Goal: Task Accomplishment & Management: Manage account settings

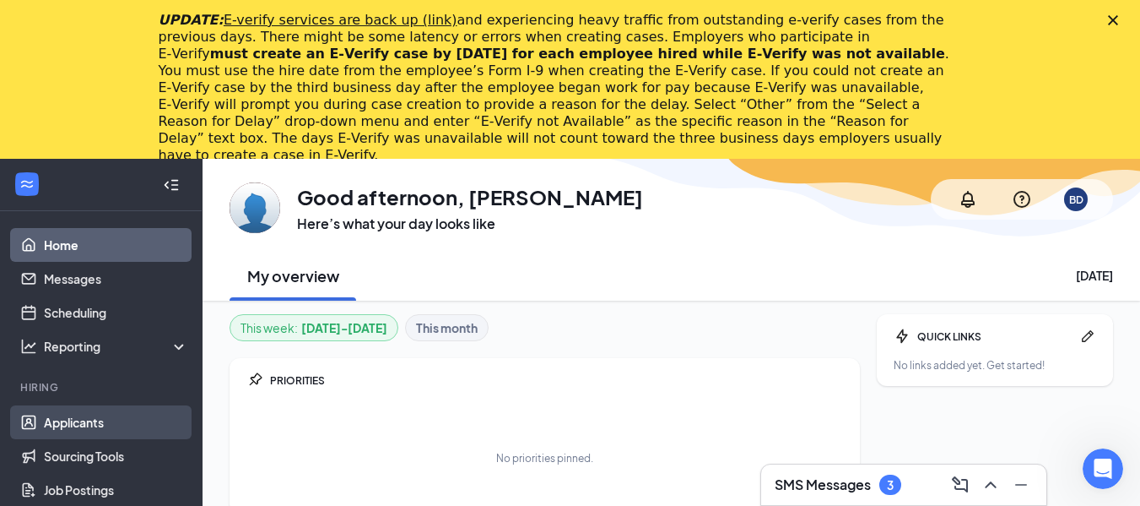
click at [105, 420] on link "Applicants" at bounding box center [116, 422] width 144 height 34
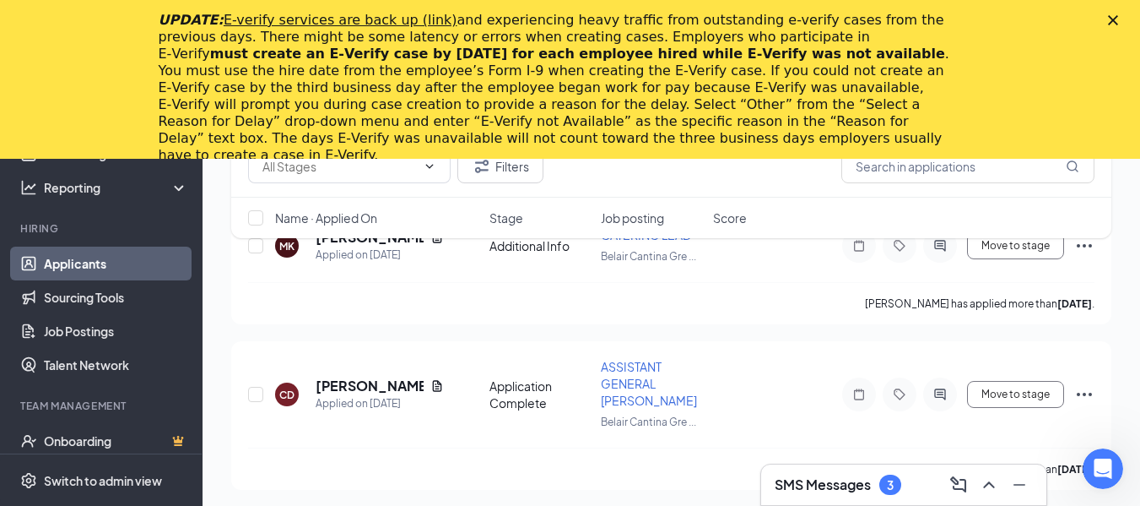
scroll to position [2609, 0]
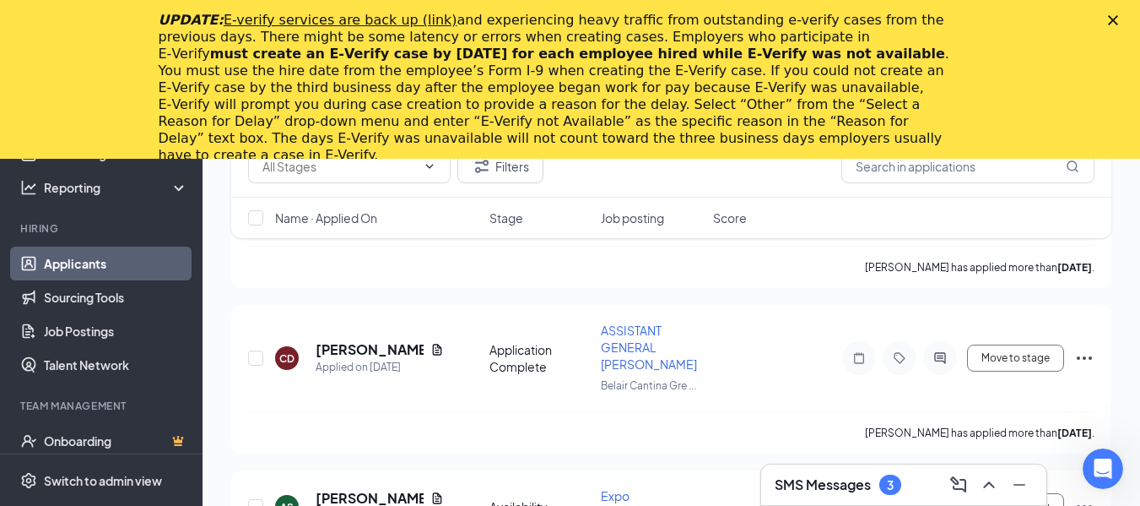
click at [1118, 16] on icon "Close" at bounding box center [1113, 20] width 10 height 10
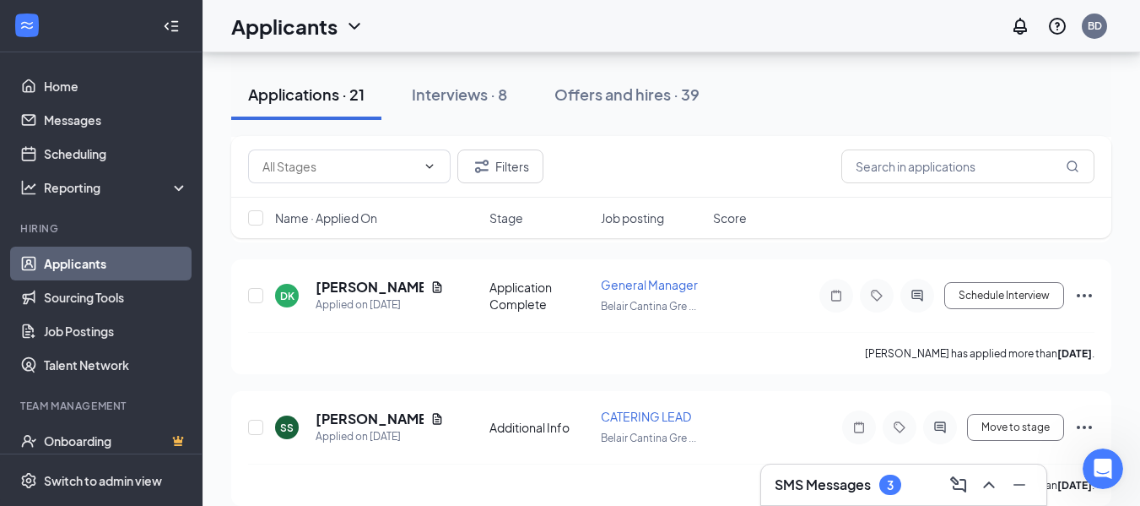
scroll to position [1186, 0]
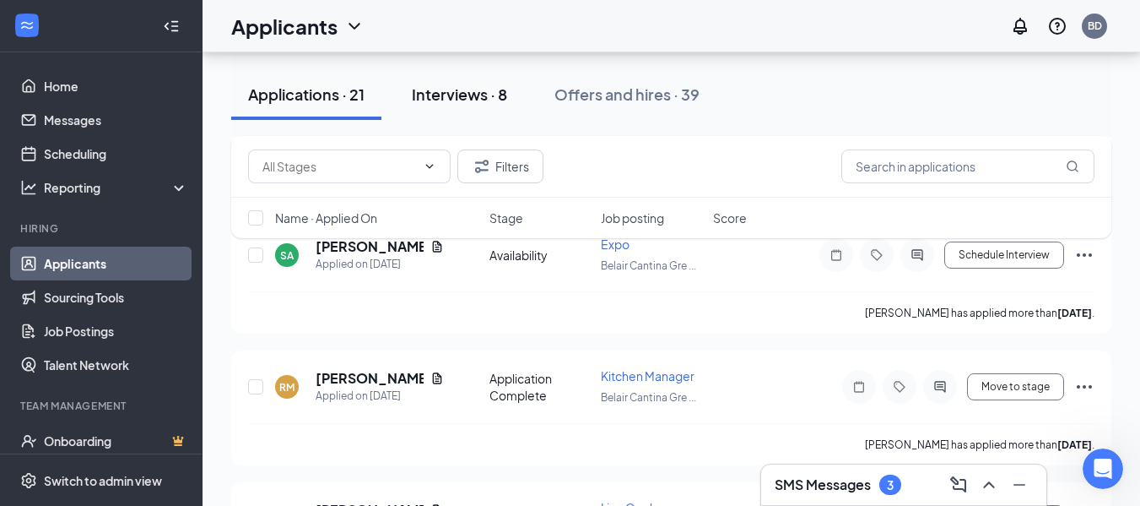
click at [482, 86] on div "Interviews · 8" at bounding box center [459, 94] width 95 height 21
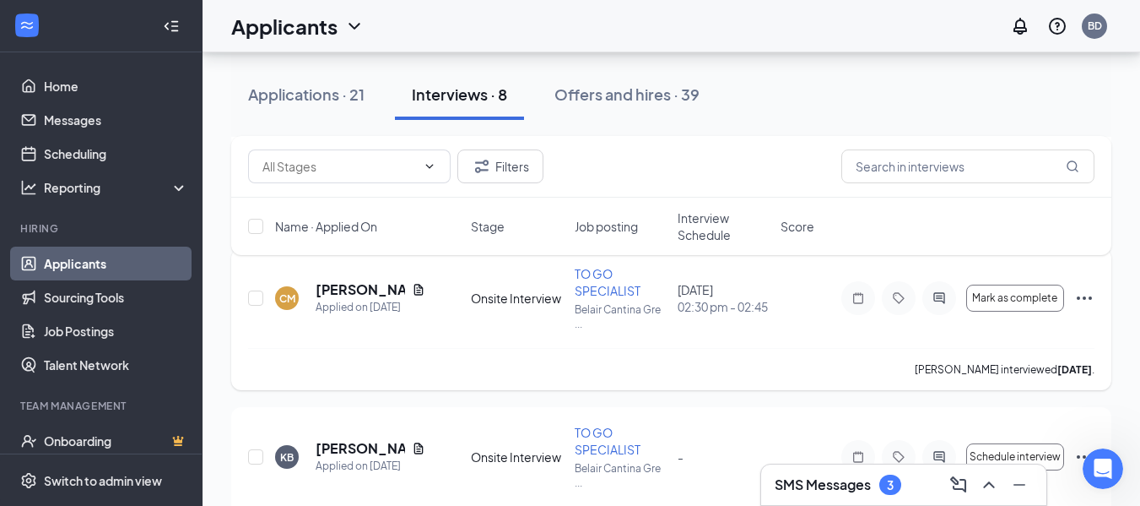
scroll to position [230, 0]
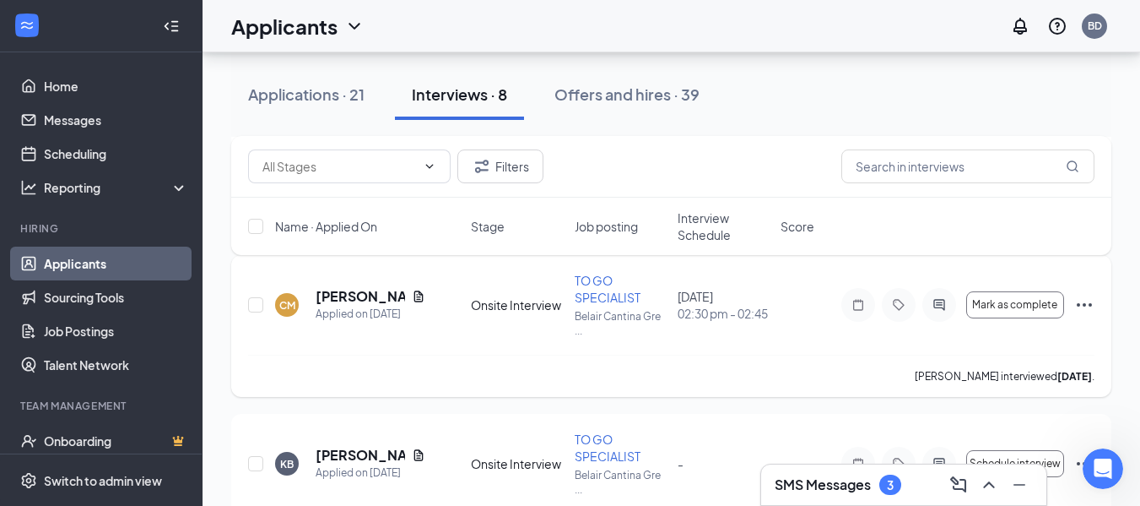
click at [1084, 306] on icon "Ellipses" at bounding box center [1084, 304] width 15 height 3
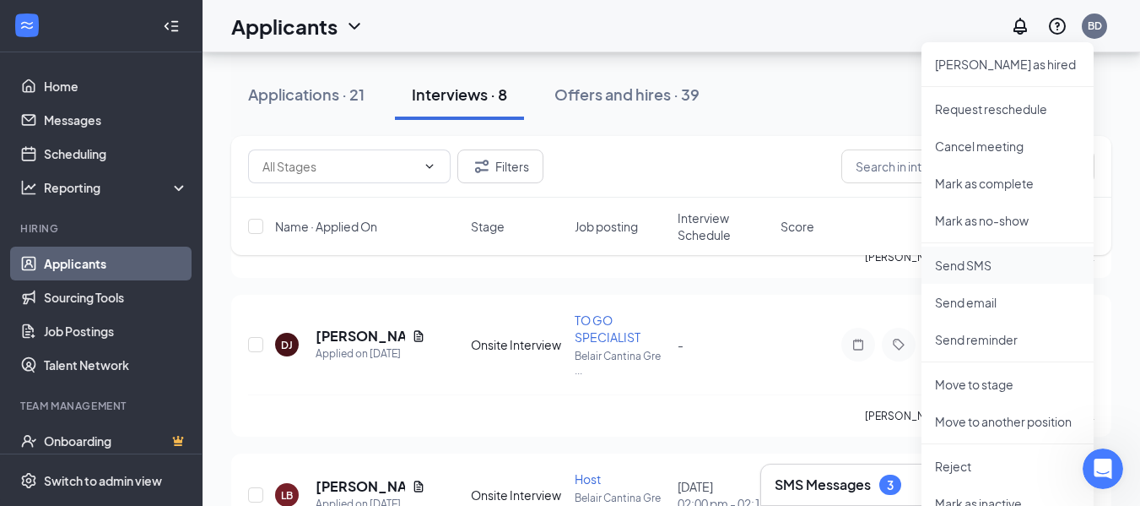
scroll to position [543, 0]
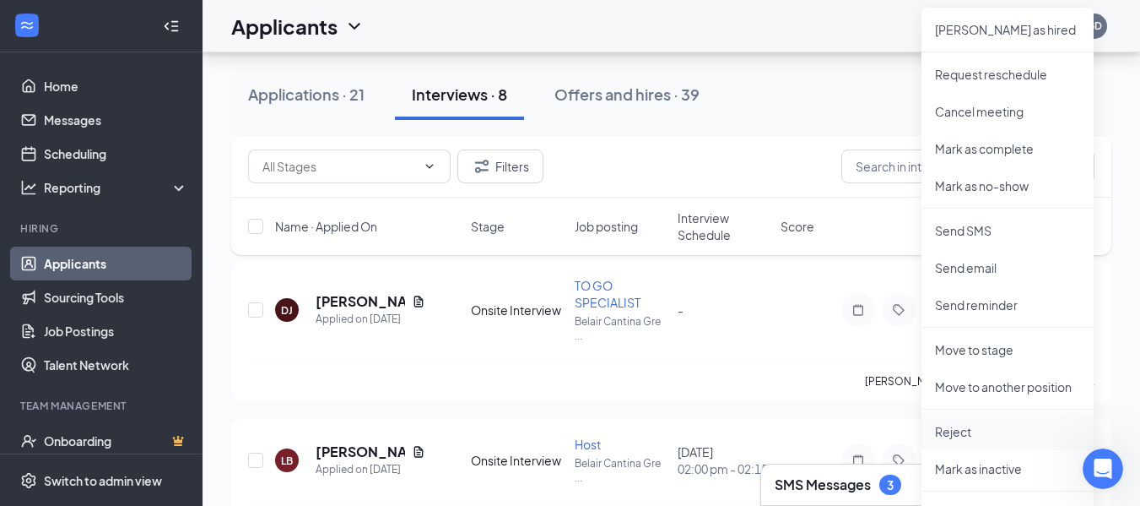
click at [962, 433] on p "Reject" at bounding box center [1007, 431] width 145 height 17
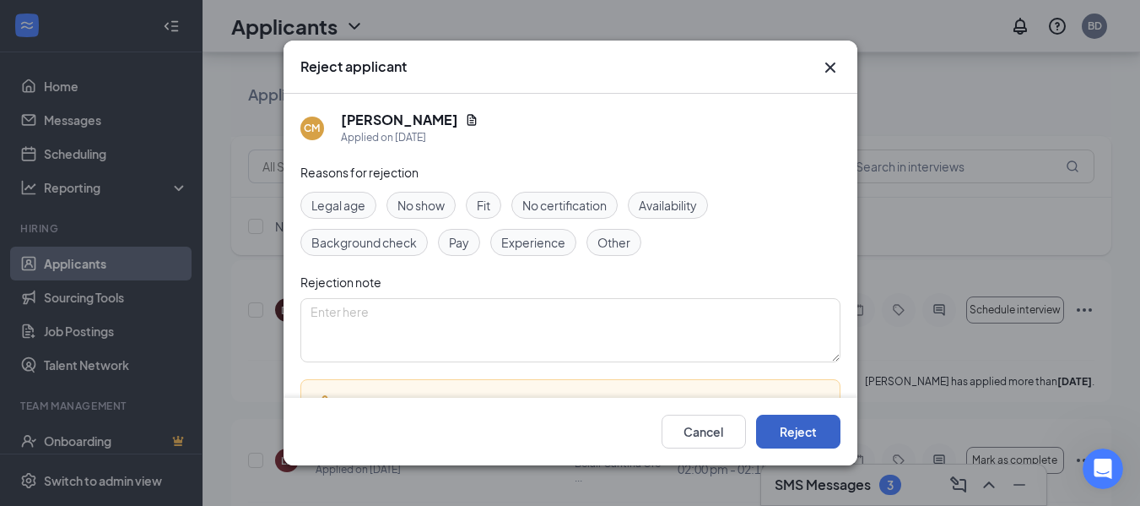
click at [782, 432] on button "Reject" at bounding box center [798, 431] width 84 height 34
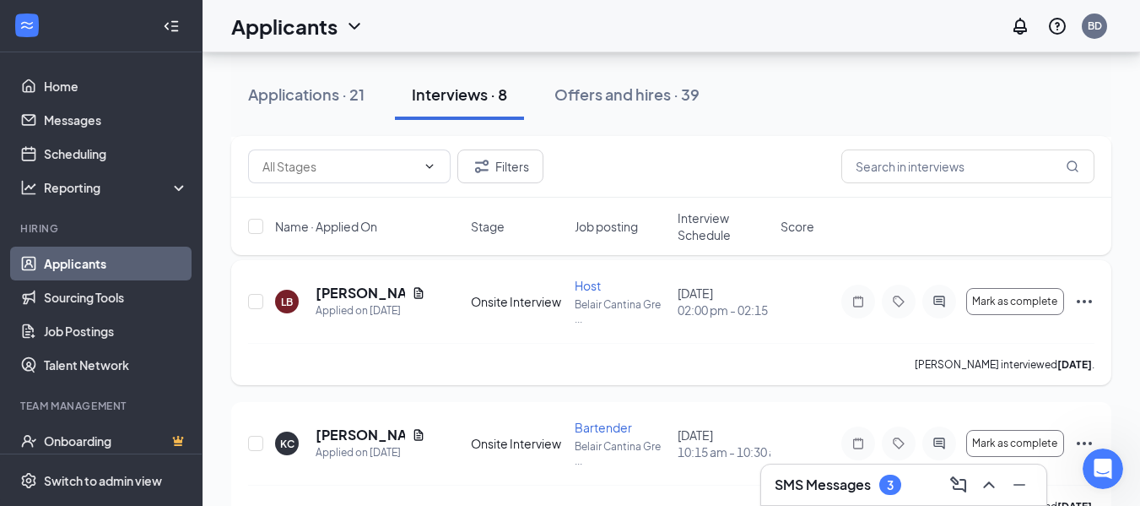
click at [1089, 300] on icon "Ellipses" at bounding box center [1084, 301] width 20 height 20
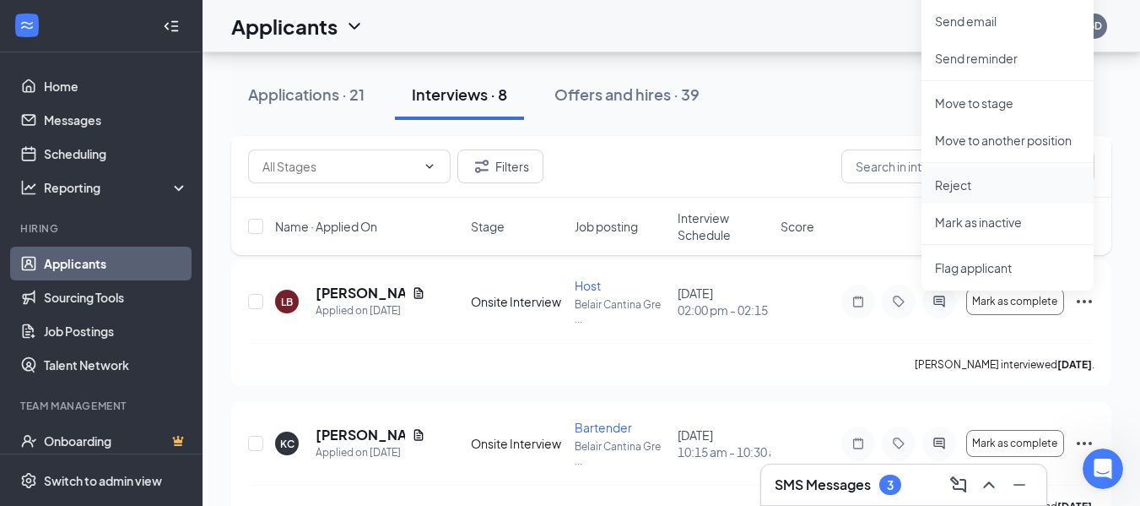
click at [993, 188] on p "Reject" at bounding box center [1007, 184] width 145 height 17
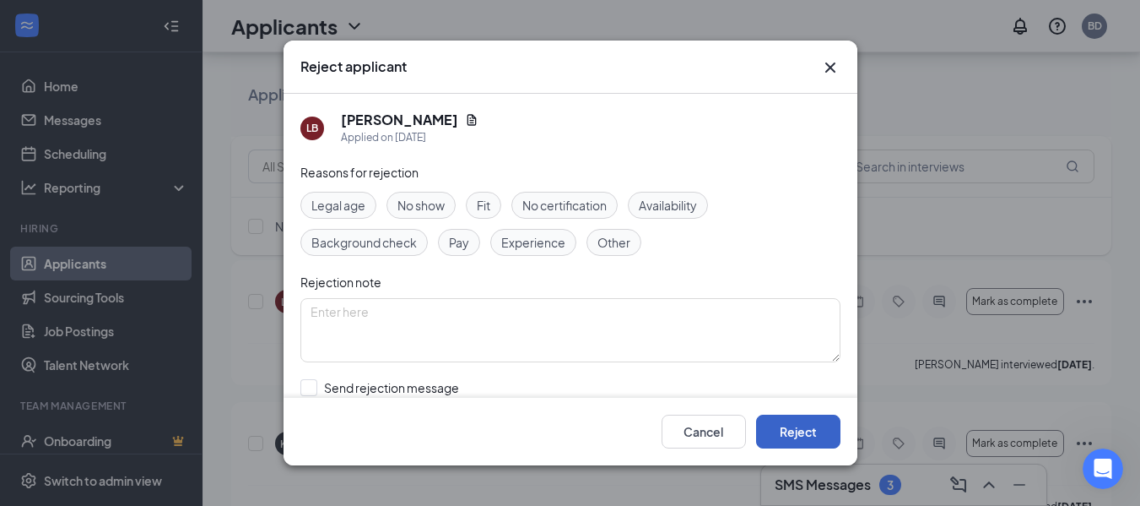
click at [794, 436] on button "Reject" at bounding box center [798, 431] width 84 height 34
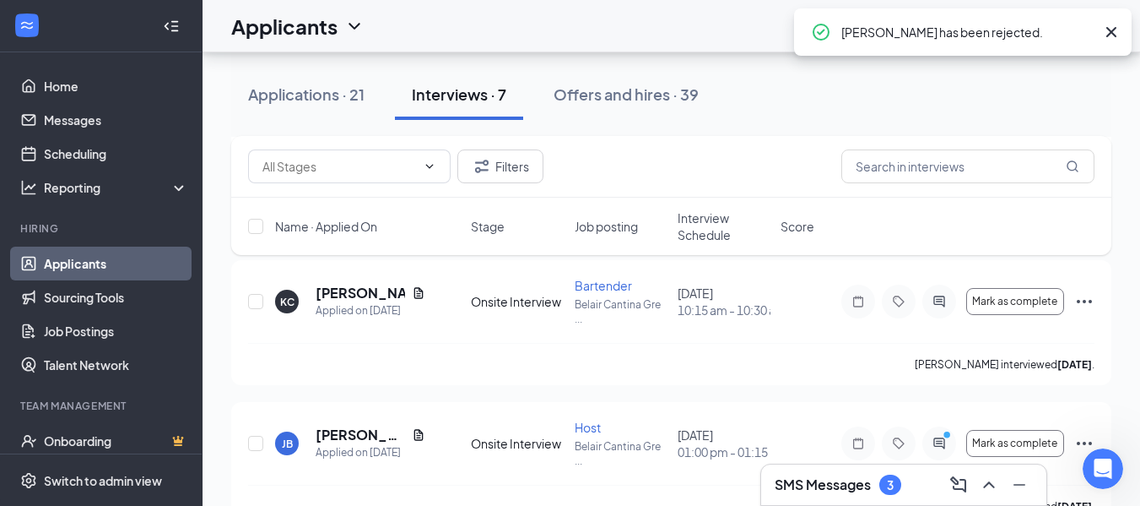
scroll to position [563, 0]
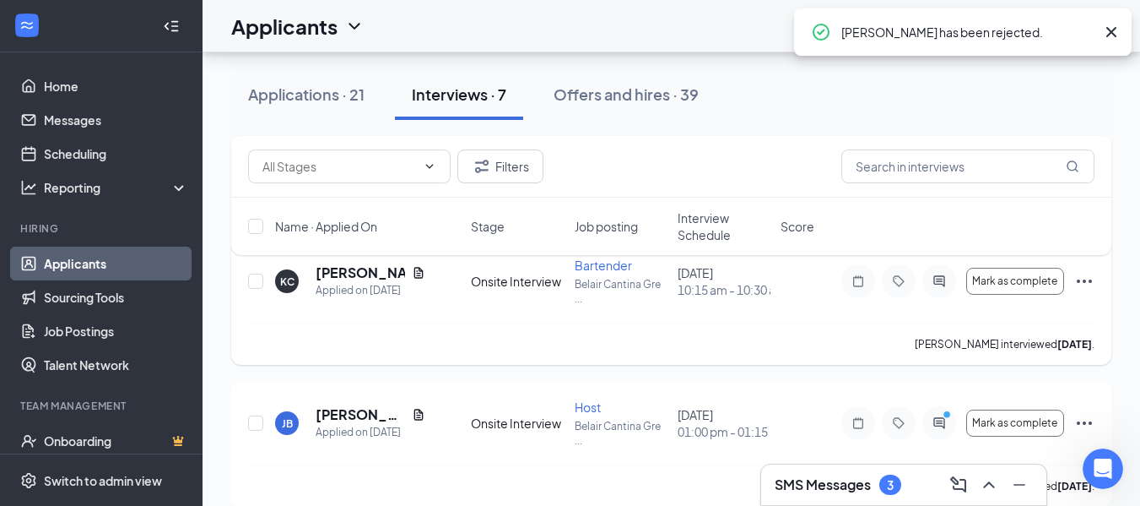
click at [1084, 285] on icon "Ellipses" at bounding box center [1084, 281] width 20 height 20
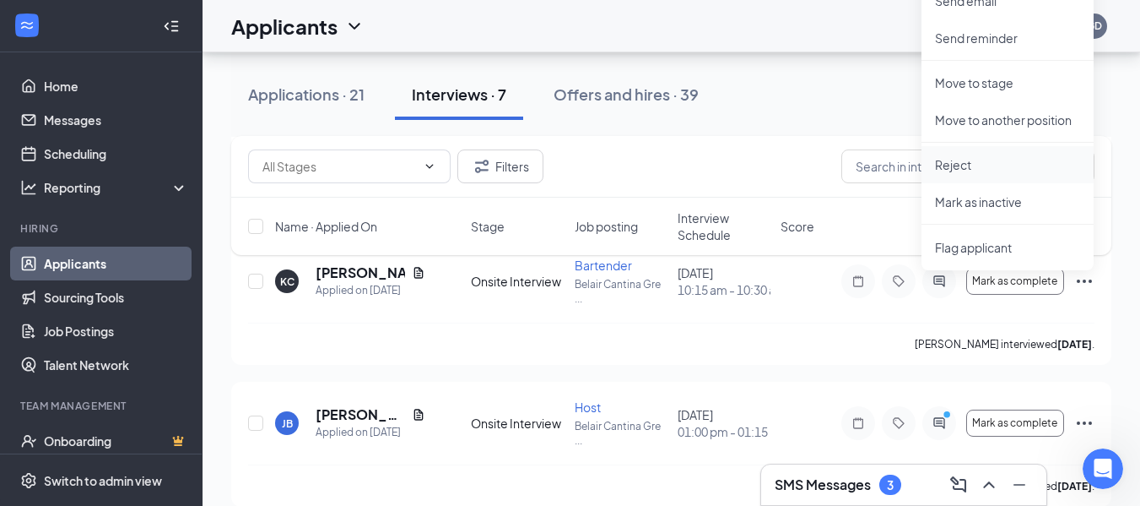
click at [981, 167] on p "Reject" at bounding box center [1007, 164] width 145 height 17
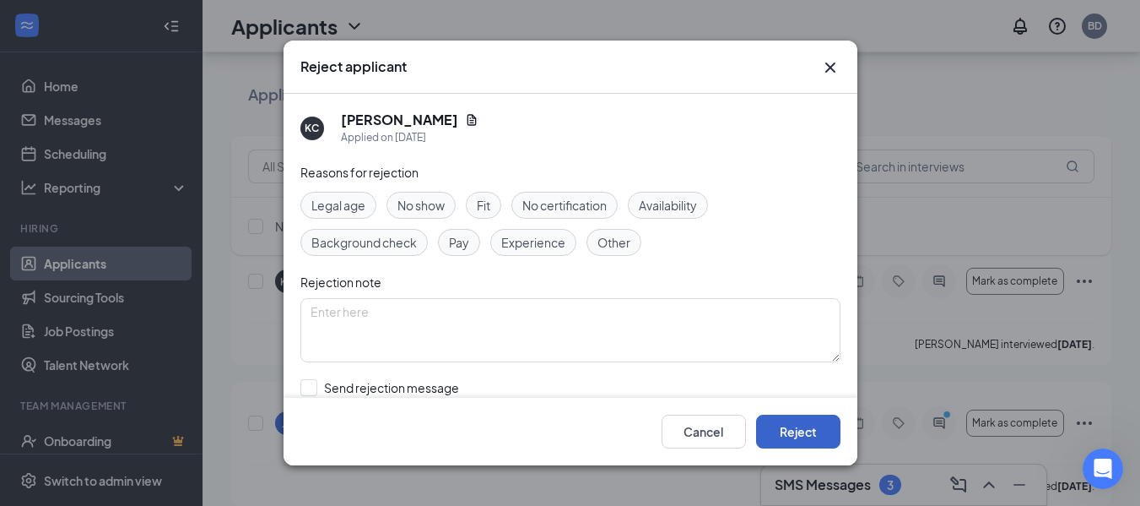
click at [799, 439] on button "Reject" at bounding box center [798, 431] width 84 height 34
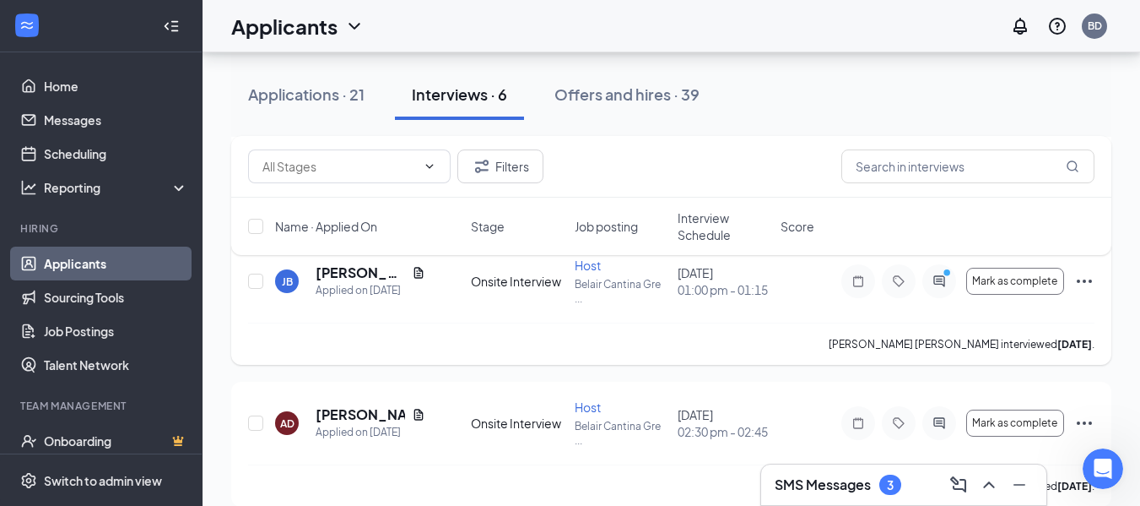
click at [1083, 289] on icon "Ellipses" at bounding box center [1084, 281] width 20 height 20
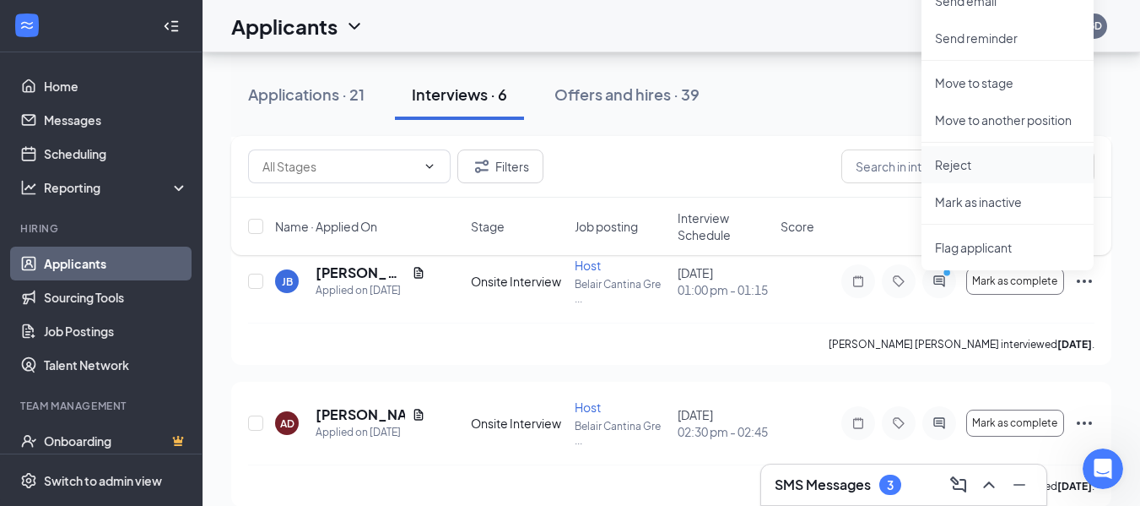
click at [989, 156] on p "Reject" at bounding box center [1007, 164] width 145 height 17
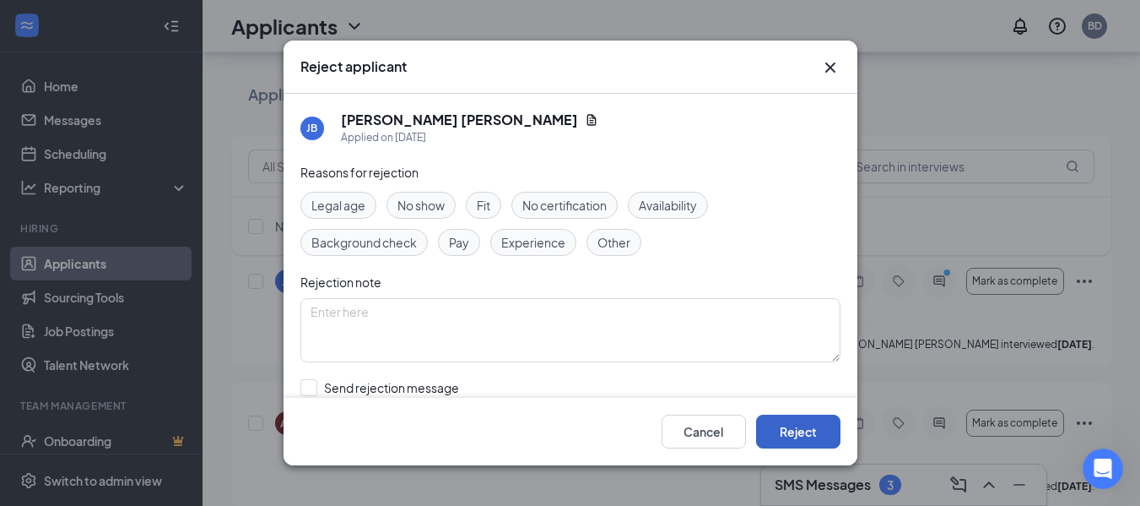
click at [803, 417] on button "Reject" at bounding box center [798, 431] width 84 height 34
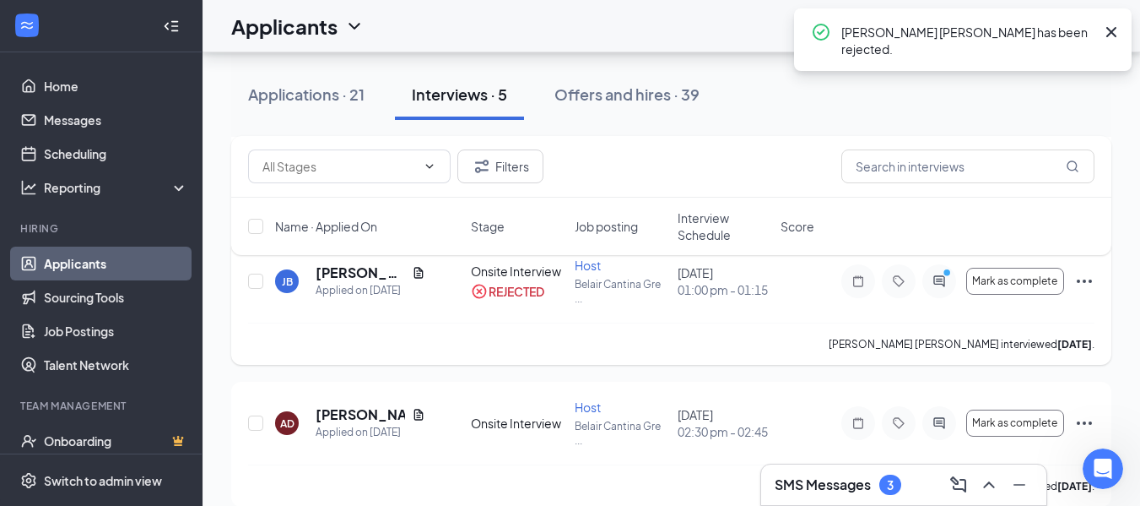
scroll to position [589, 0]
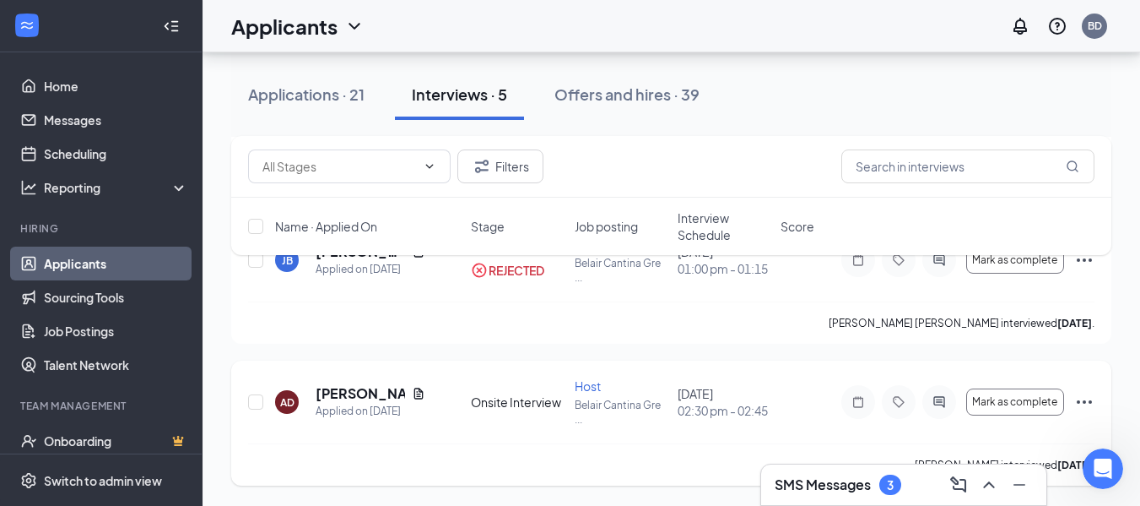
click at [1095, 403] on div "AD [PERSON_NAME] Applied on [DATE] Onsite Interview Host [PERSON_NAME] ... [DAT…" at bounding box center [671, 422] width 880 height 125
click at [1079, 400] on icon "Ellipses" at bounding box center [1084, 401] width 15 height 3
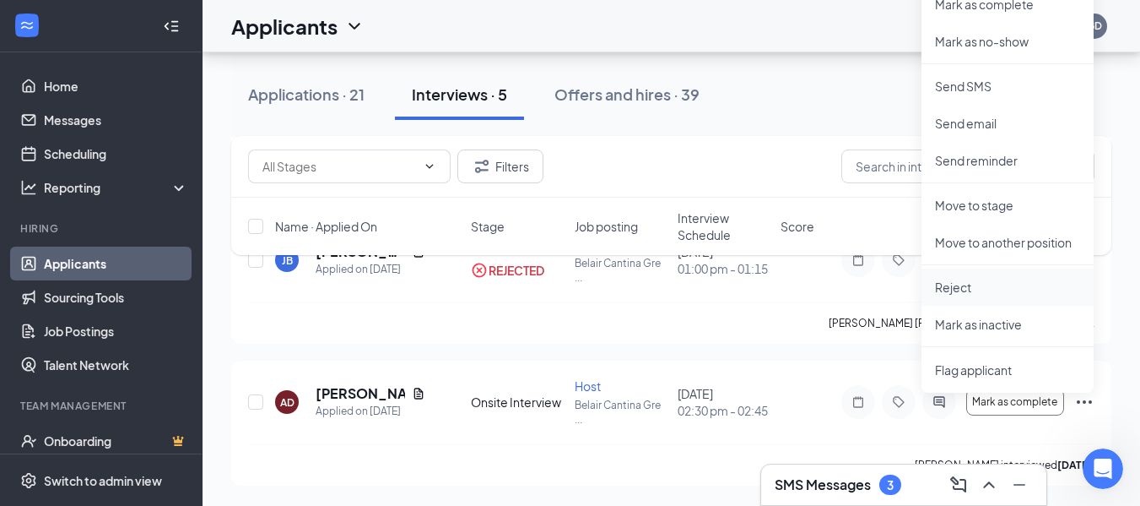
click at [961, 291] on li "Reject" at bounding box center [1008, 286] width 172 height 37
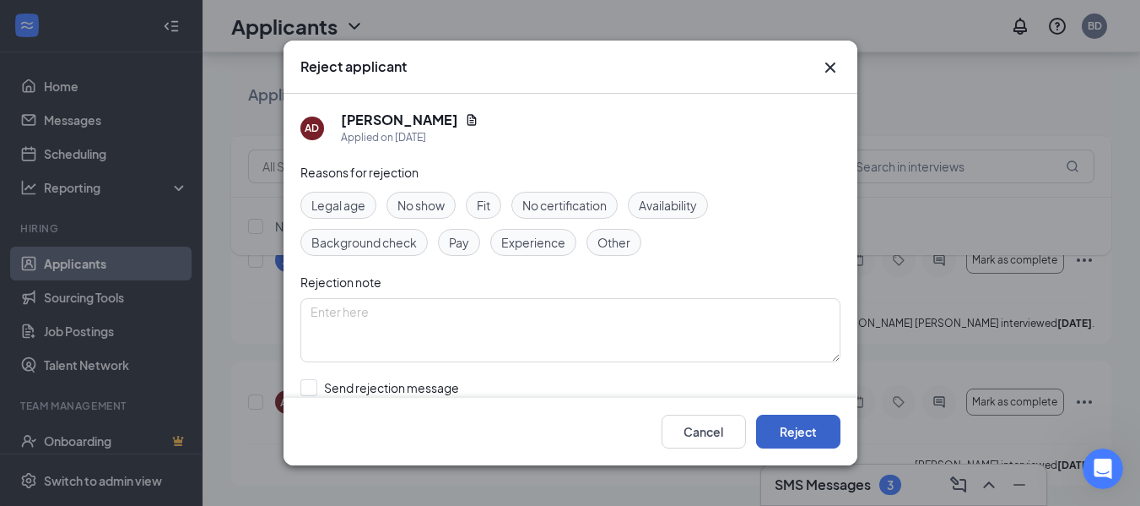
click at [804, 438] on button "Reject" at bounding box center [798, 431] width 84 height 34
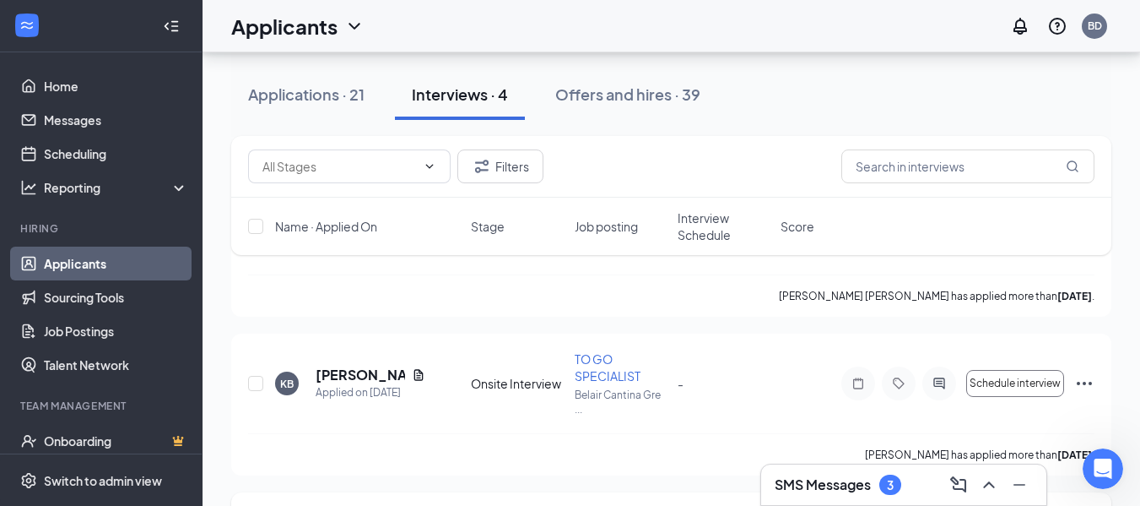
scroll to position [302, 0]
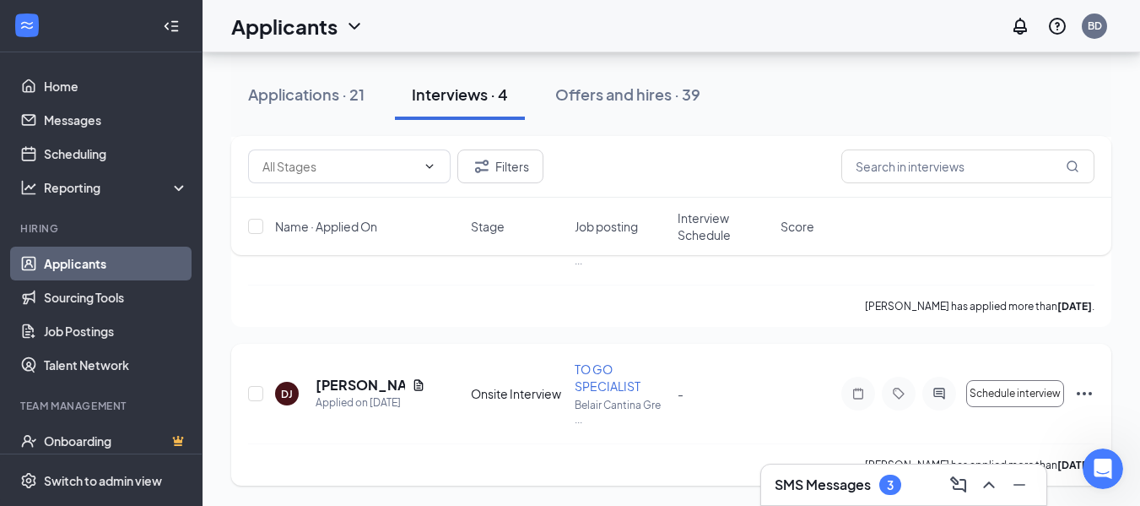
click at [1092, 398] on icon "Ellipses" at bounding box center [1084, 393] width 20 height 20
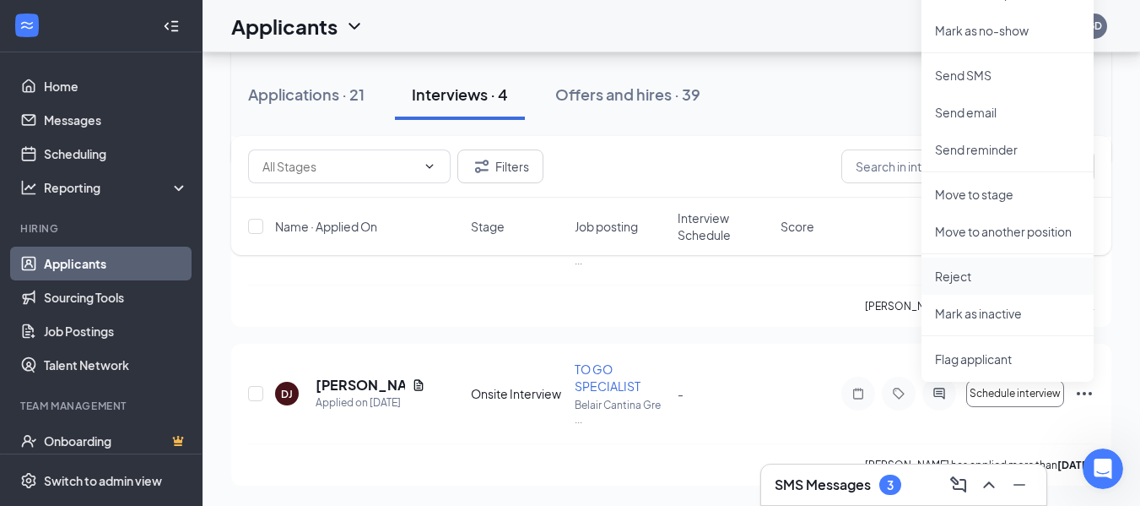
click at [968, 268] on p "Reject" at bounding box center [1007, 276] width 145 height 17
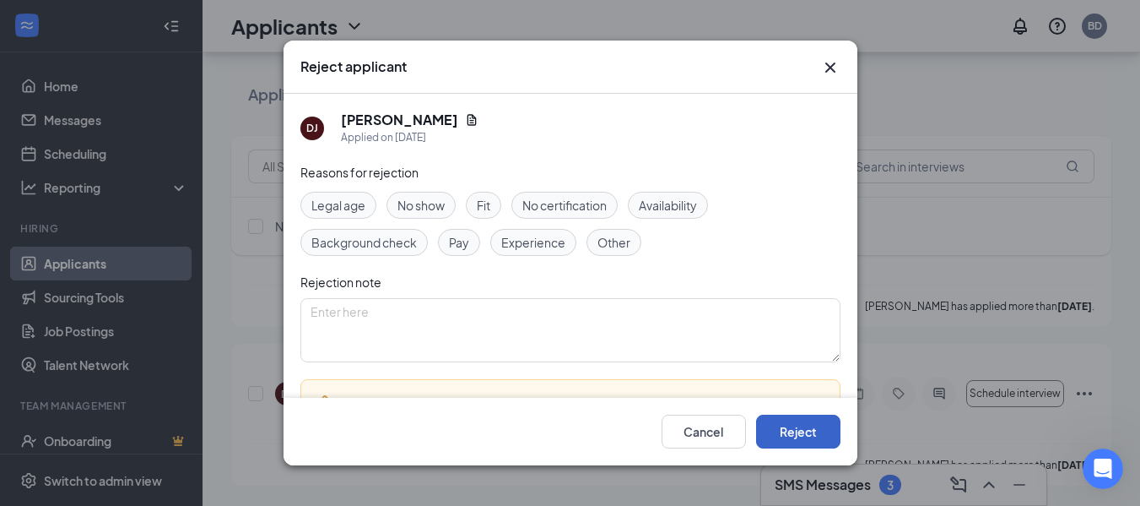
click at [798, 432] on button "Reject" at bounding box center [798, 431] width 84 height 34
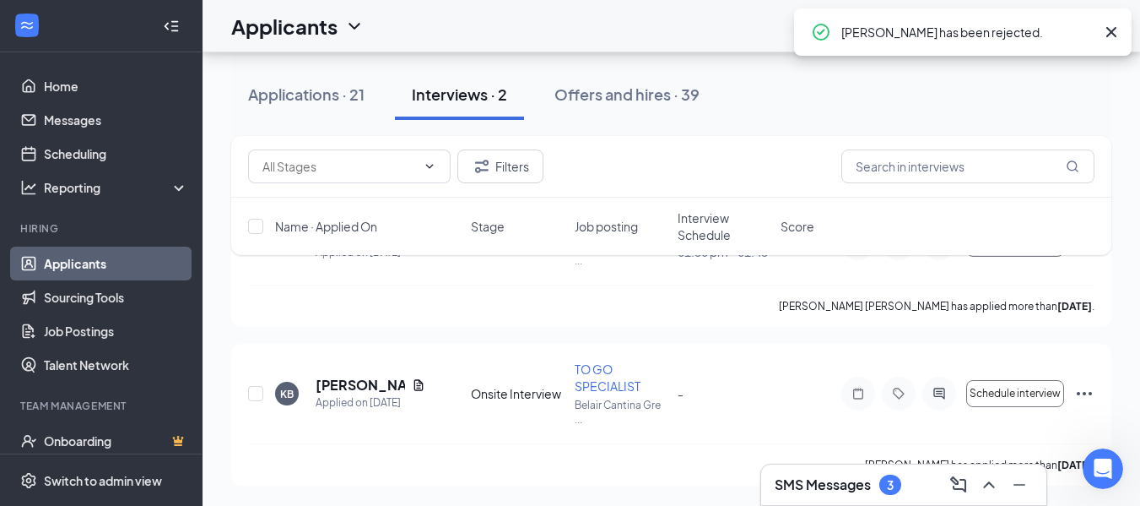
scroll to position [143, 0]
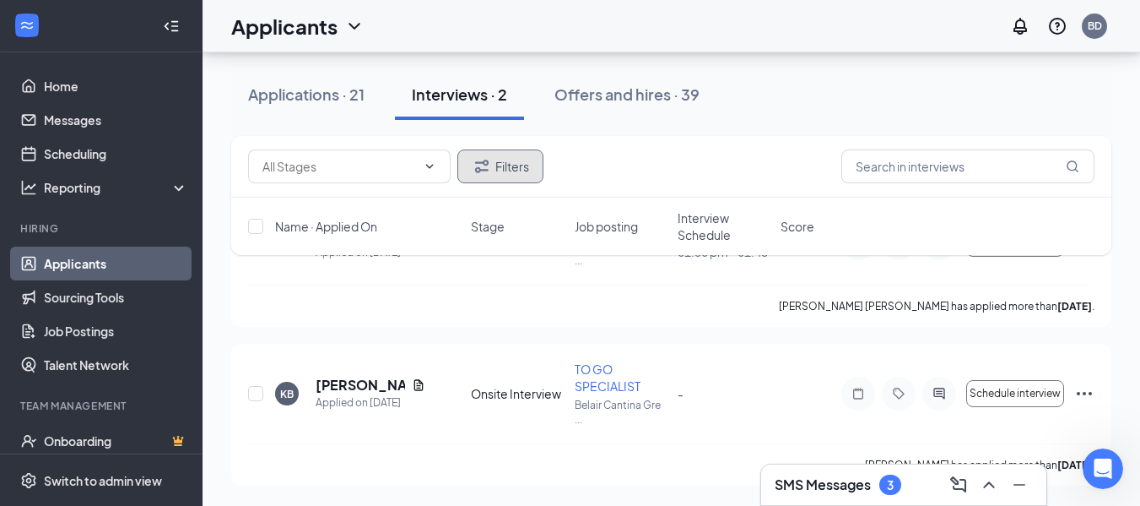
click at [473, 170] on icon "Filter" at bounding box center [482, 166] width 20 height 20
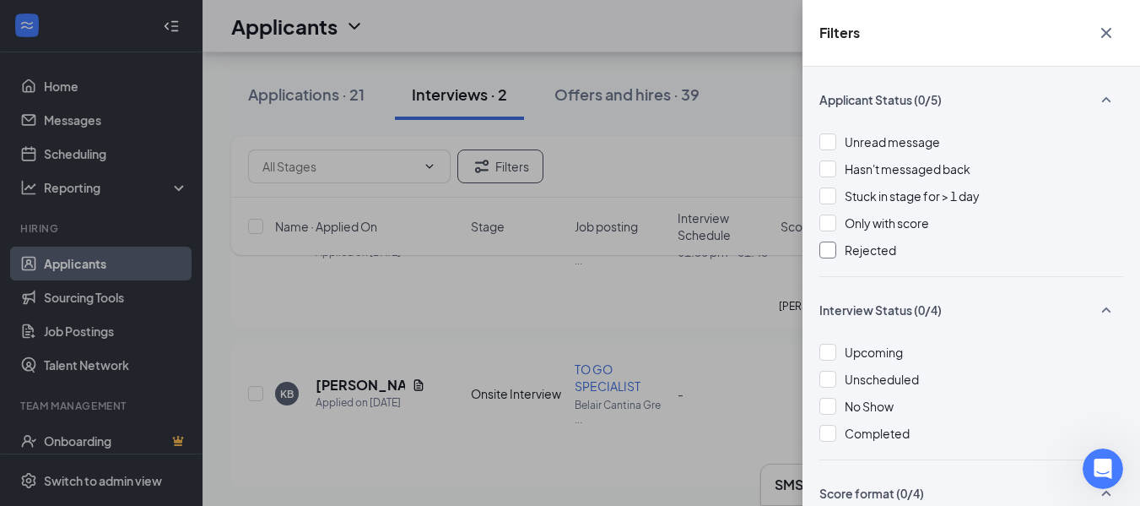
click at [823, 254] on div at bounding box center [828, 249] width 17 height 17
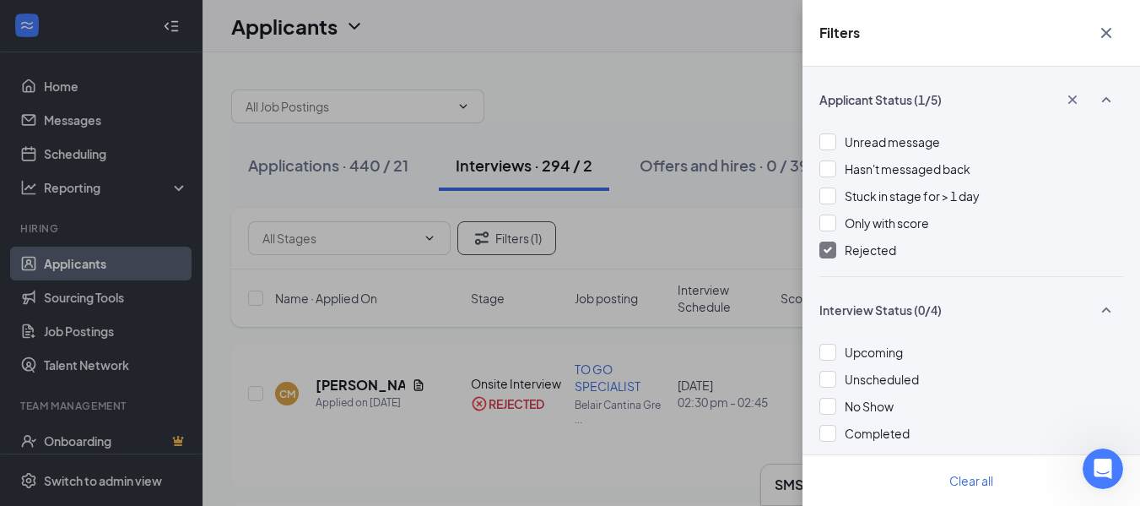
click at [392, 373] on div "Filters Applicant Status (1/5) Unread message Hasn't messaged back Stuck in sta…" at bounding box center [570, 253] width 1140 height 506
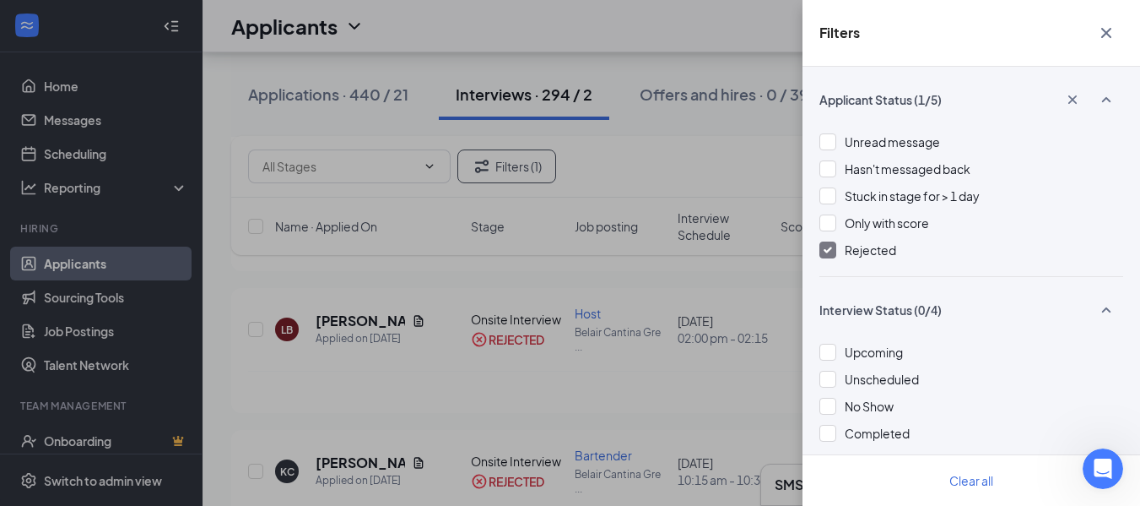
scroll to position [377, 0]
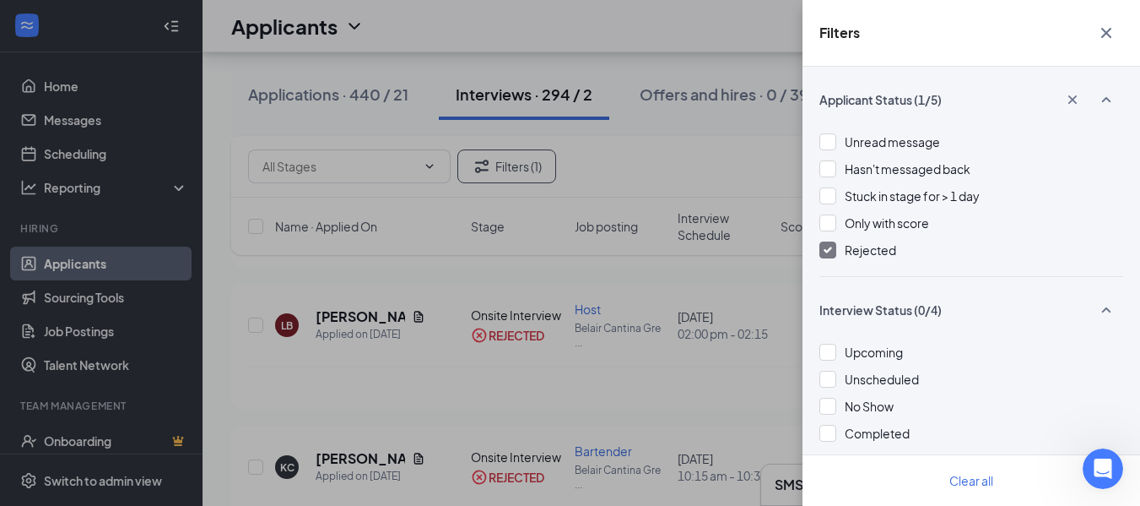
click at [1107, 31] on icon "Cross" at bounding box center [1106, 33] width 10 height 10
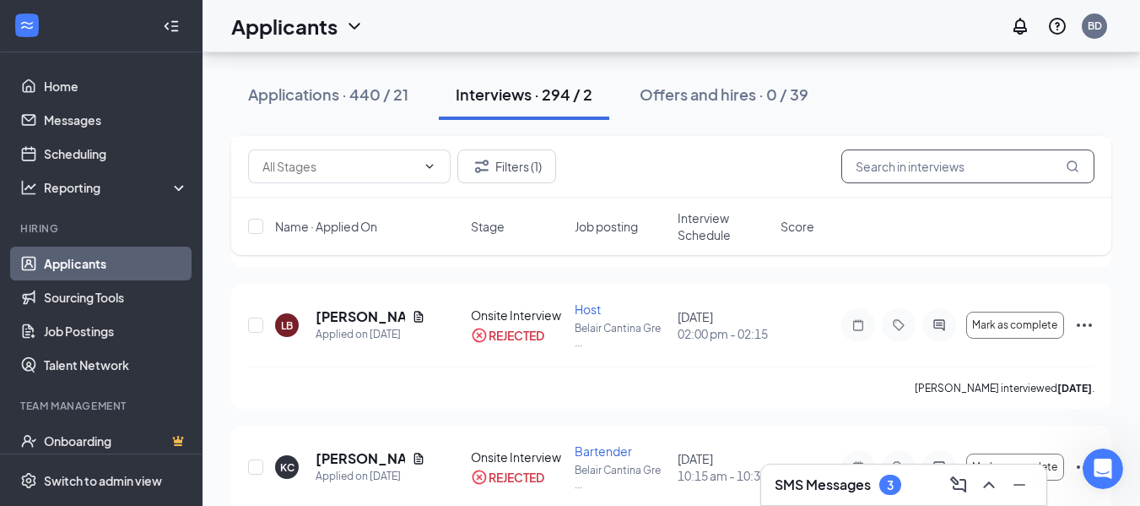
click at [941, 166] on input "text" at bounding box center [967, 166] width 253 height 34
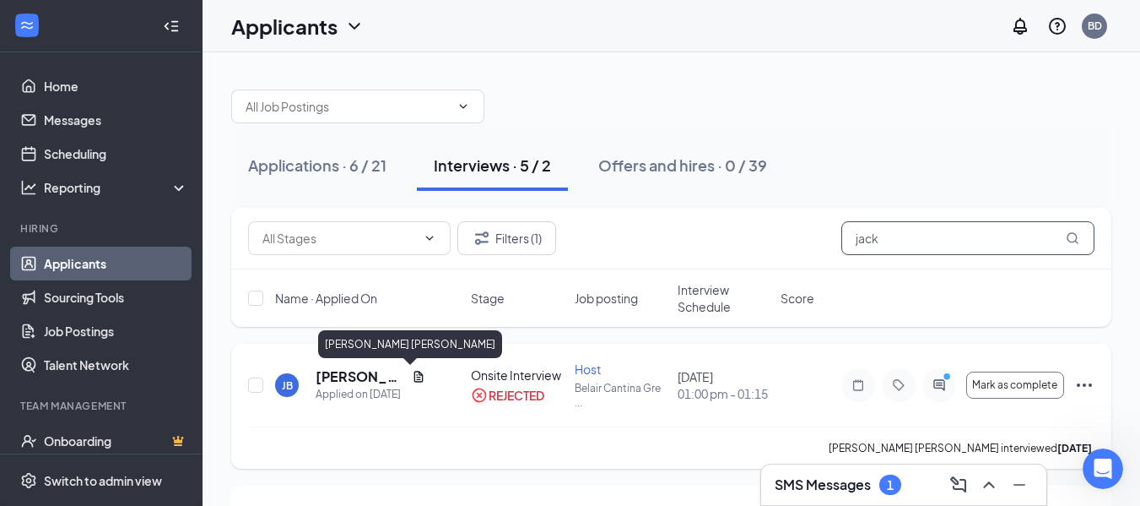
type input "jack"
click at [328, 380] on h5 "[PERSON_NAME] [PERSON_NAME]" at bounding box center [360, 376] width 89 height 19
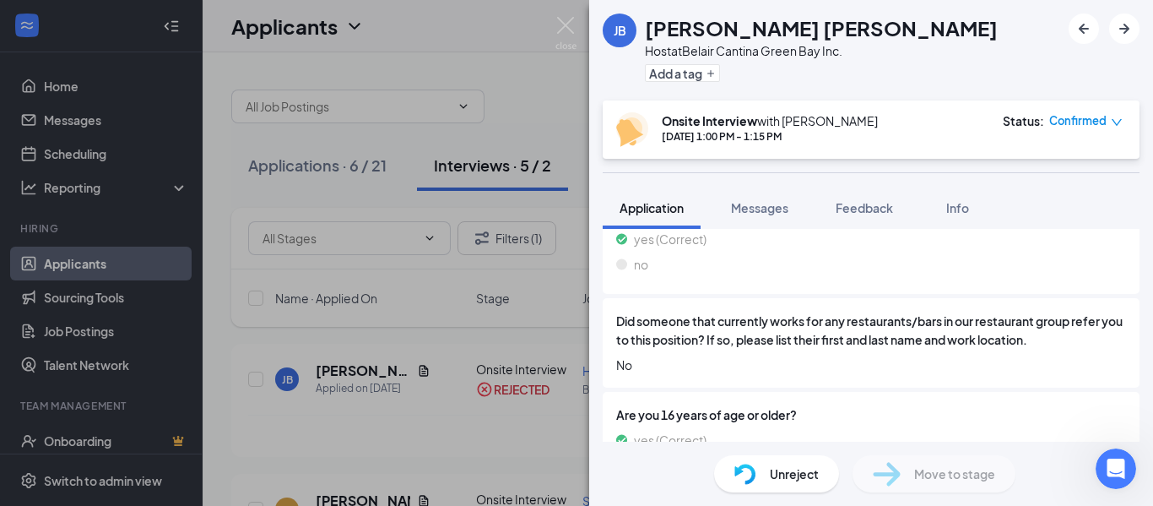
scroll to position [749, 0]
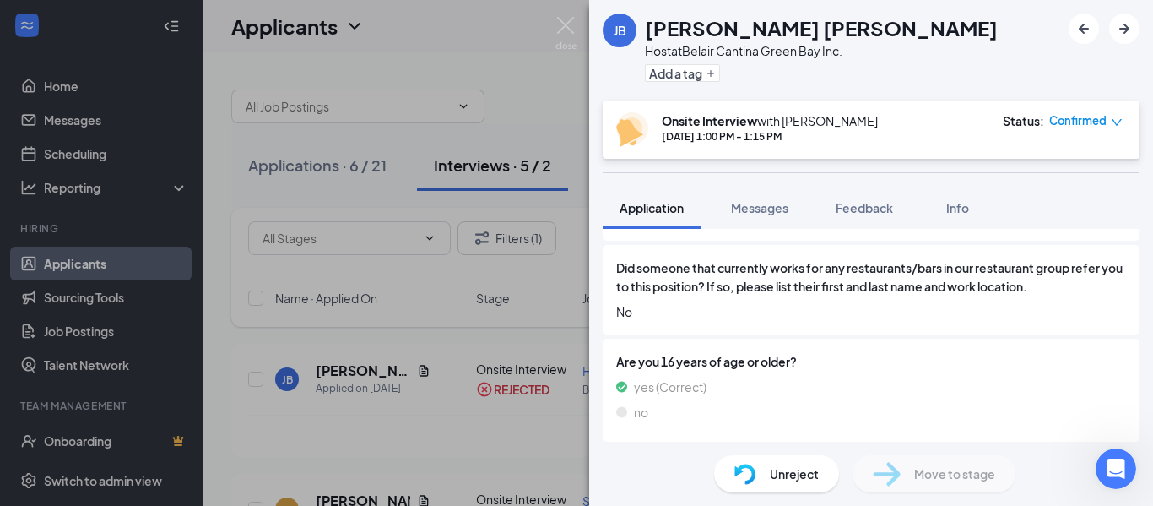
click at [758, 184] on div "[PERSON_NAME] Host at Belair Cantina Green Bay Inc. Add a tag Onsite Interview …" at bounding box center [871, 253] width 564 height 506
click at [749, 207] on span "Messages" at bounding box center [759, 207] width 57 height 15
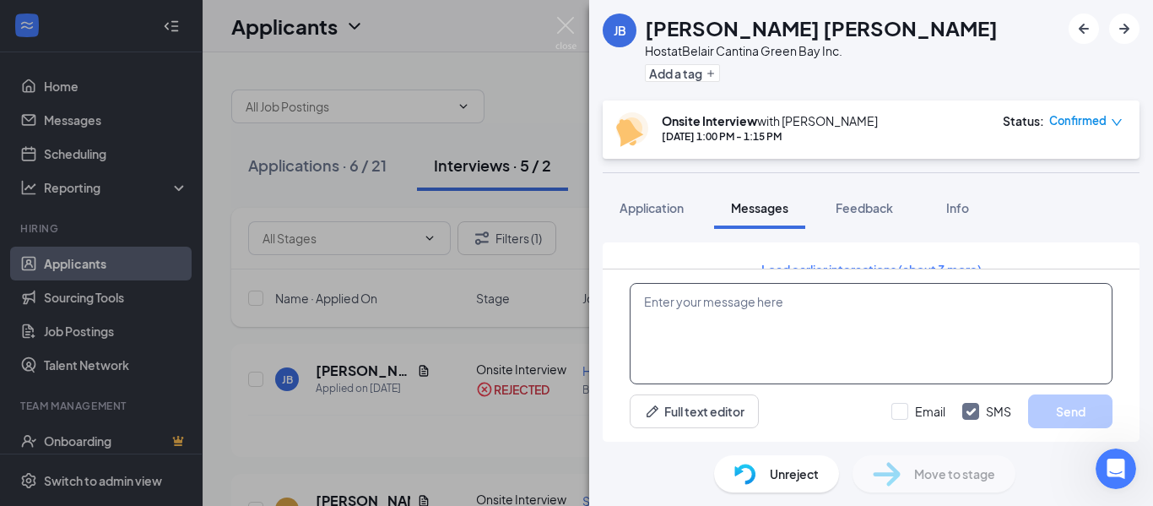
click at [787, 326] on textarea at bounding box center [871, 333] width 483 height 101
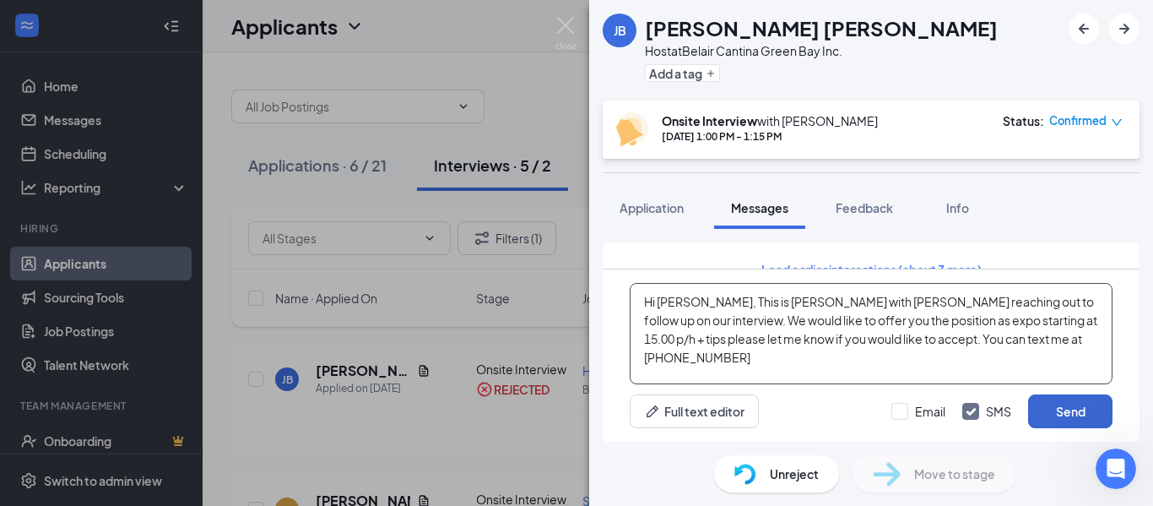
type textarea "Hi [PERSON_NAME], This is [PERSON_NAME] with [PERSON_NAME] reaching out to foll…"
click at [1071, 416] on button "Send" at bounding box center [1070, 411] width 84 height 34
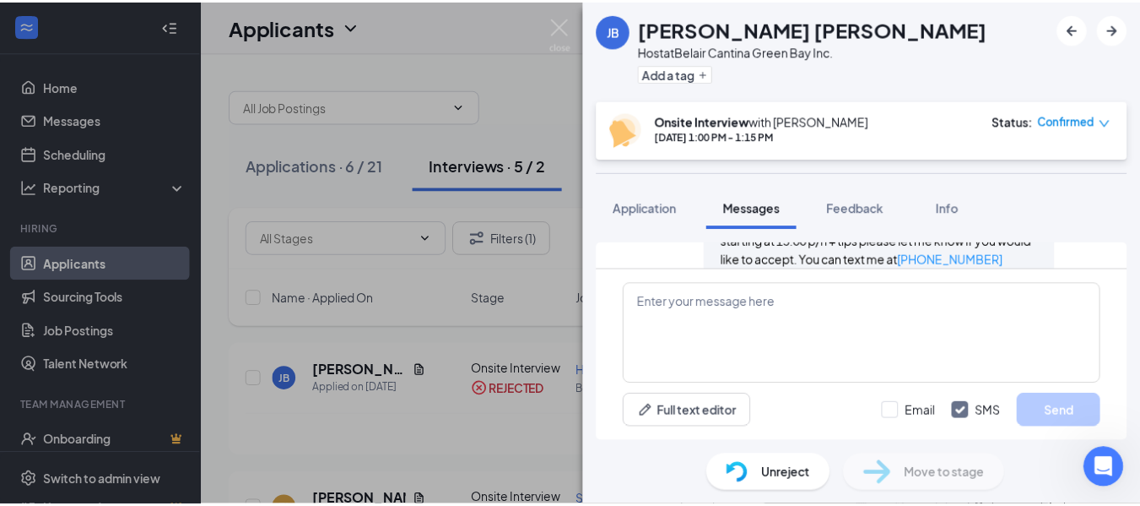
scroll to position [992, 0]
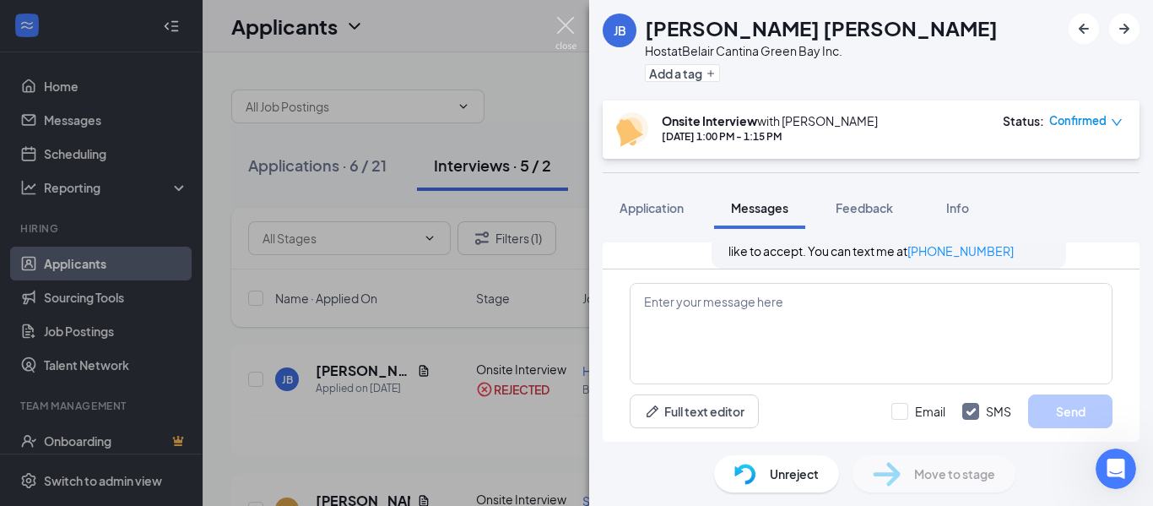
click at [571, 24] on img at bounding box center [565, 33] width 21 height 33
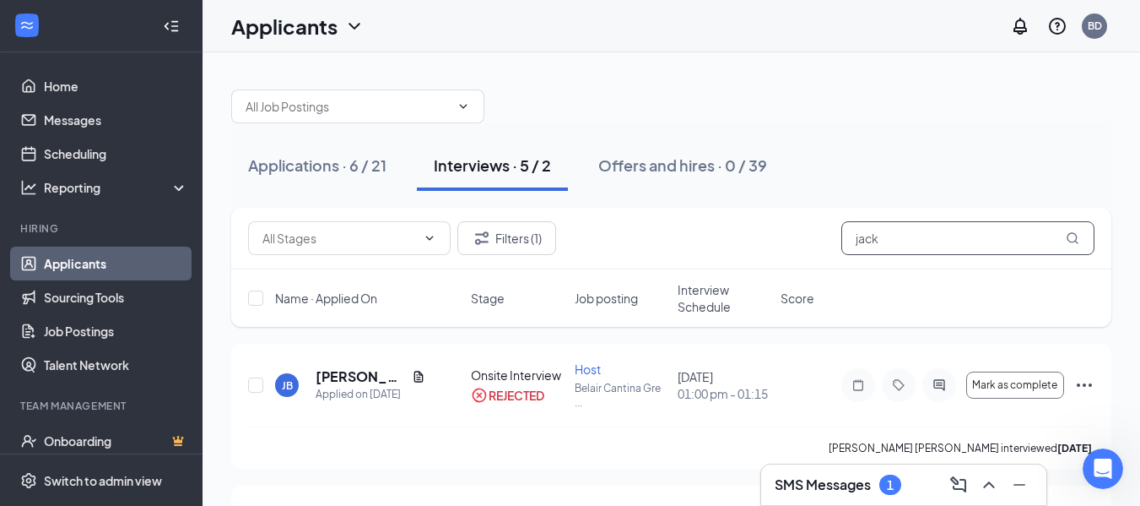
click at [963, 229] on input "jack" at bounding box center [967, 238] width 253 height 34
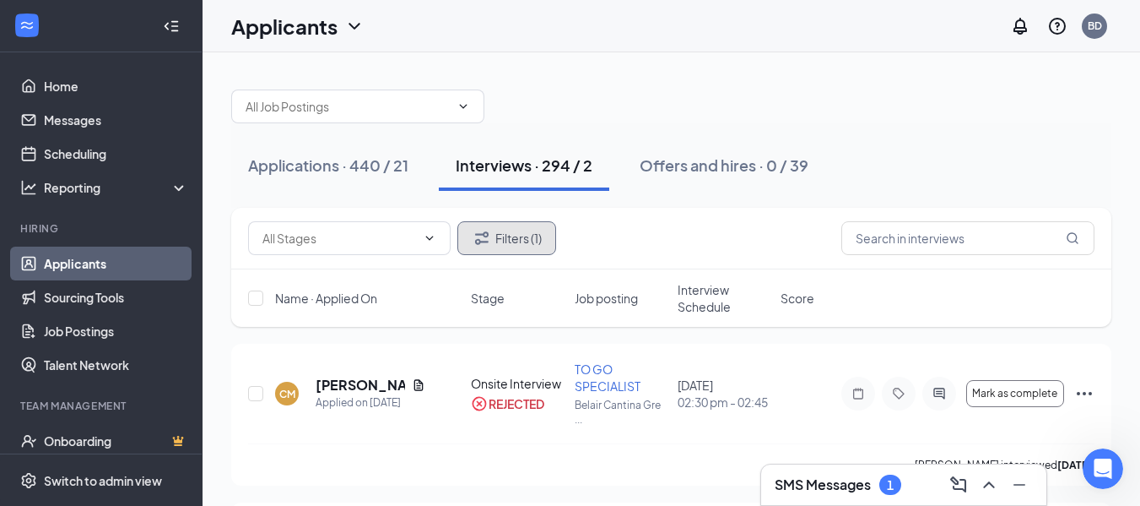
click at [533, 235] on button "Filters (1)" at bounding box center [506, 238] width 99 height 34
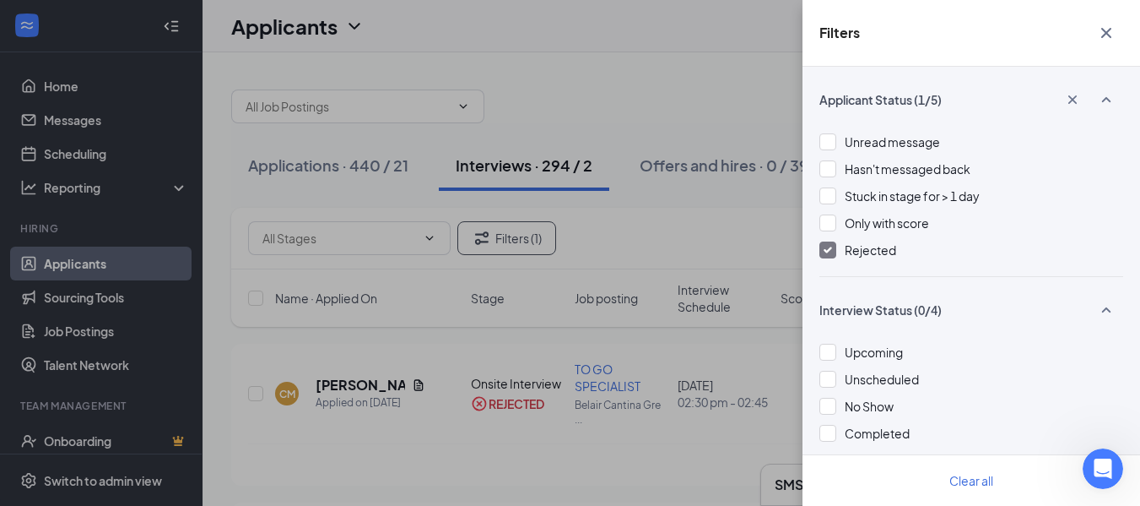
click at [823, 252] on div at bounding box center [828, 249] width 17 height 17
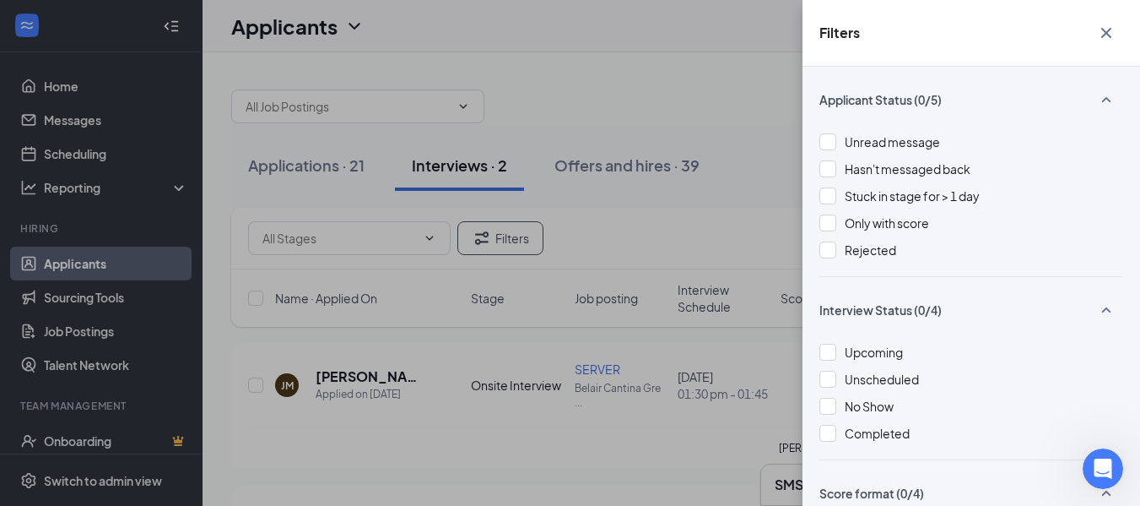
click at [650, 225] on div "Filters Applicant Status (0/5) Unread message Hasn't messaged back Stuck in sta…" at bounding box center [570, 253] width 1140 height 506
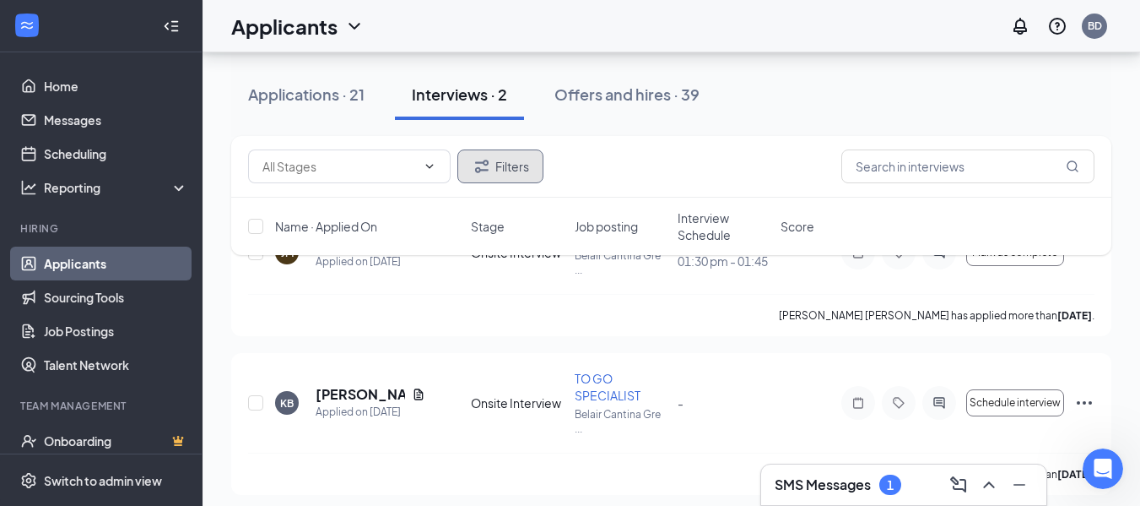
scroll to position [143, 0]
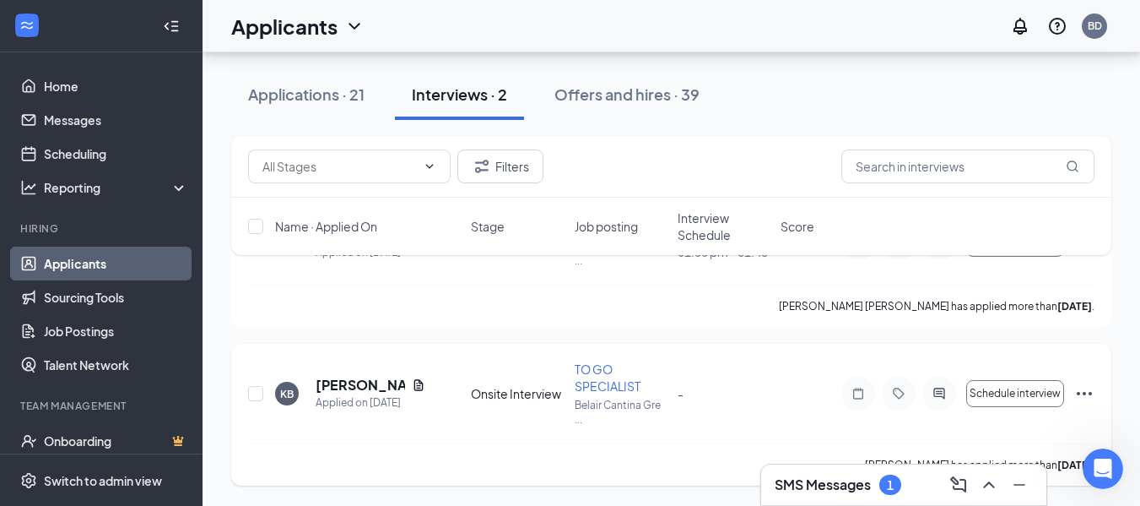
click at [1085, 390] on icon "Ellipses" at bounding box center [1084, 393] width 20 height 20
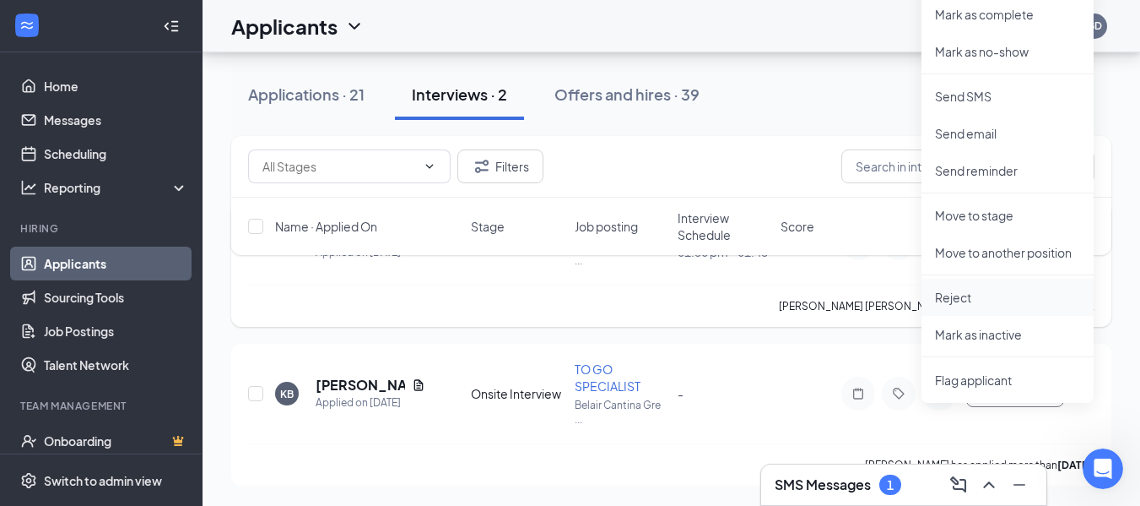
click at [993, 295] on p "Reject" at bounding box center [1007, 297] width 145 height 17
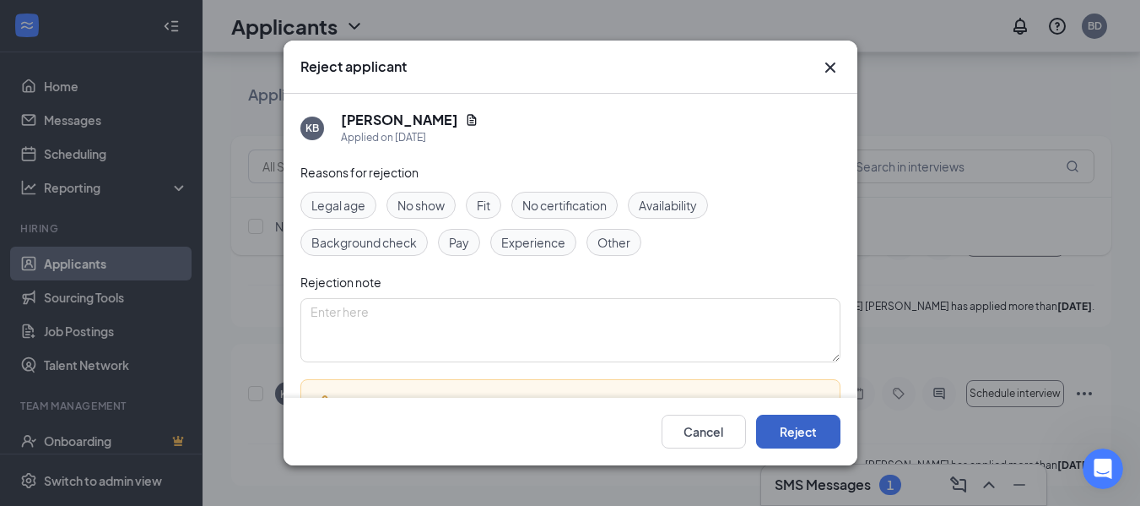
click at [797, 415] on button "Reject" at bounding box center [798, 431] width 84 height 34
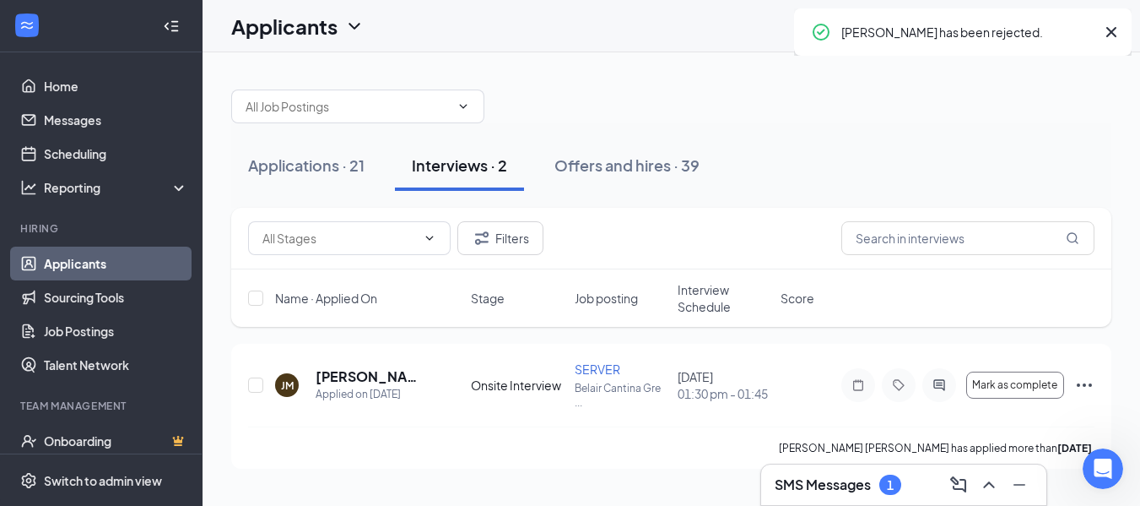
scroll to position [0, 0]
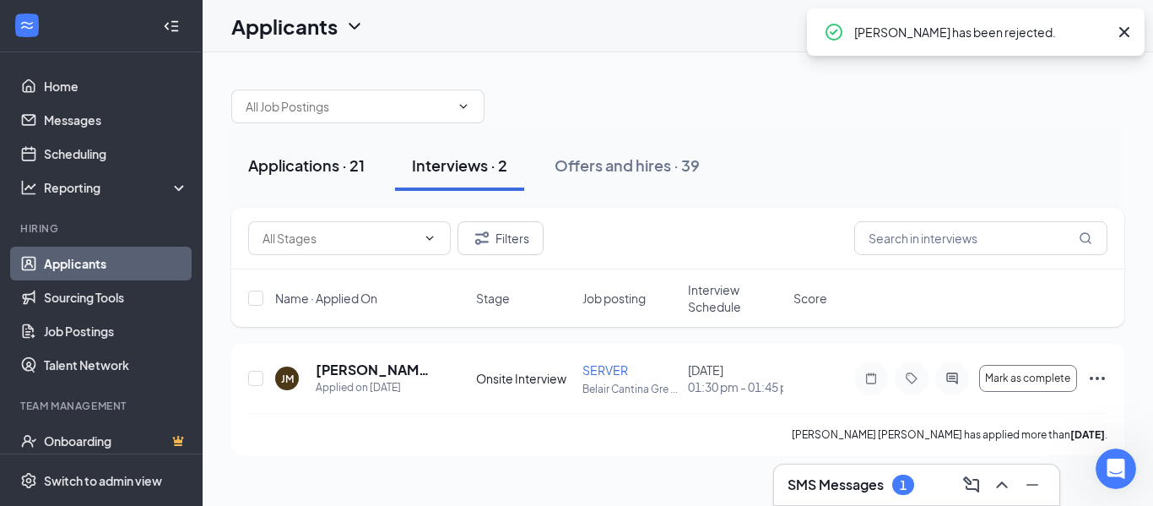
click at [305, 165] on div "Applications · 21" at bounding box center [306, 164] width 116 height 21
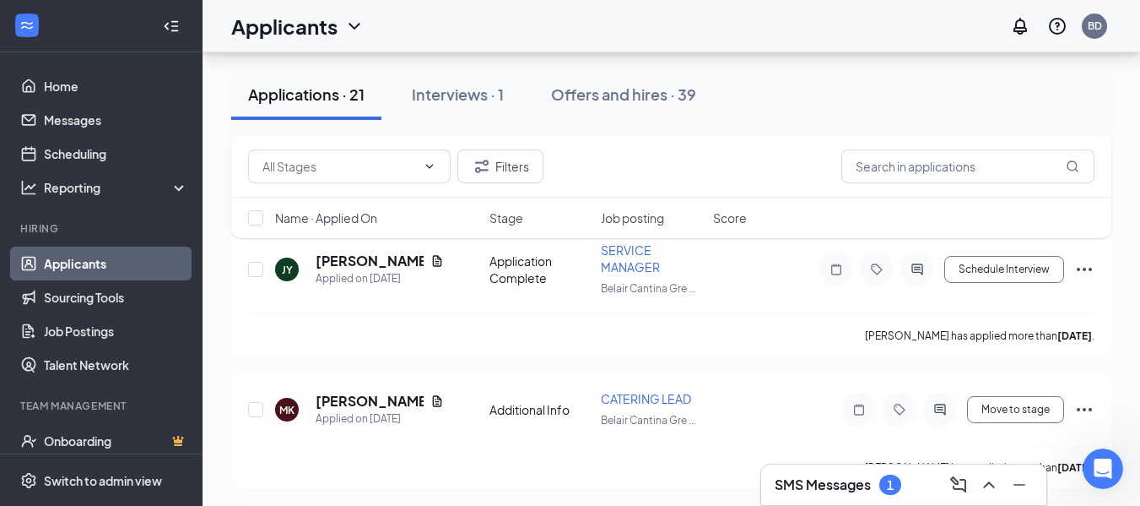
scroll to position [2684, 0]
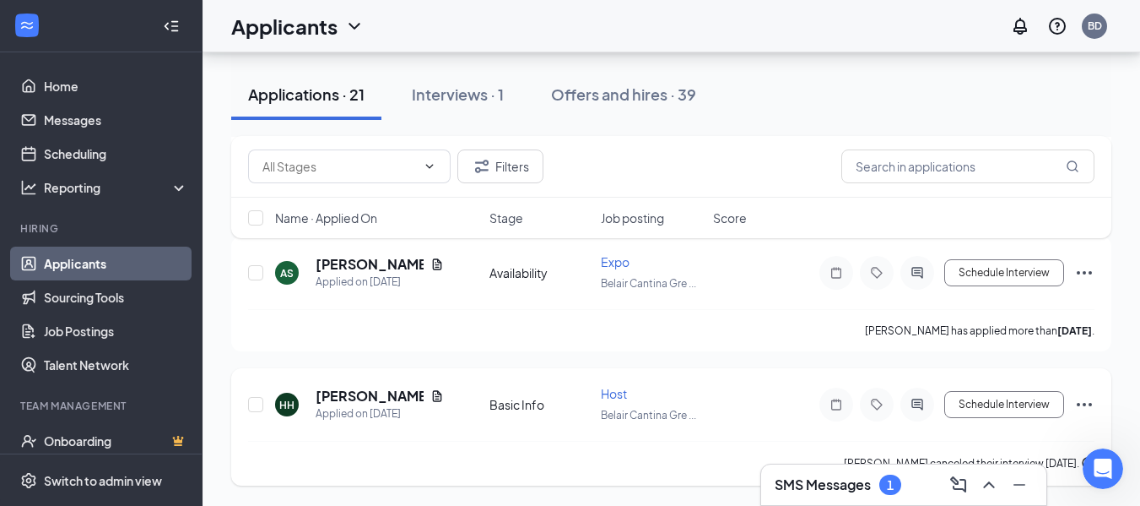
click at [1086, 406] on icon "Ellipses" at bounding box center [1084, 404] width 20 height 20
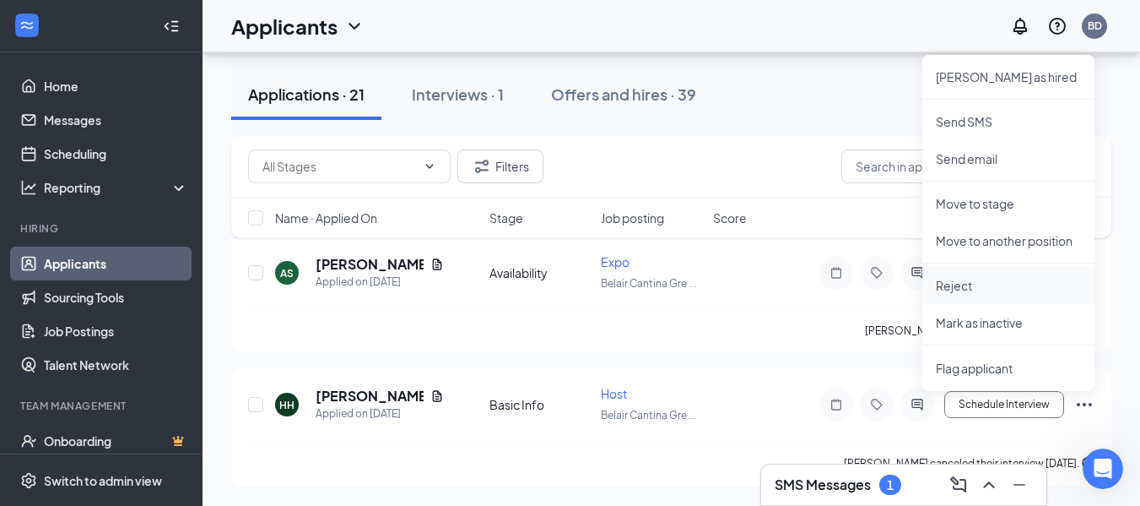
click at [998, 290] on p "Reject" at bounding box center [1008, 285] width 145 height 17
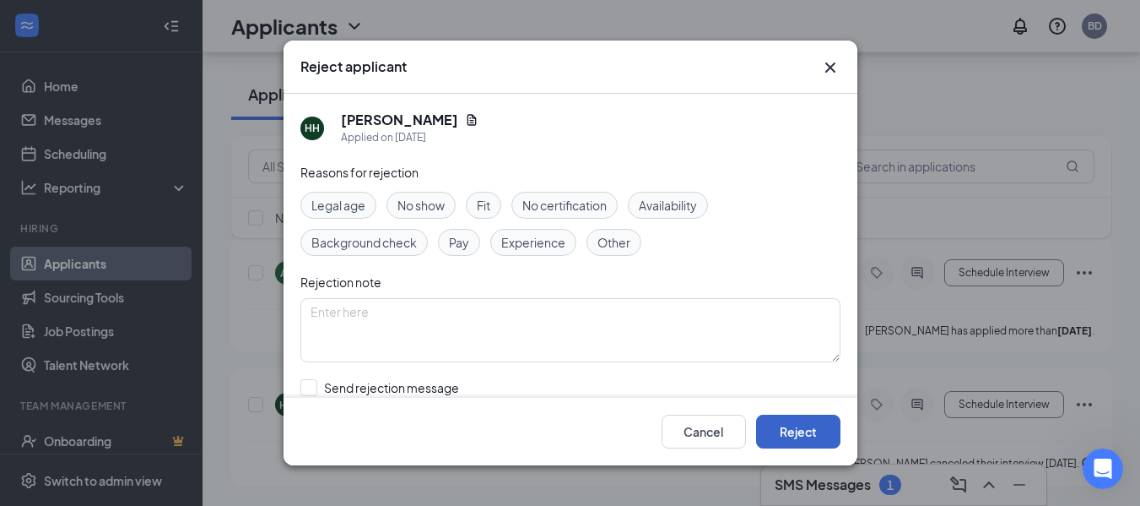
click at [815, 441] on button "Reject" at bounding box center [798, 431] width 84 height 34
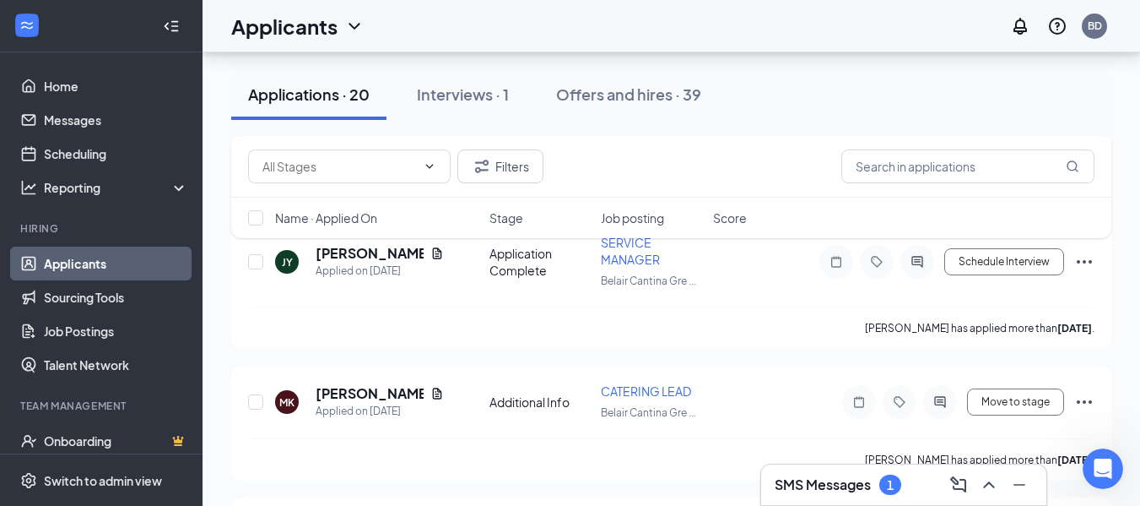
scroll to position [5275, 0]
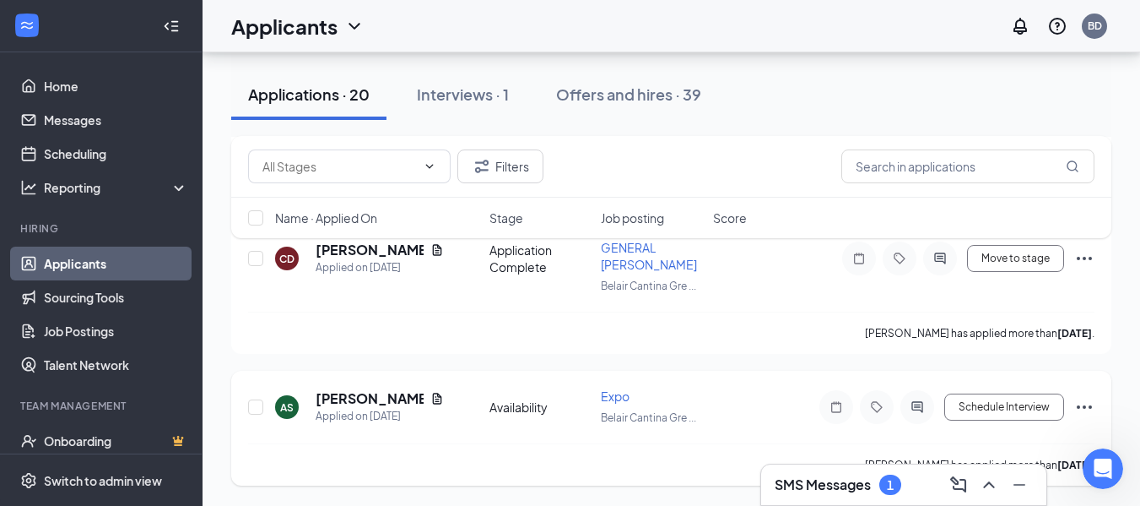
click at [1086, 410] on icon "Ellipses" at bounding box center [1084, 407] width 20 height 20
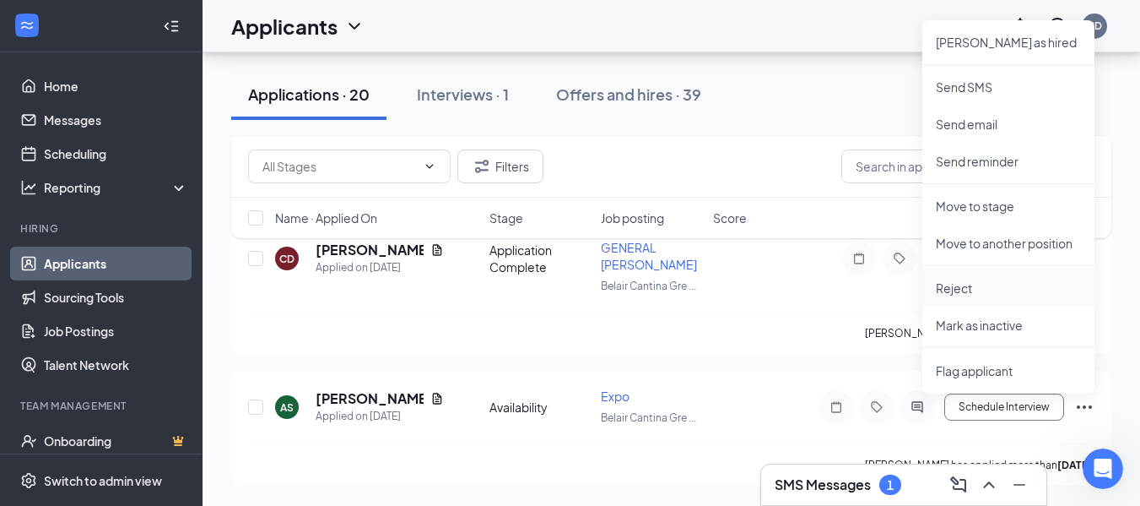
click at [973, 288] on p "Reject" at bounding box center [1008, 287] width 145 height 17
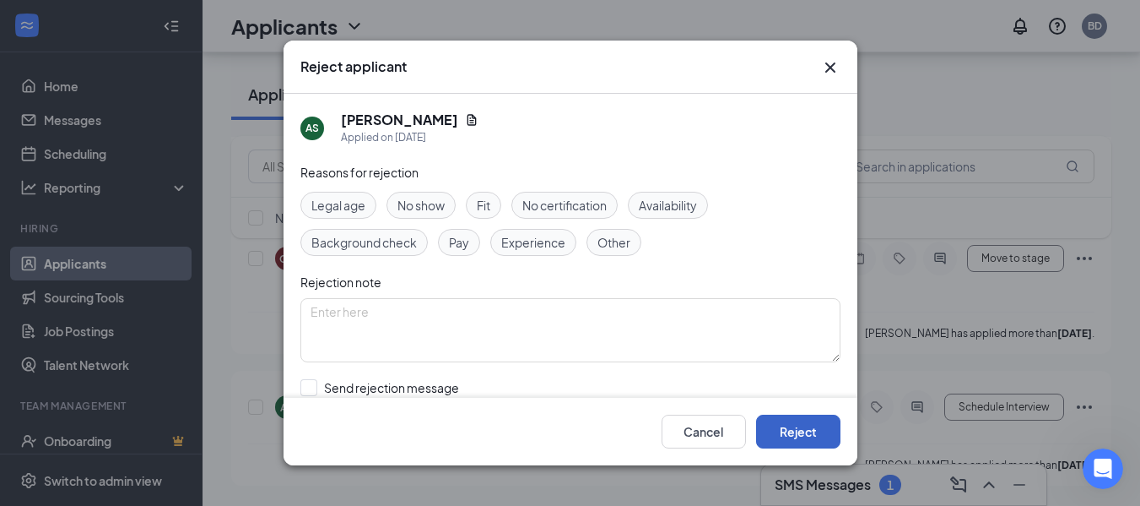
click at [799, 426] on button "Reject" at bounding box center [798, 431] width 84 height 34
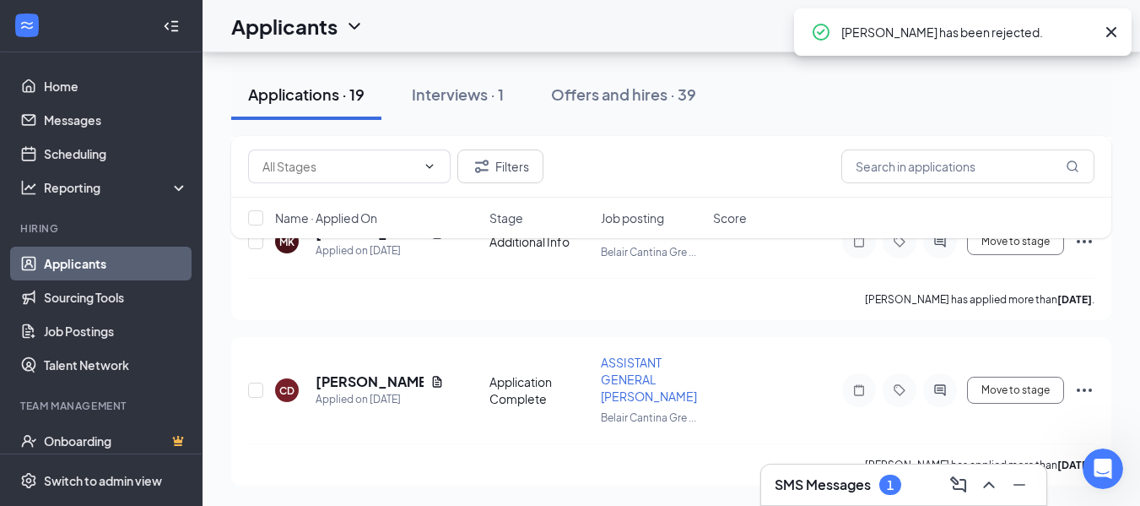
scroll to position [5012, 0]
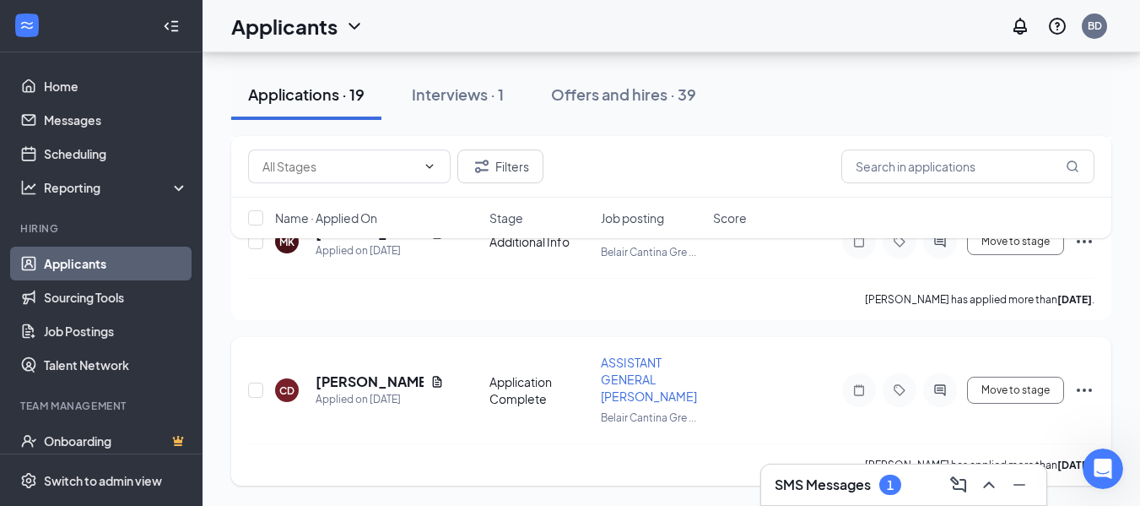
click at [1083, 384] on icon "Ellipses" at bounding box center [1084, 390] width 20 height 20
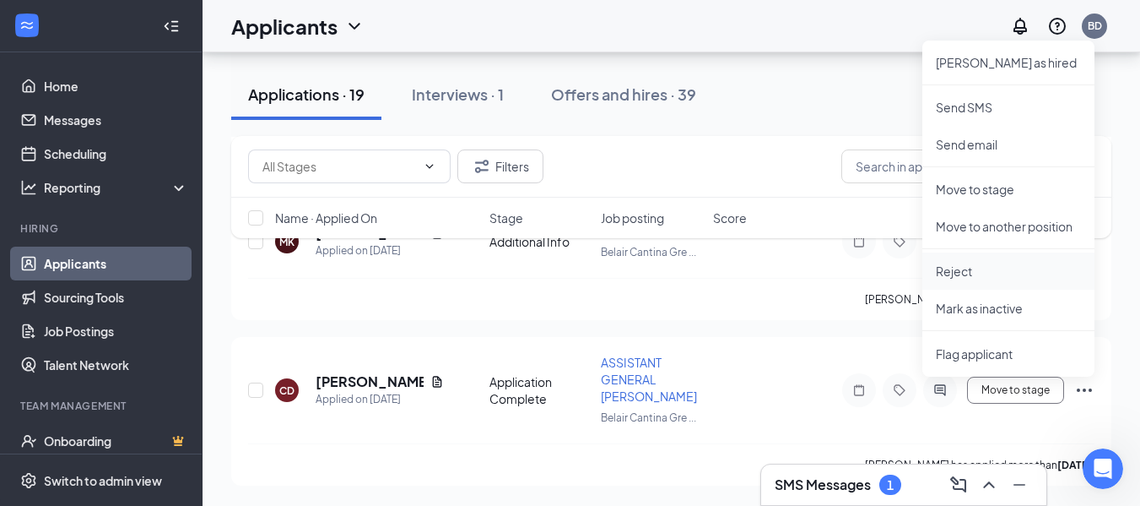
click at [975, 264] on p "Reject" at bounding box center [1008, 270] width 145 height 17
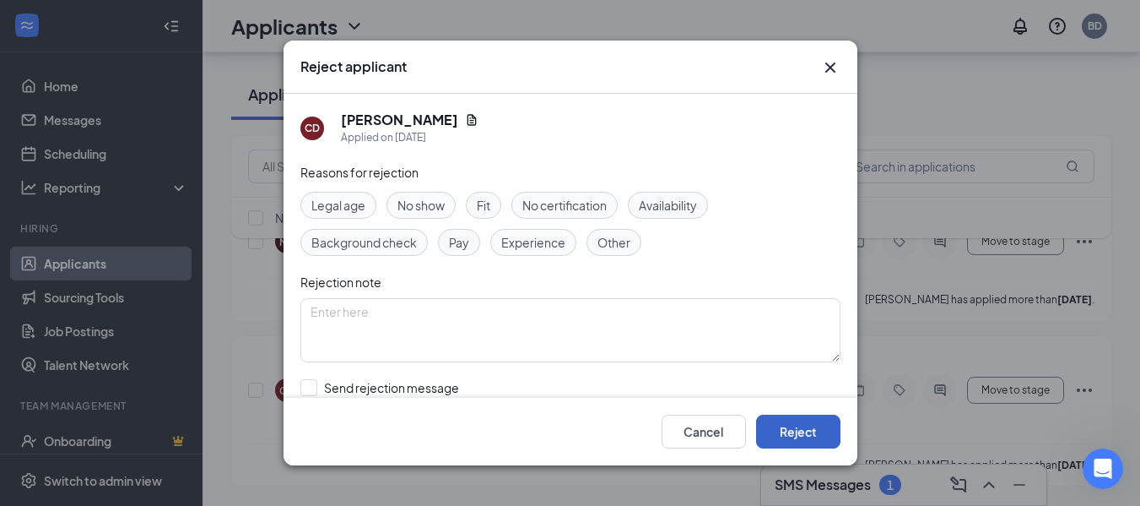
click at [804, 429] on button "Reject" at bounding box center [798, 431] width 84 height 34
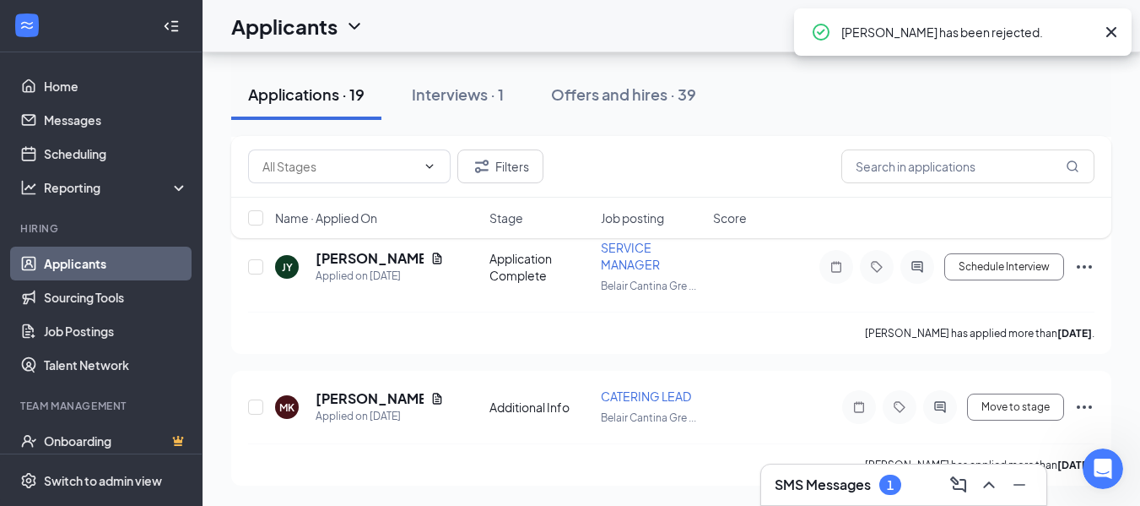
scroll to position [4681, 0]
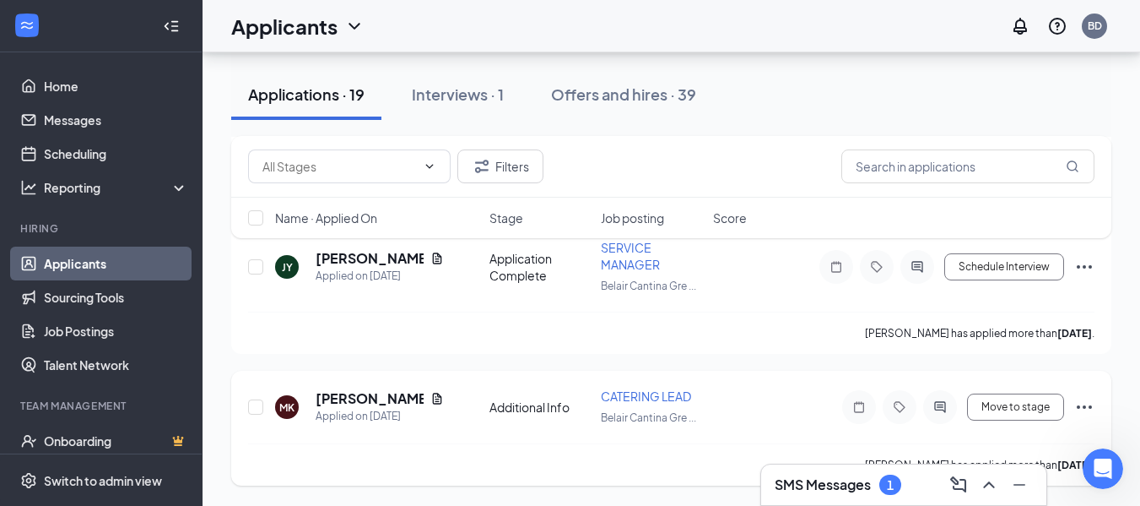
click at [1085, 412] on icon "Ellipses" at bounding box center [1084, 407] width 20 height 20
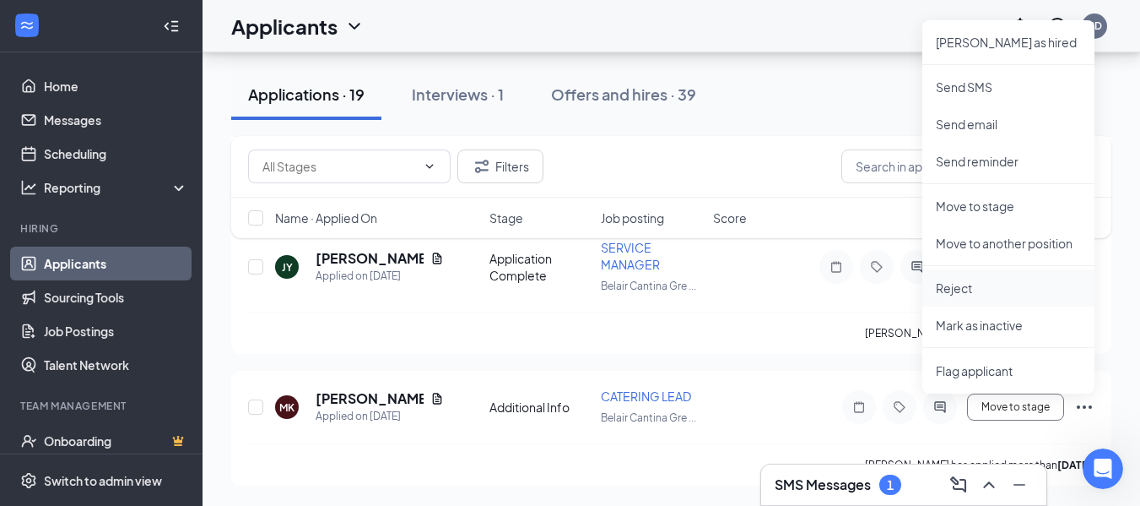
click at [963, 285] on p "Reject" at bounding box center [1008, 287] width 145 height 17
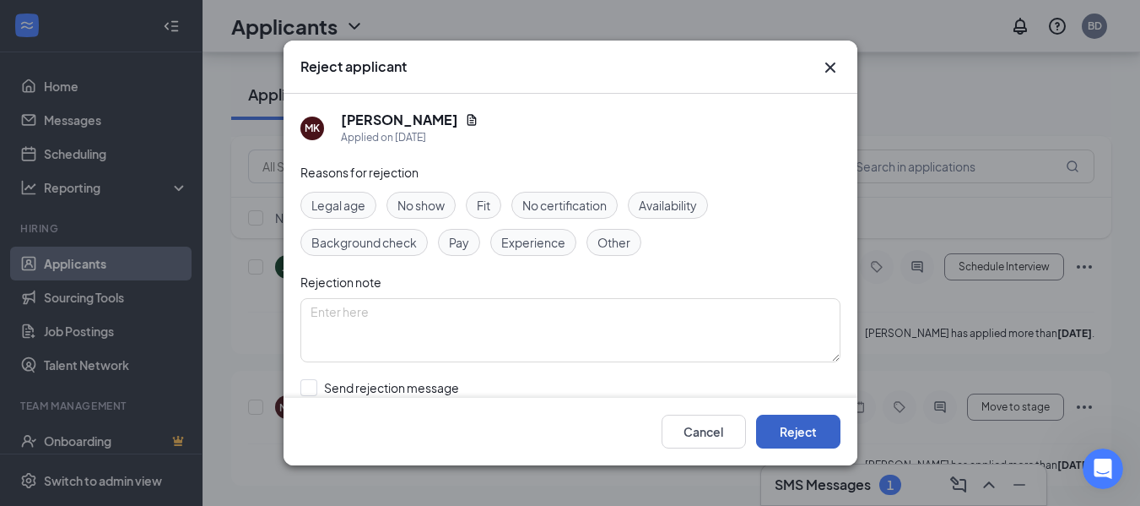
click at [797, 441] on button "Reject" at bounding box center [798, 431] width 84 height 34
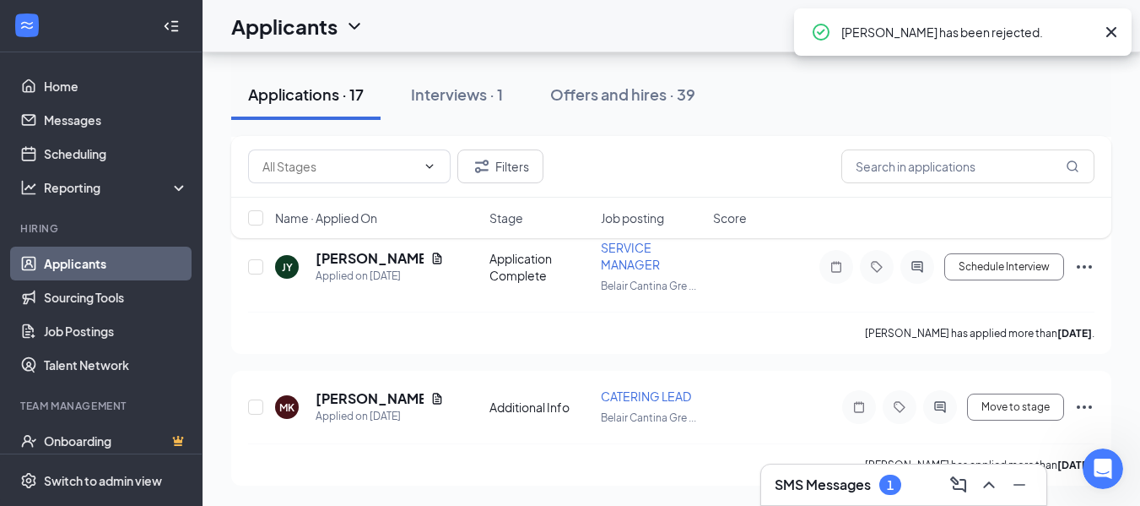
scroll to position [4417, 0]
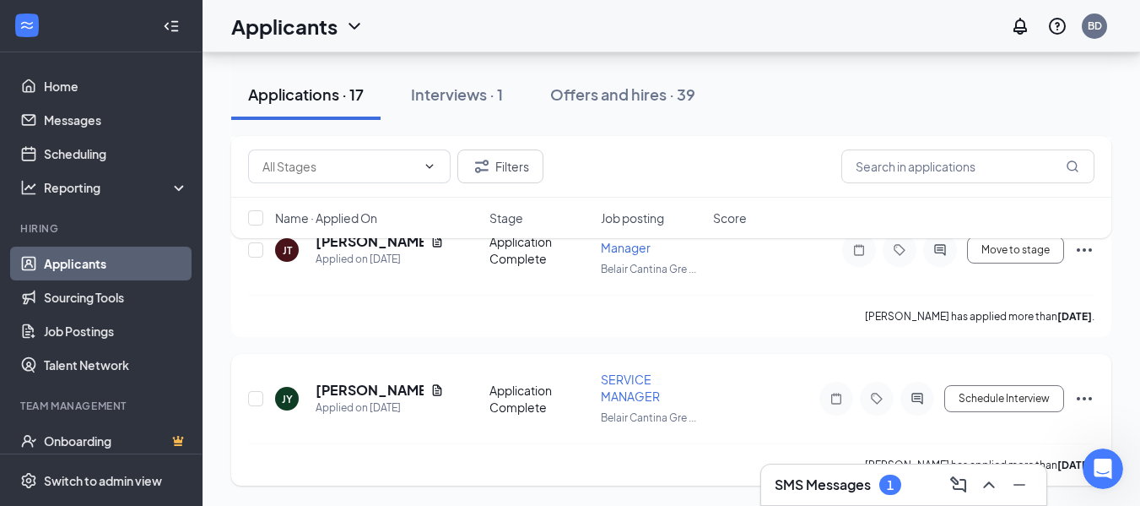
click at [1077, 392] on icon "Ellipses" at bounding box center [1084, 398] width 20 height 20
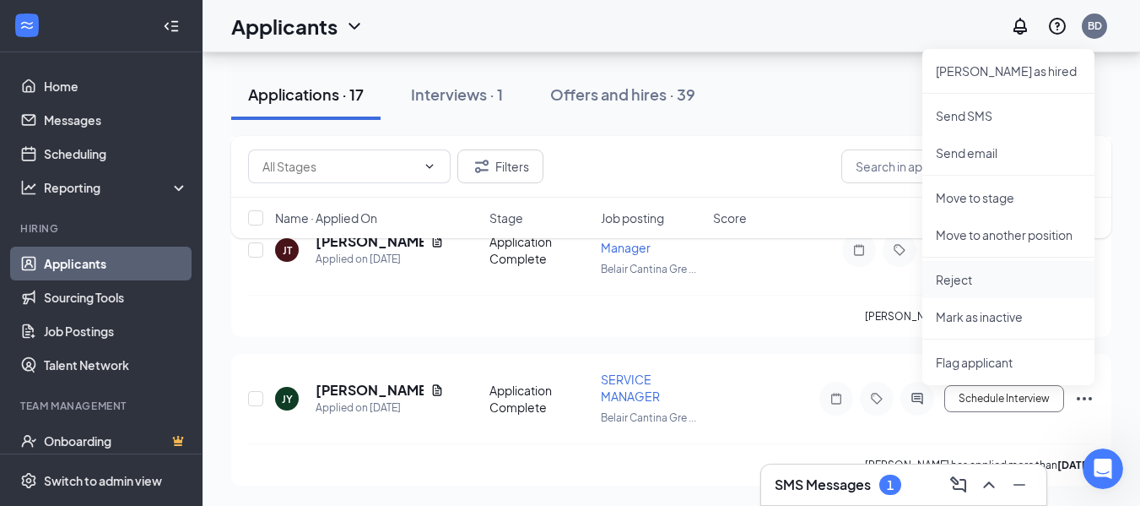
click at [964, 278] on p "Reject" at bounding box center [1008, 279] width 145 height 17
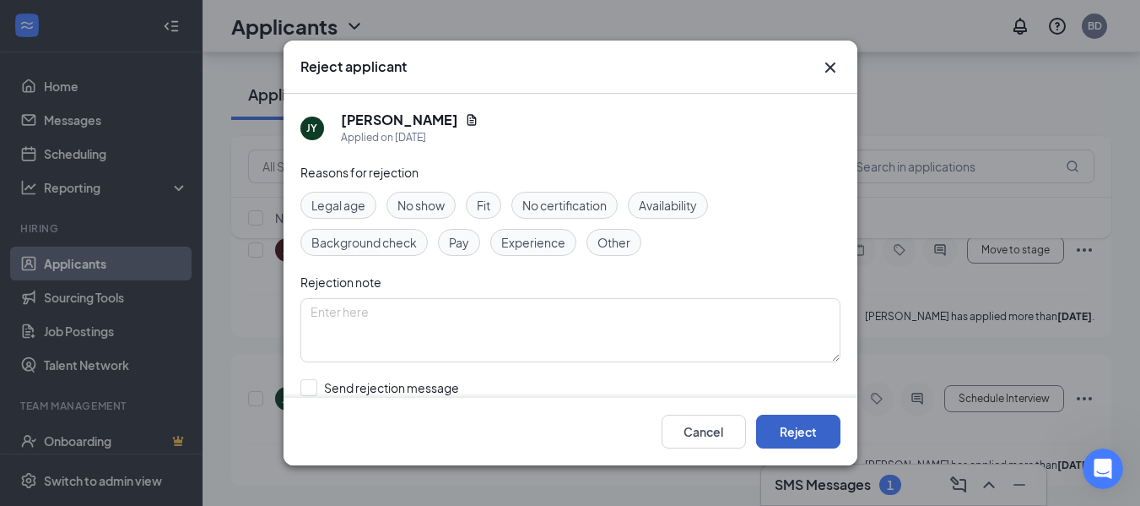
click at [777, 447] on button "Reject" at bounding box center [798, 431] width 84 height 34
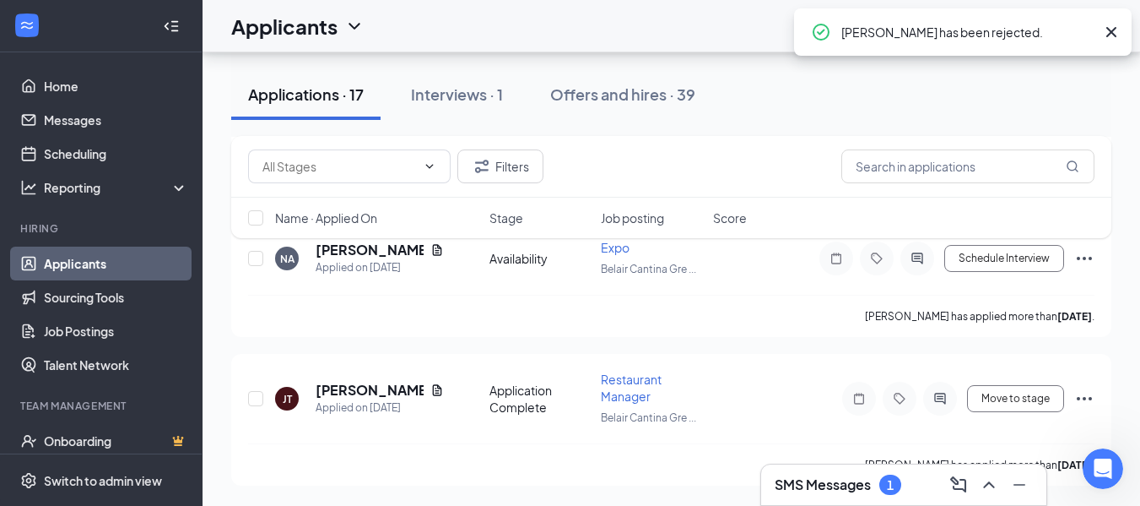
scroll to position [4120, 0]
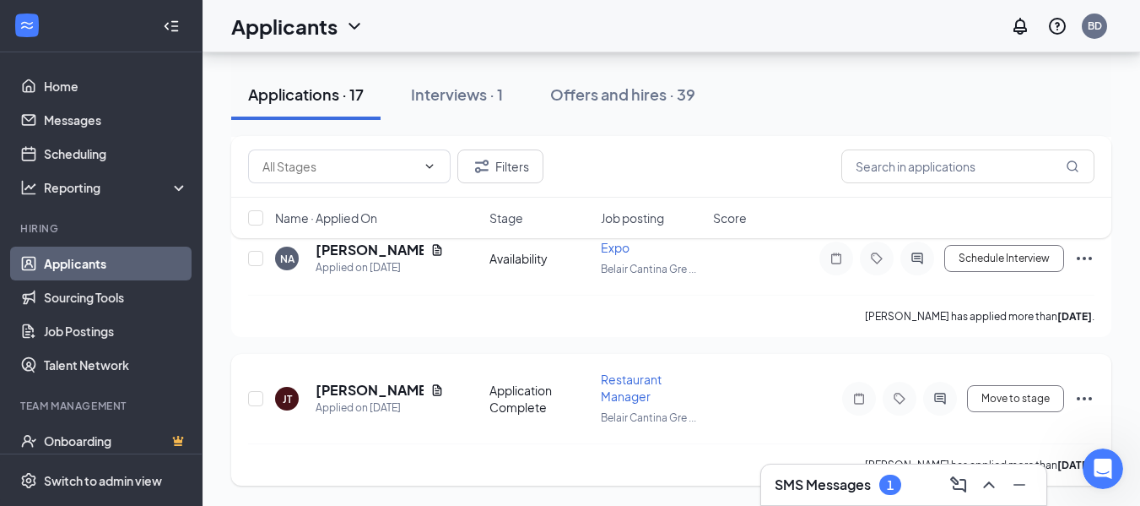
click at [1091, 398] on icon "Ellipses" at bounding box center [1084, 398] width 15 height 3
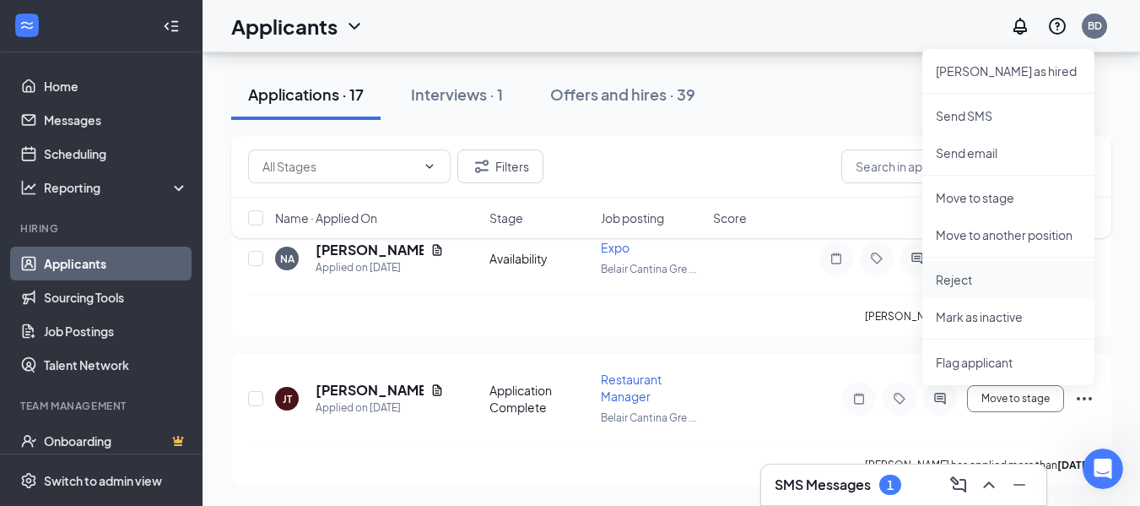
click at [955, 284] on p "Reject" at bounding box center [1008, 279] width 145 height 17
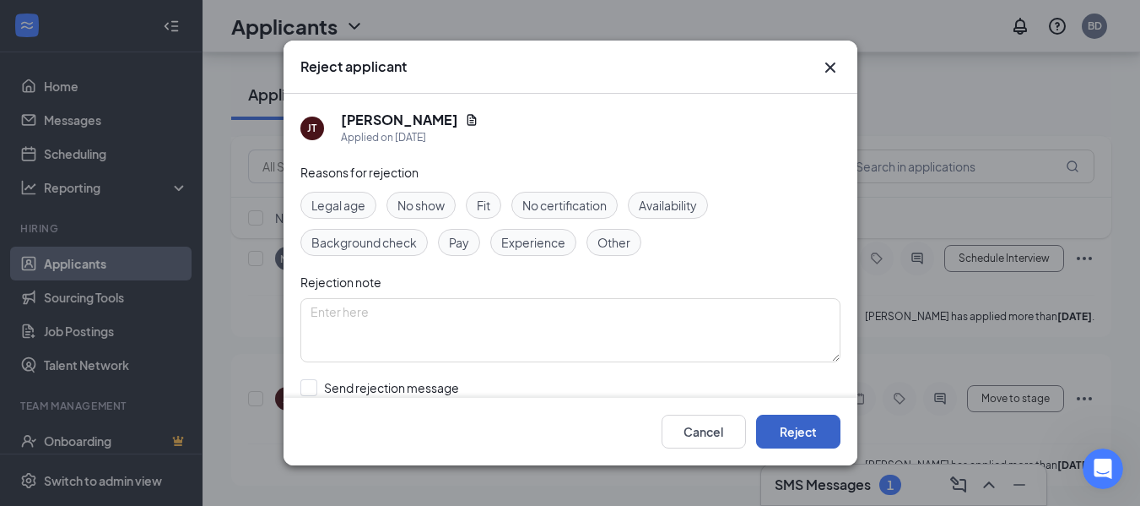
click at [800, 423] on button "Reject" at bounding box center [798, 431] width 84 height 34
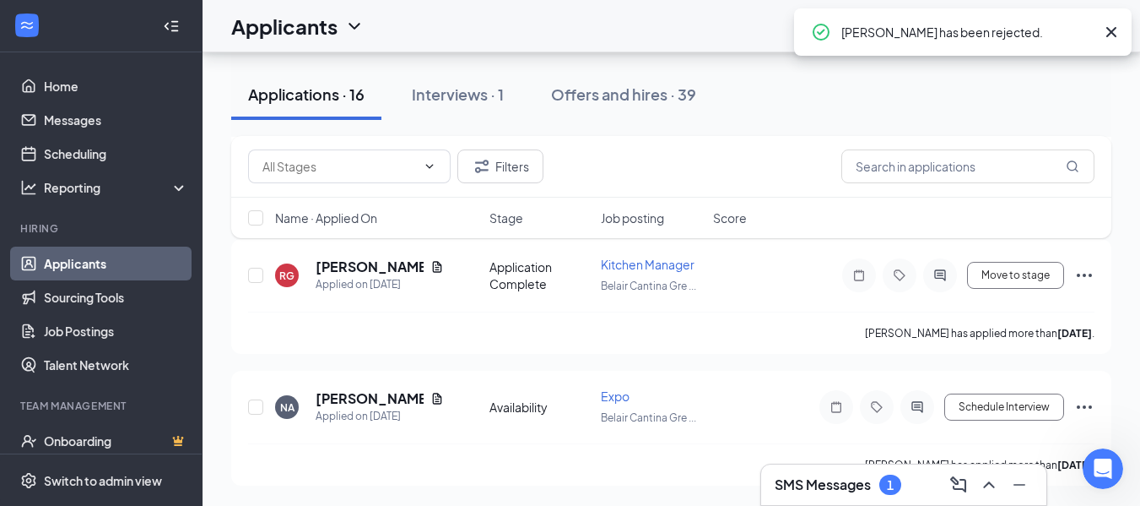
scroll to position [3823, 0]
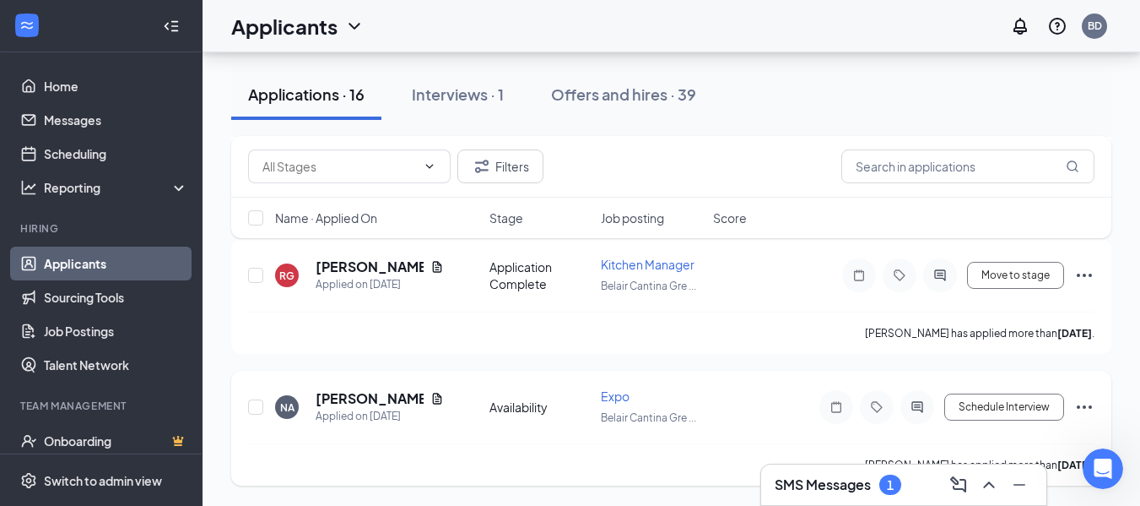
click at [1080, 408] on icon "Ellipses" at bounding box center [1084, 407] width 20 height 20
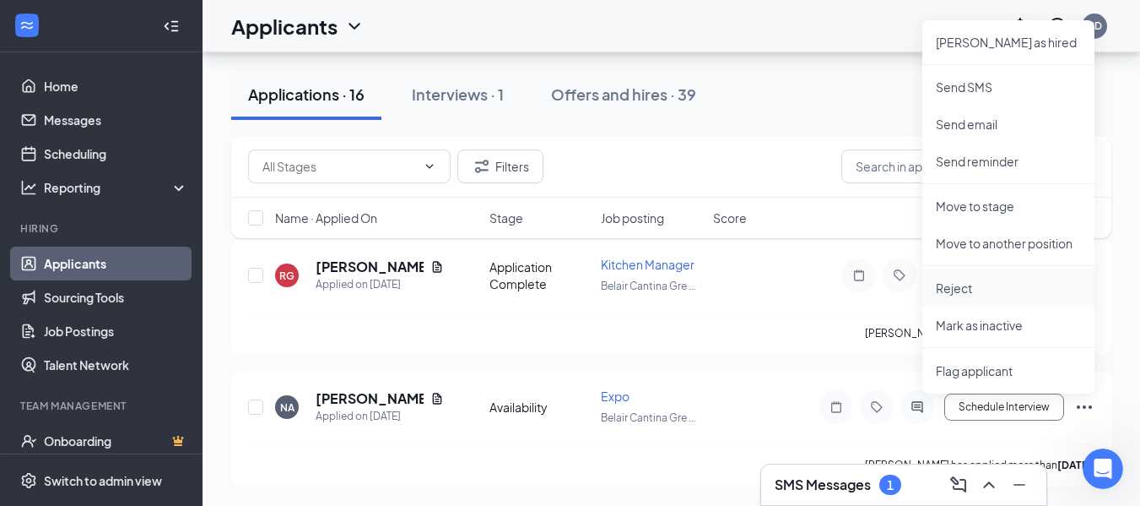
click at [967, 285] on p "Reject" at bounding box center [1008, 287] width 145 height 17
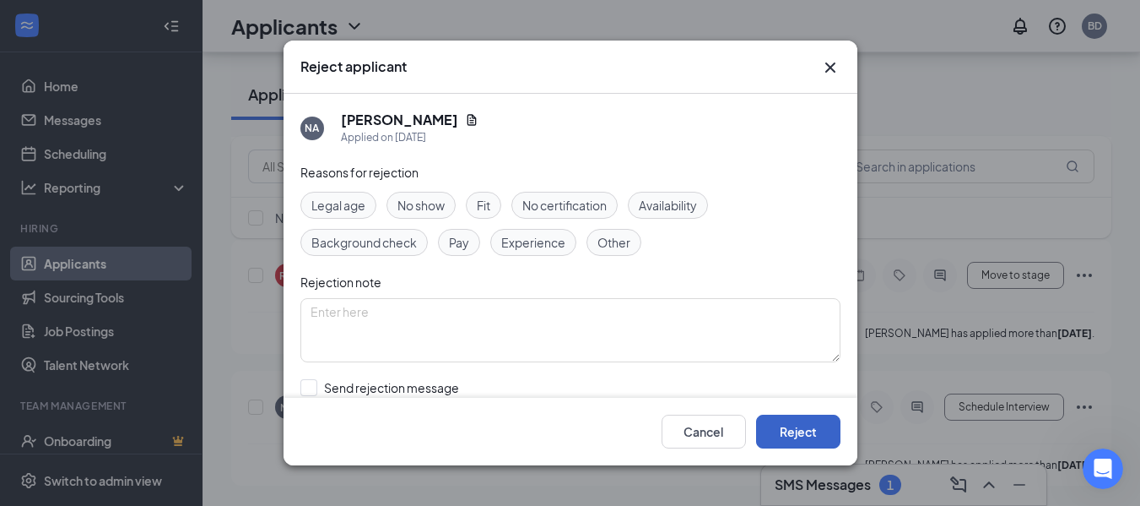
click at [764, 430] on button "Reject" at bounding box center [798, 431] width 84 height 34
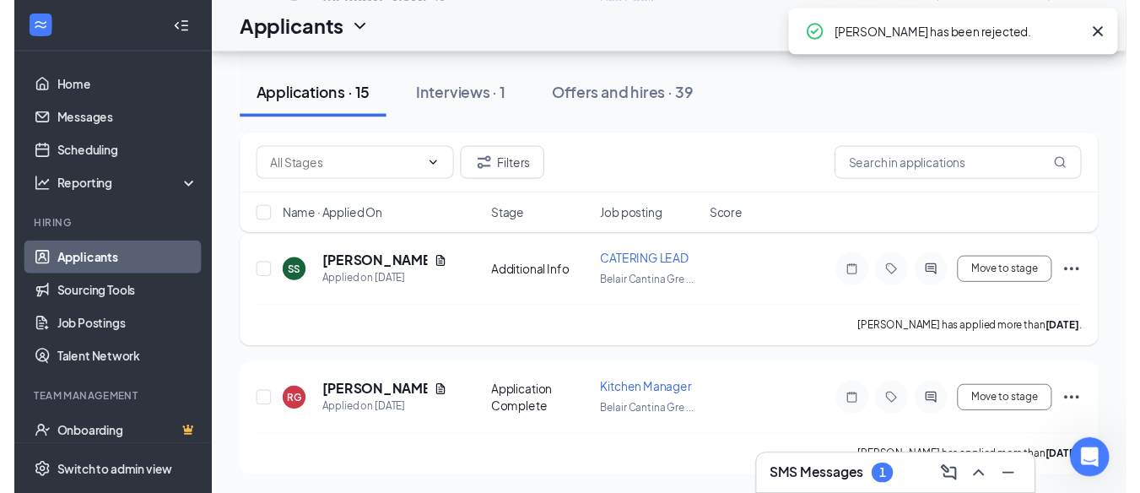
scroll to position [3560, 0]
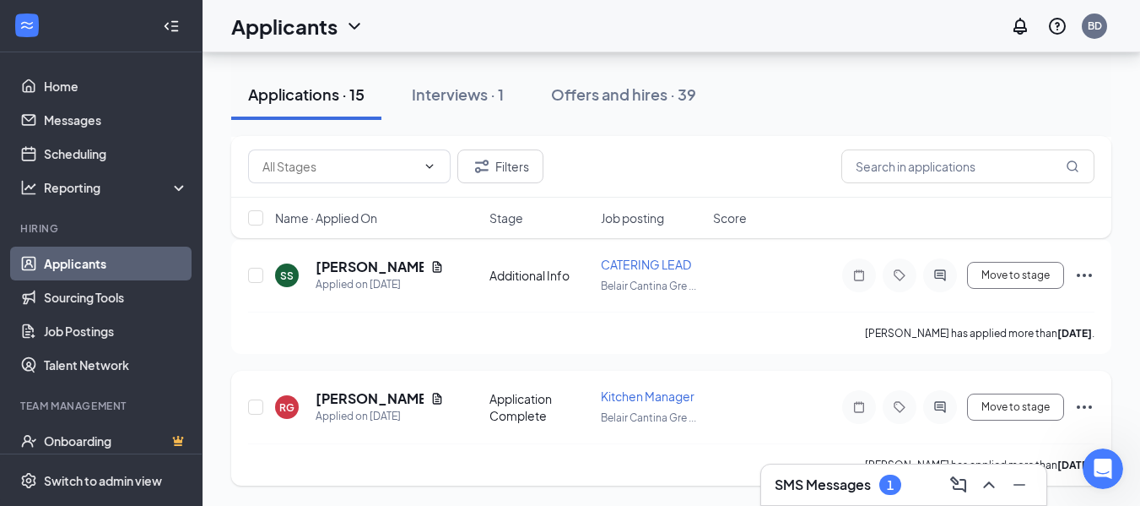
click at [1080, 408] on icon "Ellipses" at bounding box center [1084, 407] width 20 height 20
click at [579, 412] on div "Application Complete" at bounding box center [541, 407] width 102 height 34
click at [430, 397] on icon "Document" at bounding box center [437, 399] width 14 height 14
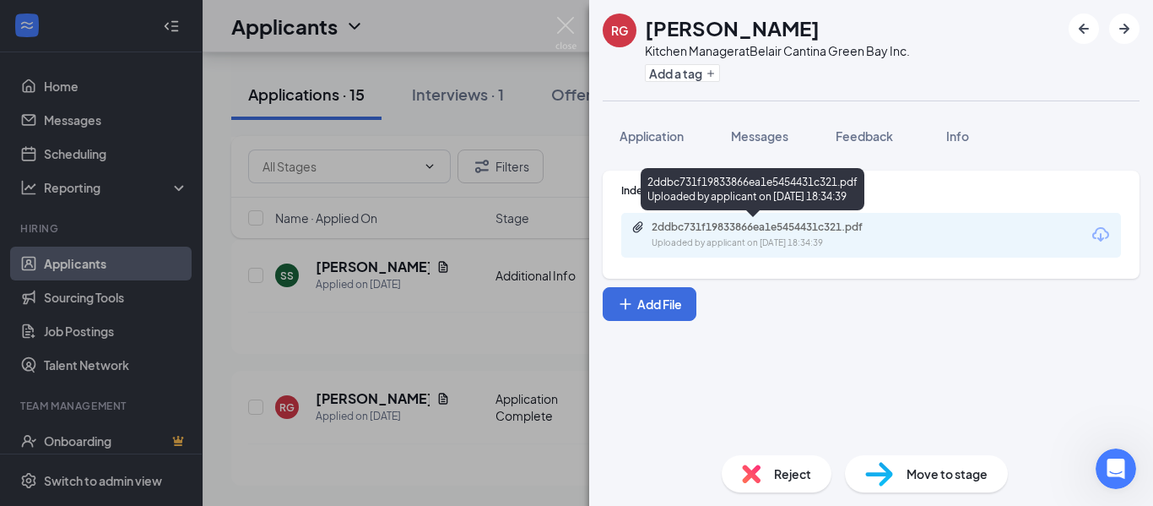
click at [772, 214] on div "2ddbc731f19833866ea1e5454431c321.pdf Uploaded by applicant on [DATE] 18:34:39" at bounding box center [753, 192] width 224 height 49
click at [765, 224] on div "2ddbc731f19833866ea1e5454431c321.pdf" at bounding box center [770, 227] width 236 height 14
click at [569, 33] on img at bounding box center [565, 33] width 21 height 33
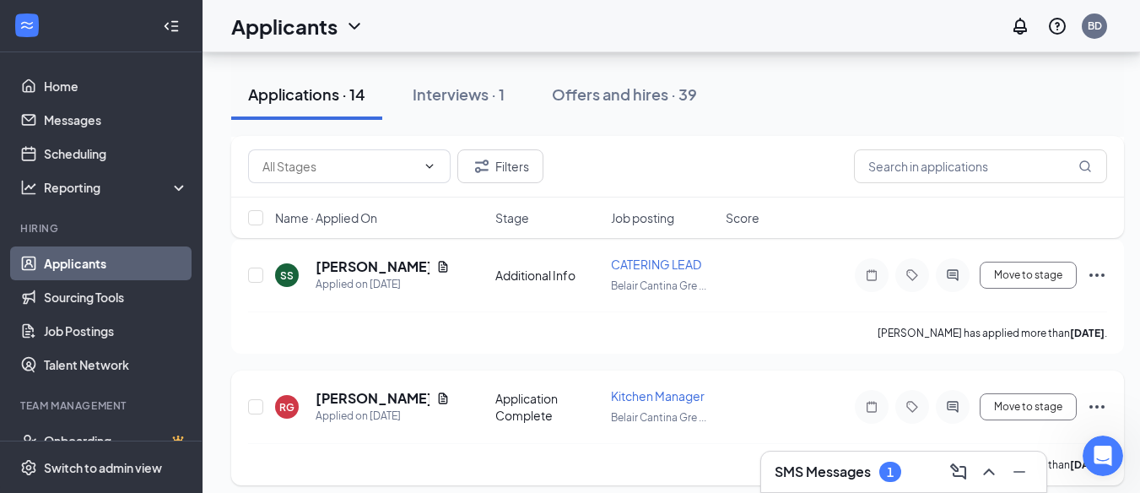
click at [1095, 399] on icon "Ellipses" at bounding box center [1097, 407] width 20 height 20
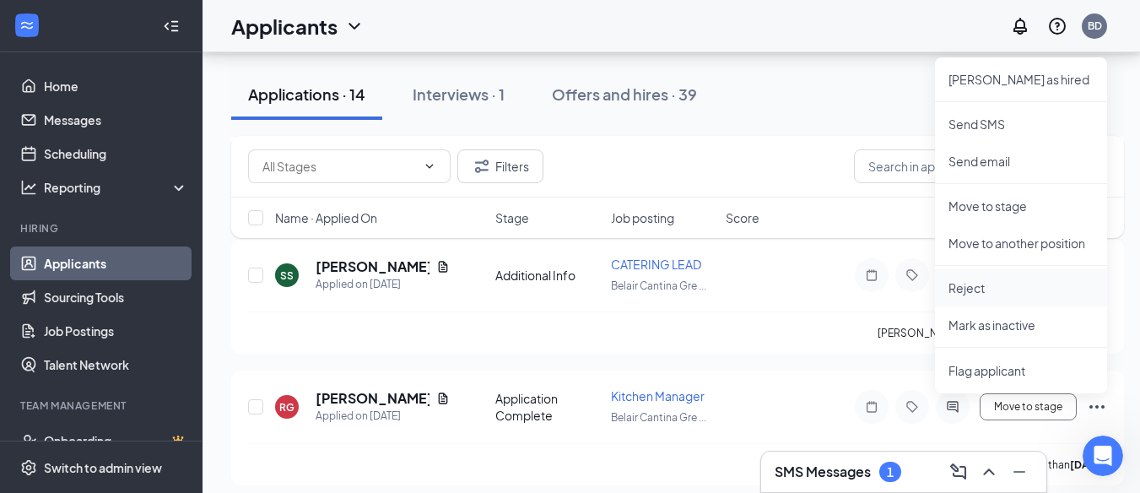
click at [982, 289] on p "Reject" at bounding box center [1021, 287] width 145 height 17
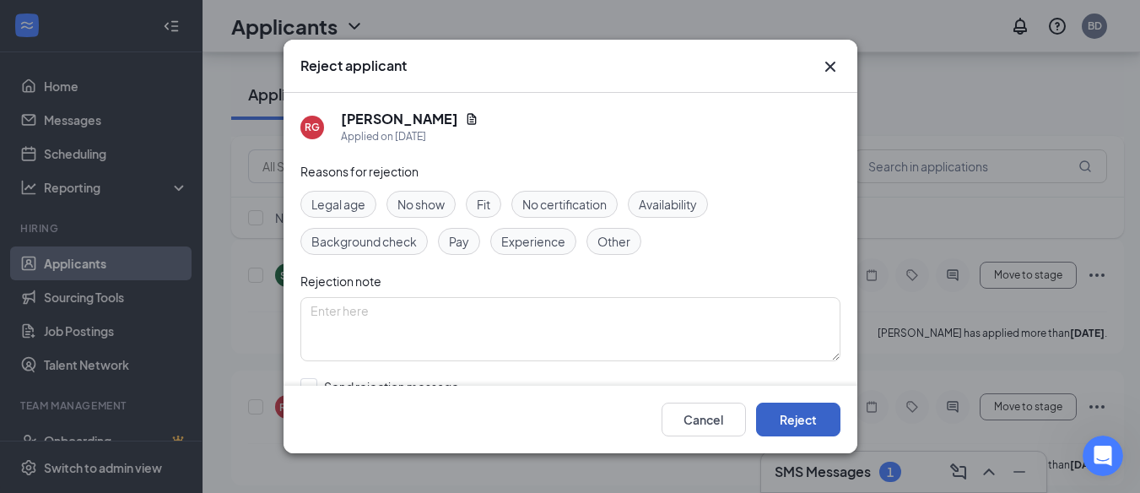
click at [810, 425] on button "Reject" at bounding box center [798, 420] width 84 height 34
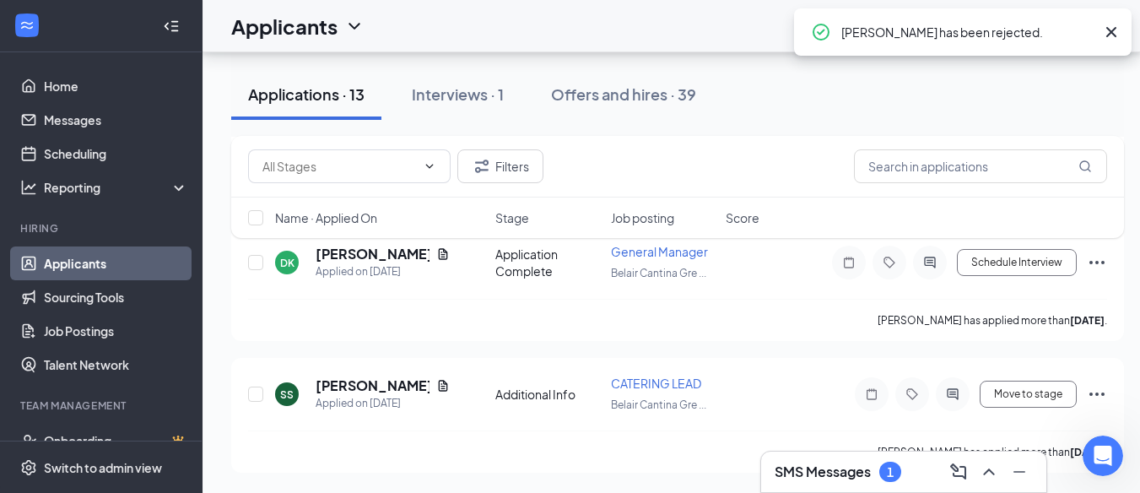
scroll to position [3309, 0]
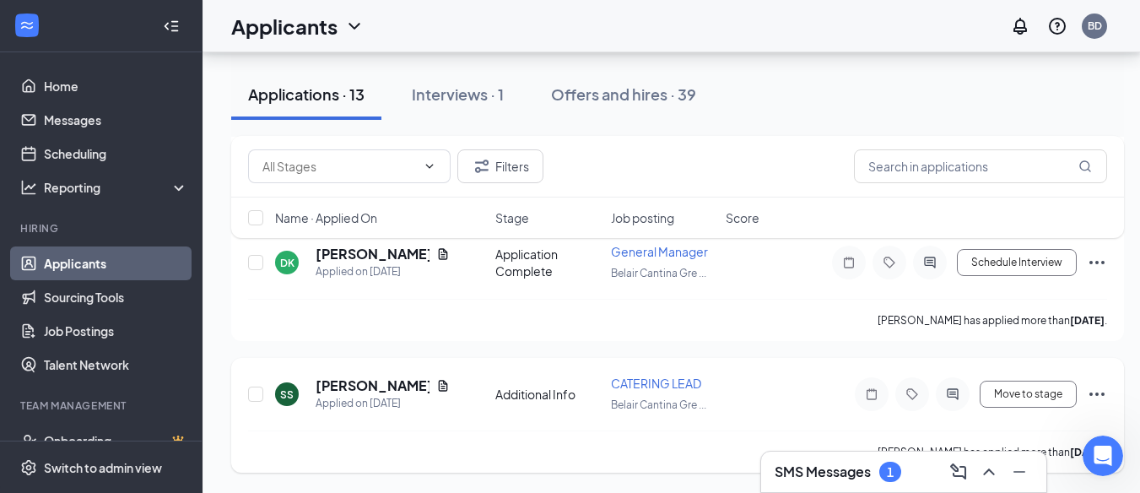
click at [1100, 392] on icon "Ellipses" at bounding box center [1097, 394] width 20 height 20
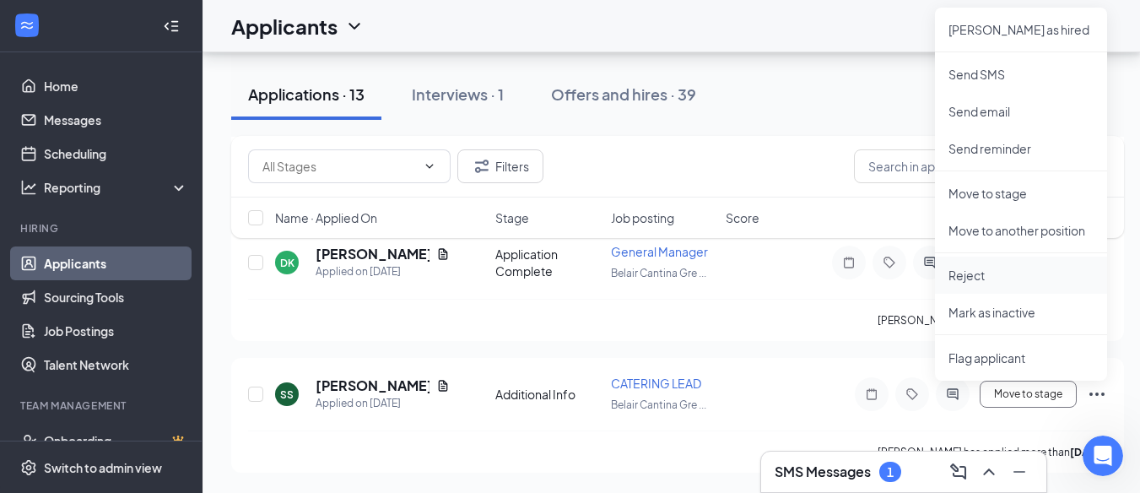
click at [983, 269] on p "Reject" at bounding box center [1021, 275] width 145 height 17
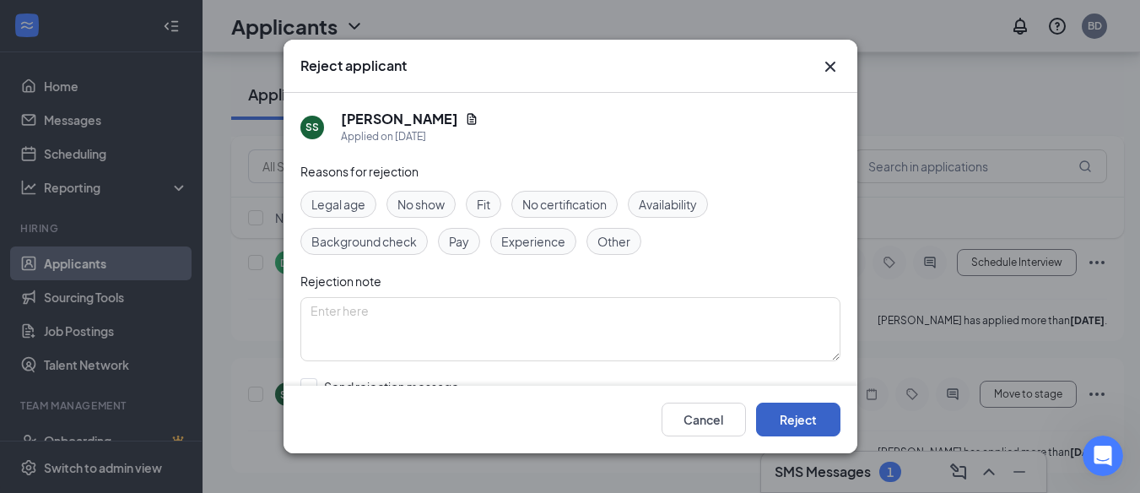
click at [798, 436] on button "Reject" at bounding box center [798, 420] width 84 height 34
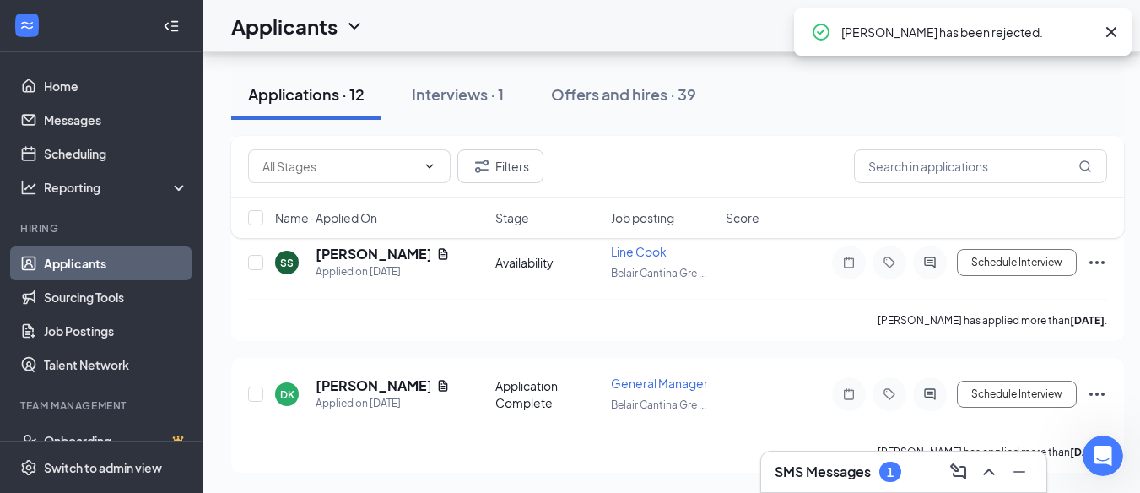
scroll to position [3046, 0]
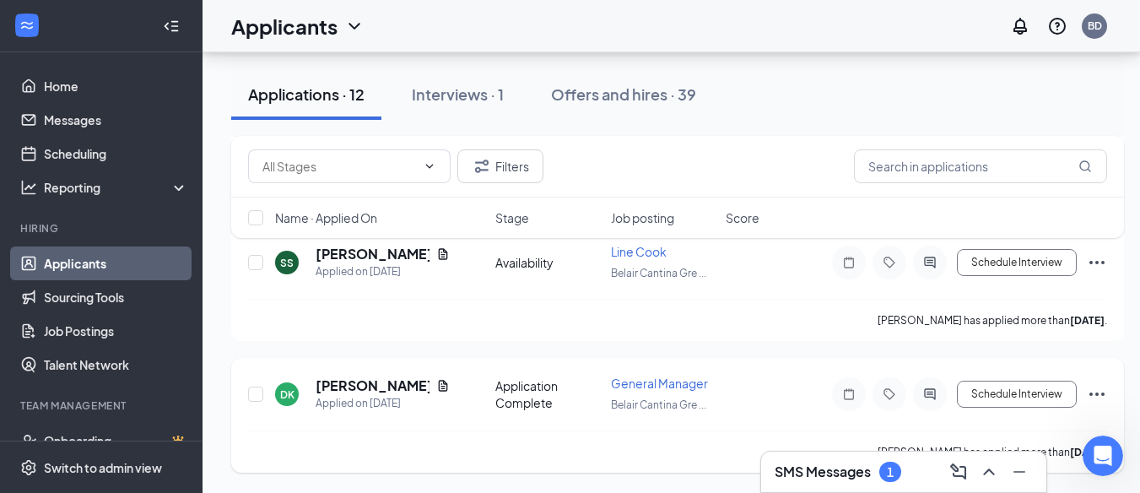
click at [1092, 398] on icon "Ellipses" at bounding box center [1097, 394] width 20 height 20
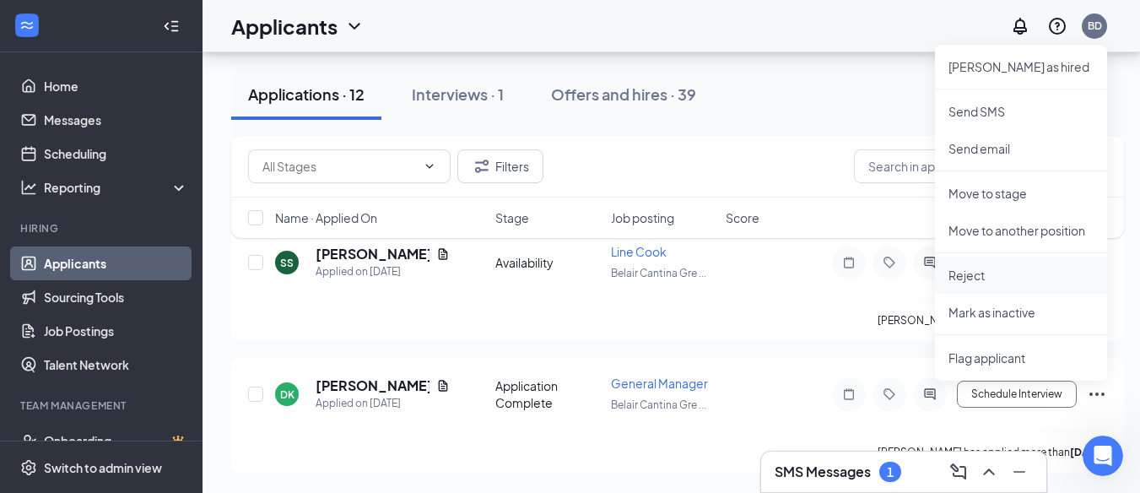
click at [977, 275] on p "Reject" at bounding box center [1021, 275] width 145 height 17
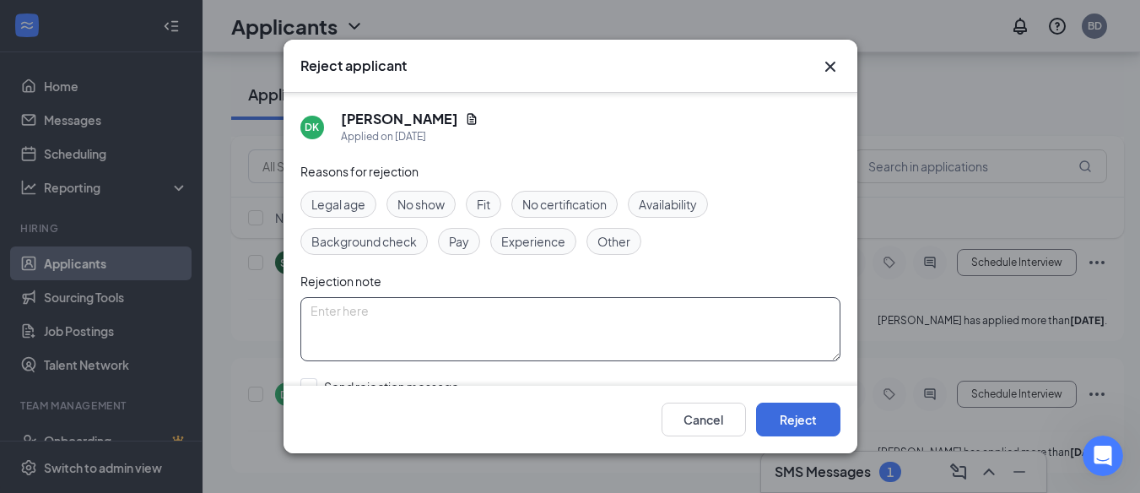
scroll to position [104, 0]
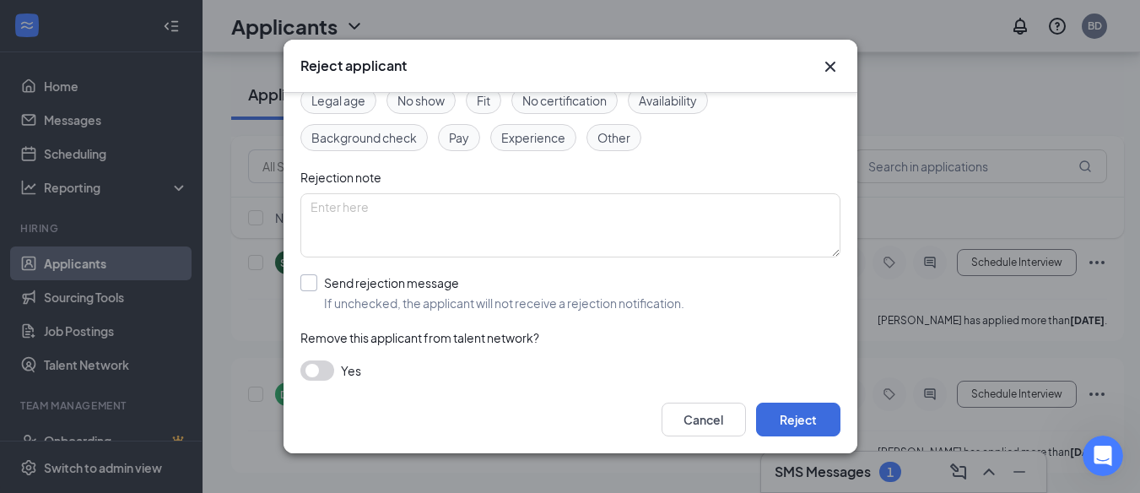
click at [310, 279] on input "Send rejection message If unchecked, the applicant will not receive a rejection…" at bounding box center [492, 292] width 384 height 37
checkbox input "true"
click at [789, 415] on button "Reject" at bounding box center [798, 420] width 84 height 34
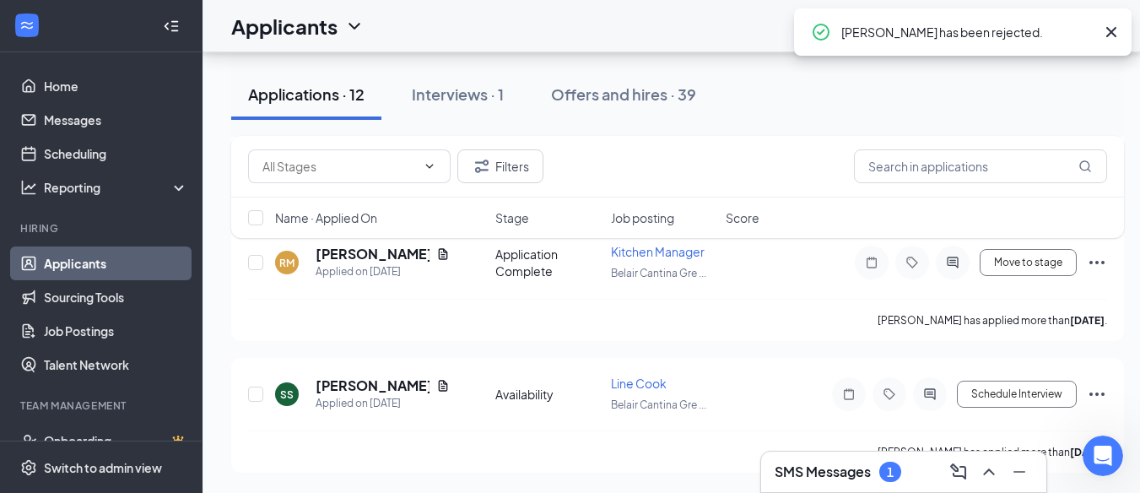
scroll to position [2783, 0]
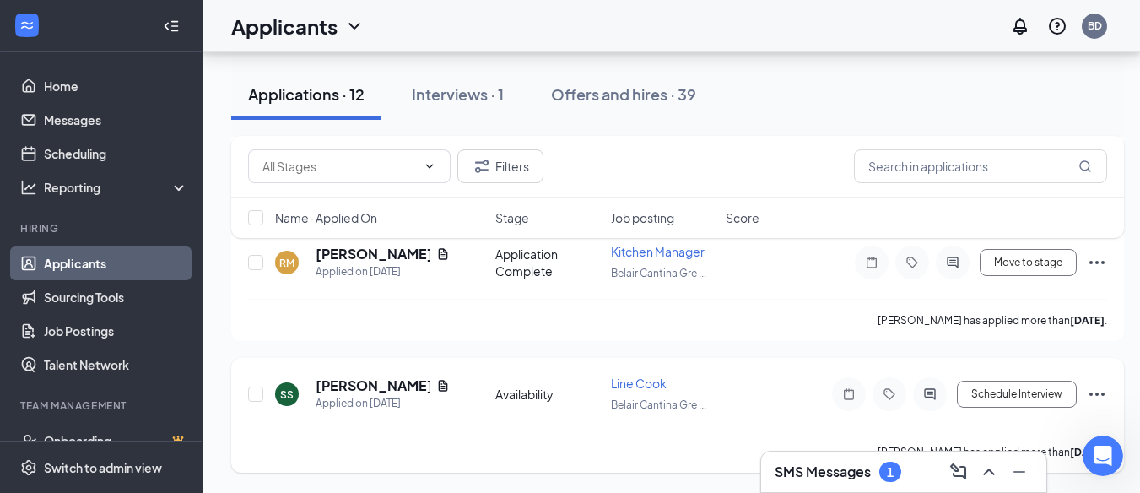
click at [1091, 392] on icon "Ellipses" at bounding box center [1097, 394] width 20 height 20
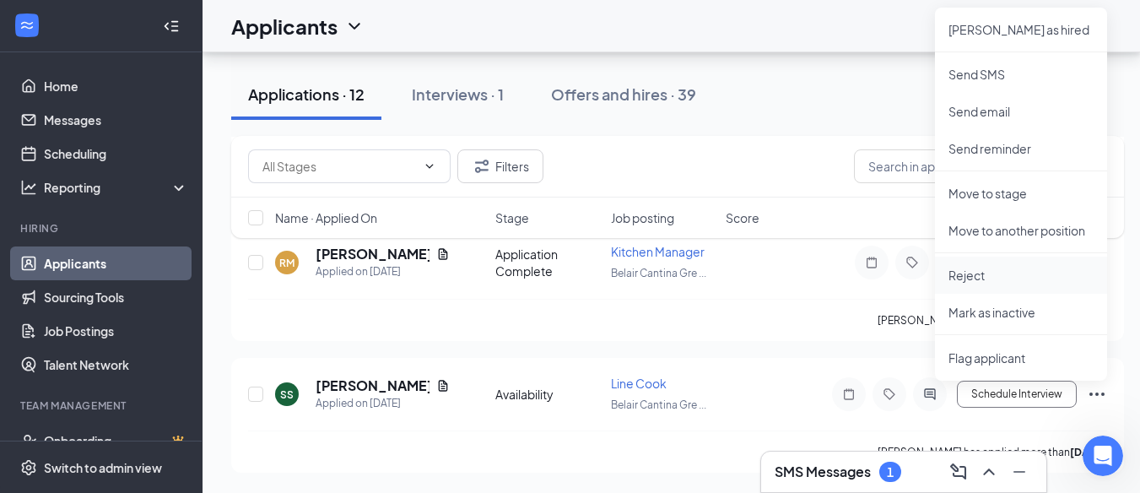
click at [981, 271] on p "Reject" at bounding box center [1021, 275] width 145 height 17
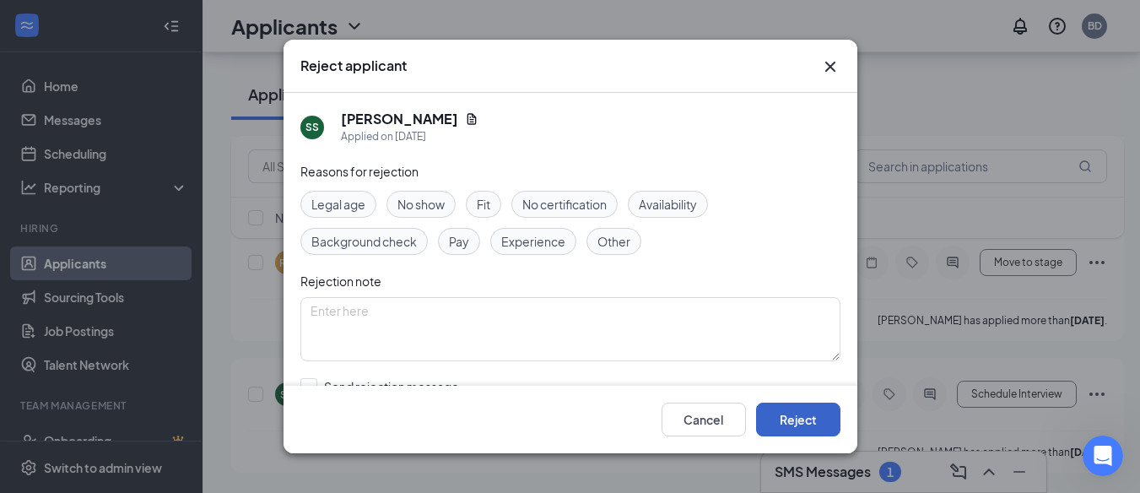
click at [809, 427] on button "Reject" at bounding box center [798, 420] width 84 height 34
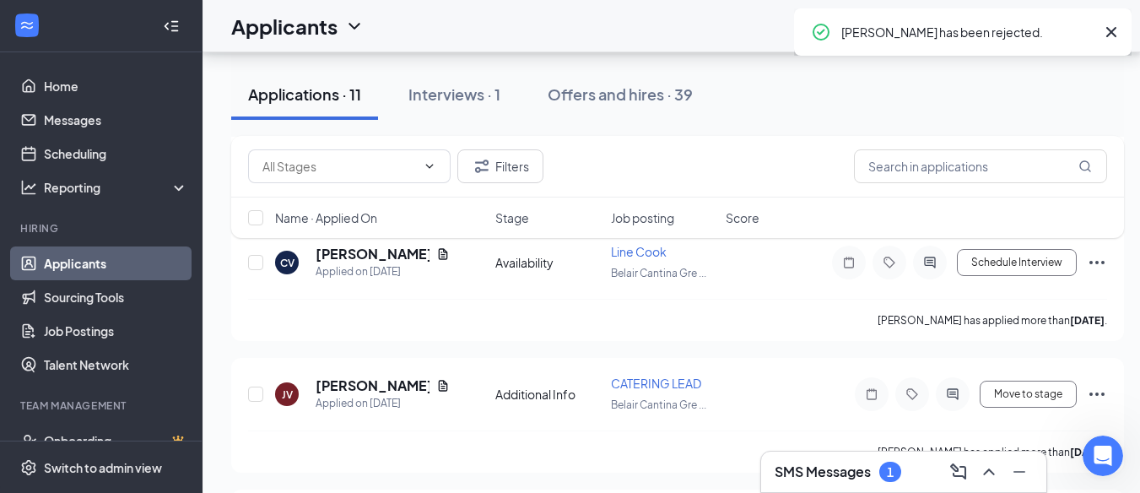
scroll to position [2802, 0]
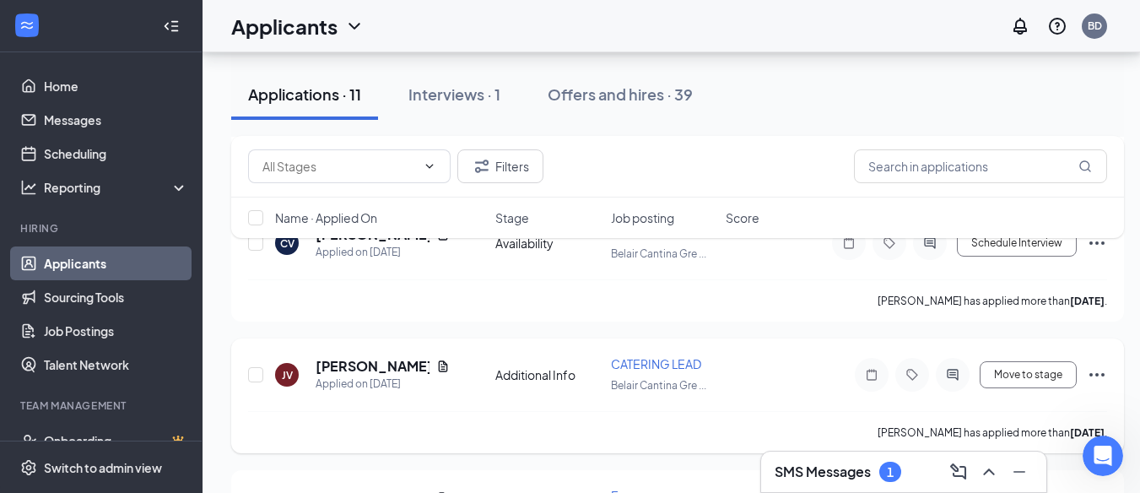
click at [1099, 371] on icon "Ellipses" at bounding box center [1097, 375] width 20 height 20
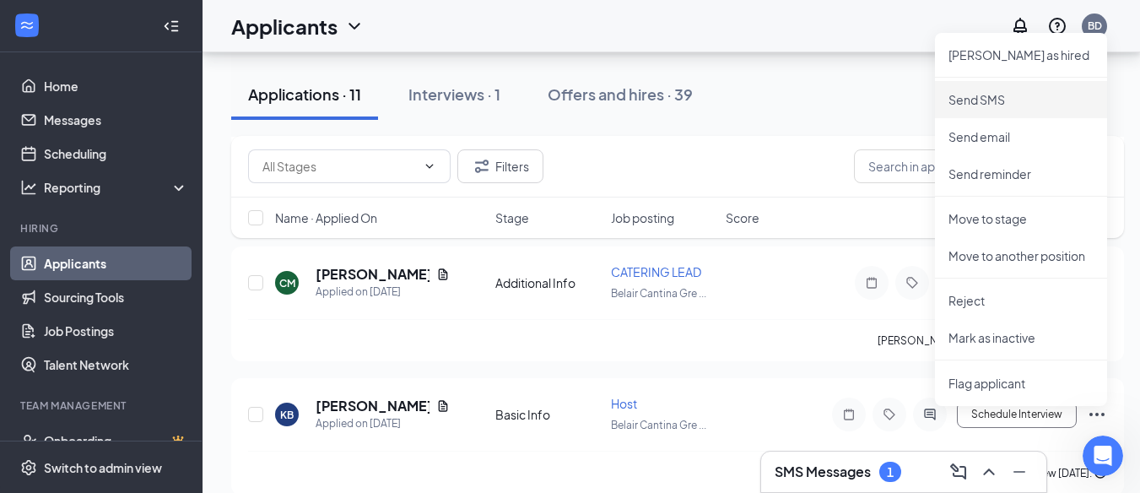
scroll to position [3158, 0]
click at [967, 298] on p "Reject" at bounding box center [1021, 299] width 145 height 17
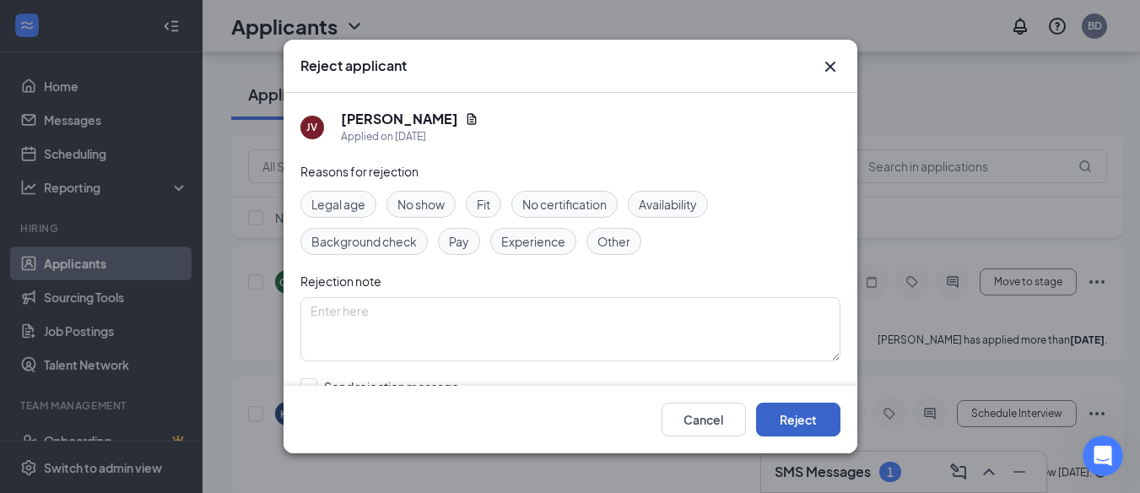
click at [806, 425] on button "Reject" at bounding box center [798, 420] width 84 height 34
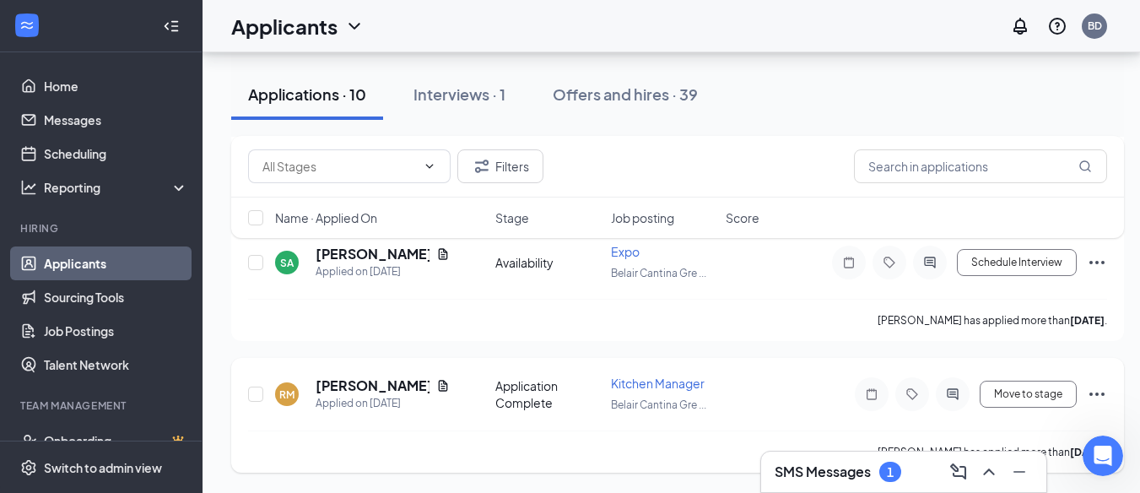
scroll to position [4806, 0]
click at [1095, 392] on icon "Ellipses" at bounding box center [1097, 394] width 20 height 20
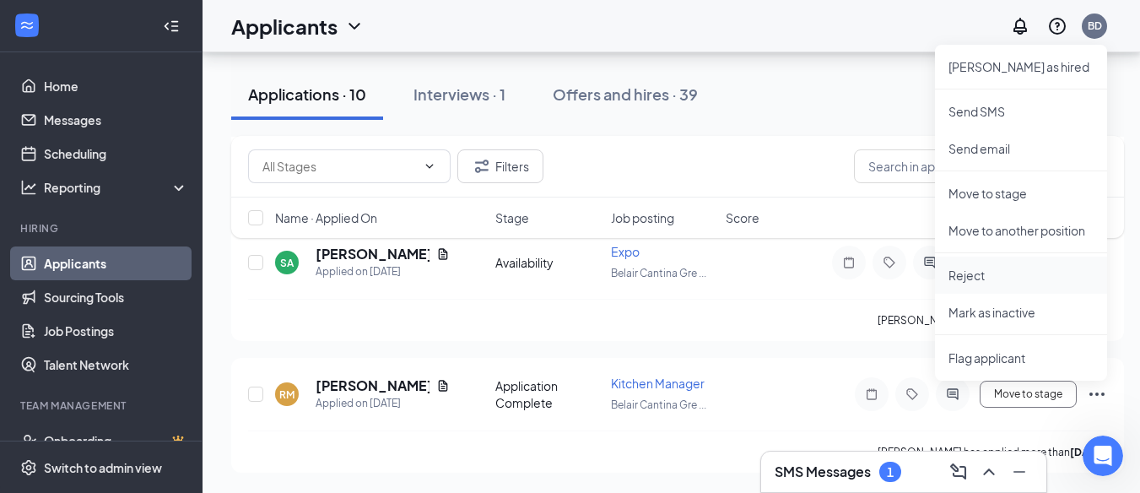
click at [987, 279] on p "Reject" at bounding box center [1021, 275] width 145 height 17
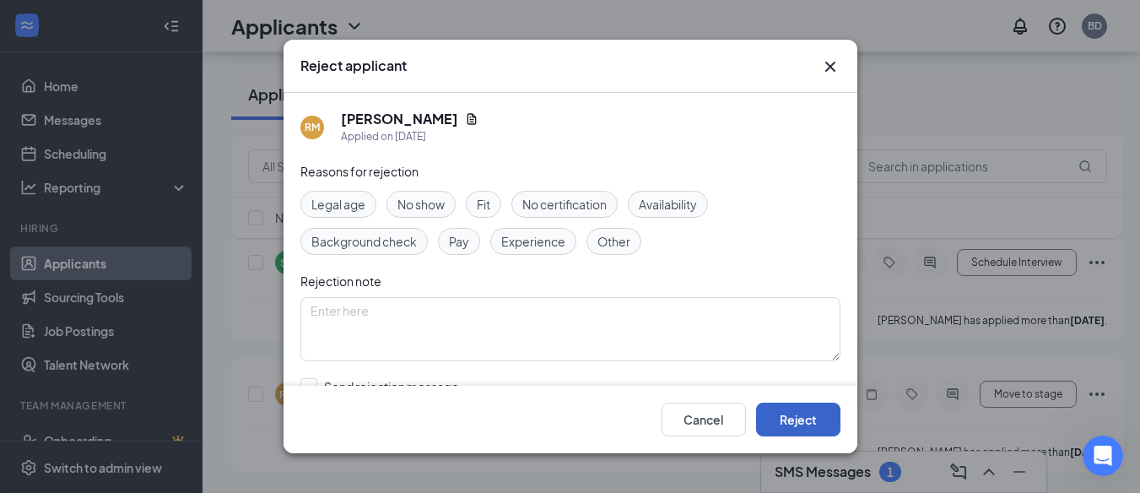
click at [792, 427] on button "Reject" at bounding box center [798, 420] width 84 height 34
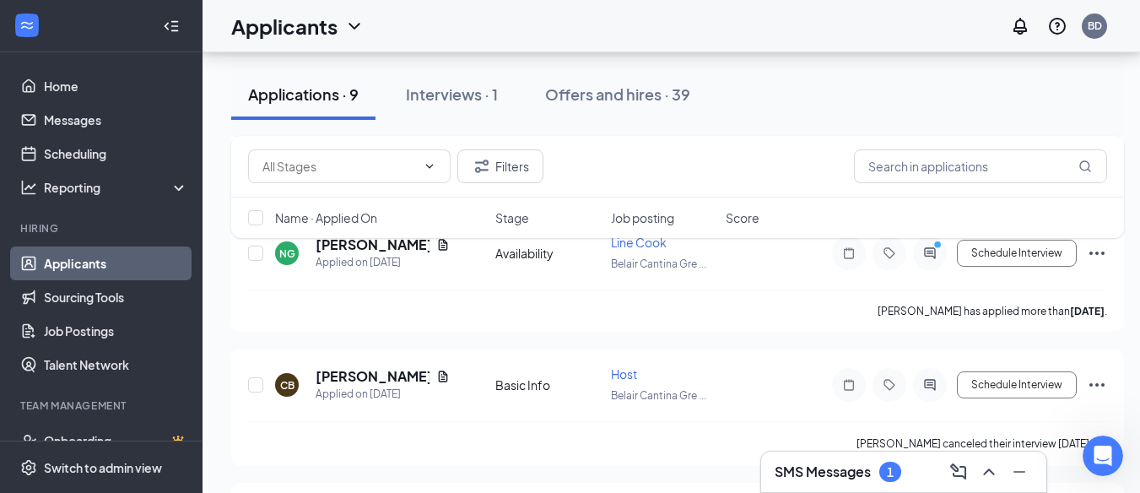
scroll to position [4148, 0]
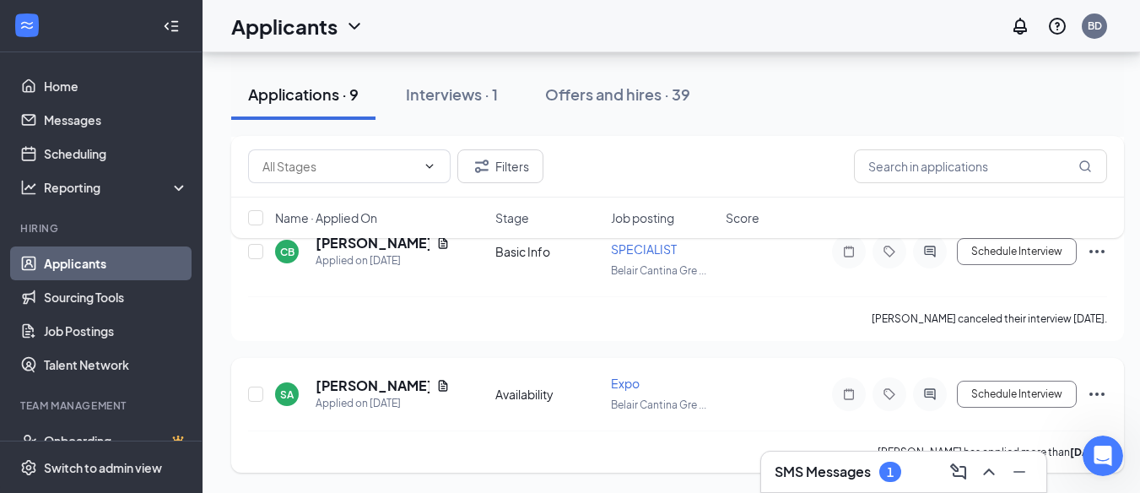
click at [1096, 396] on icon "Ellipses" at bounding box center [1097, 394] width 20 height 20
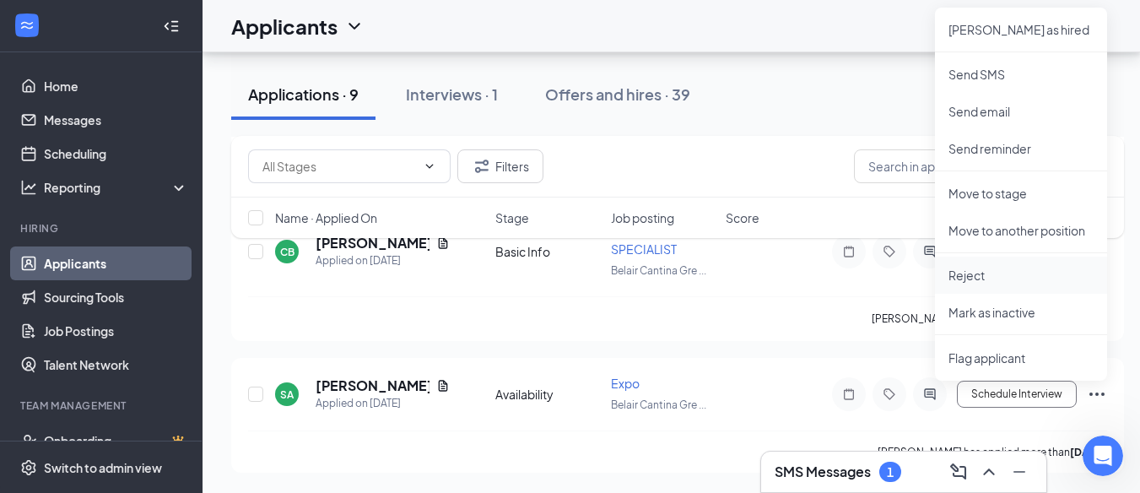
click at [982, 280] on p "Reject" at bounding box center [1021, 275] width 145 height 17
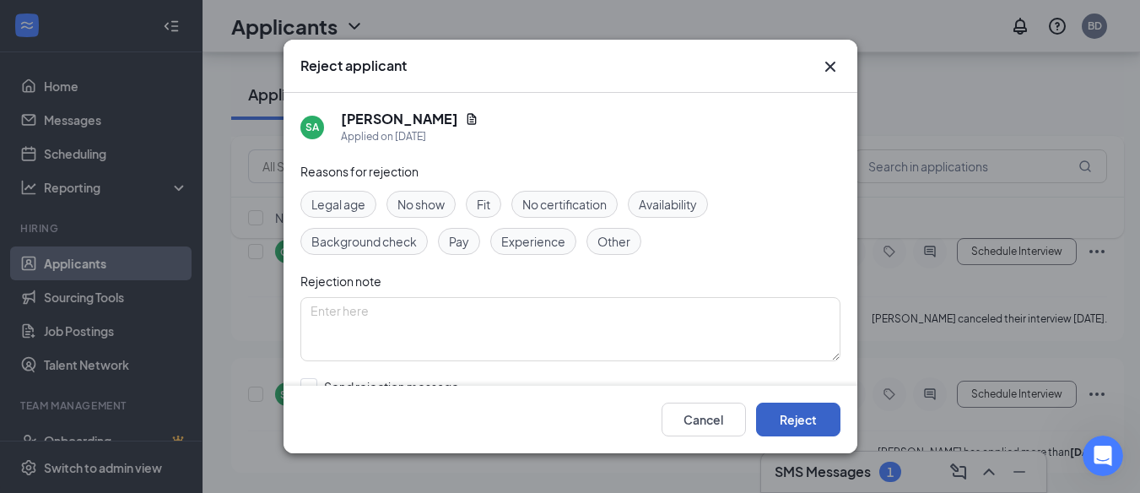
click at [799, 434] on button "Reject" at bounding box center [798, 420] width 84 height 34
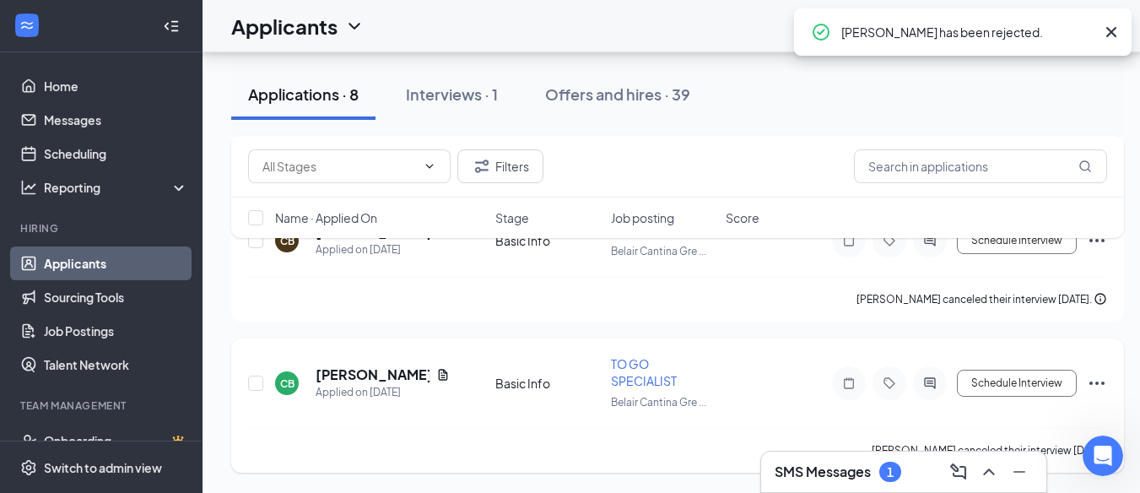
scroll to position [4017, 0]
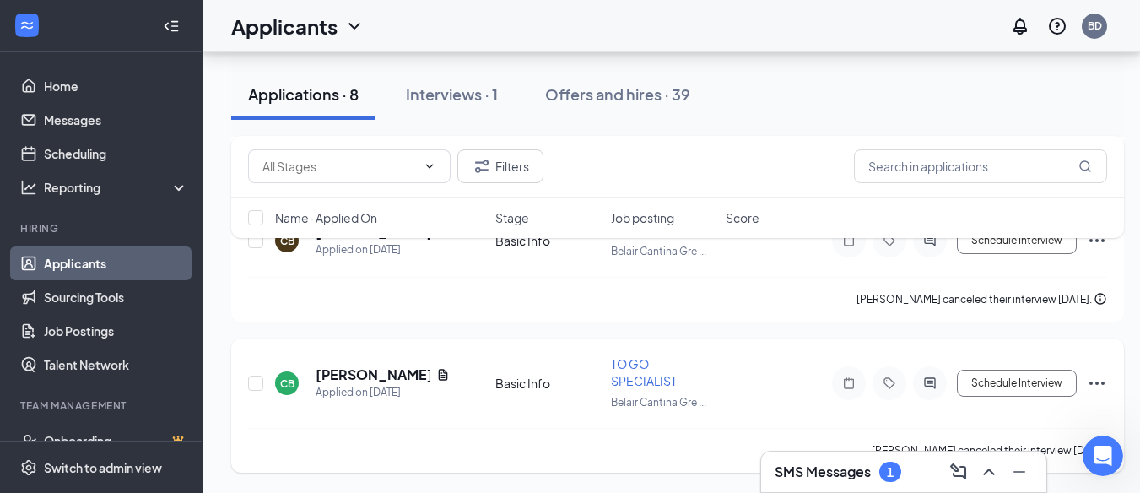
click at [1110, 378] on div "CB [PERSON_NAME] Applied on [DATE] Basic Info TO GO SPECIALIST [PERSON_NAME] ..…" at bounding box center [677, 405] width 893 height 134
click at [1092, 385] on icon "Ellipses" at bounding box center [1097, 383] width 20 height 20
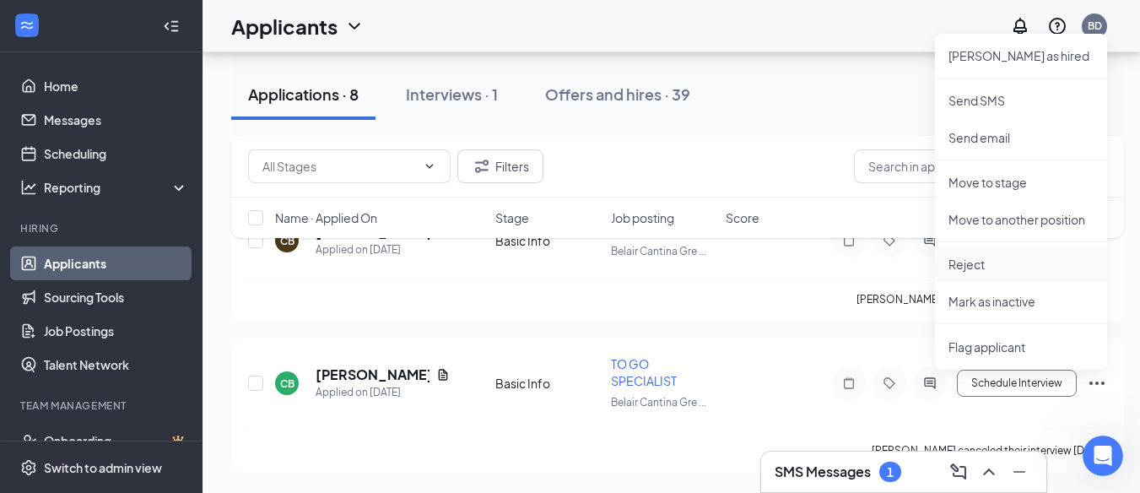
click at [987, 247] on li "Reject" at bounding box center [1021, 264] width 172 height 37
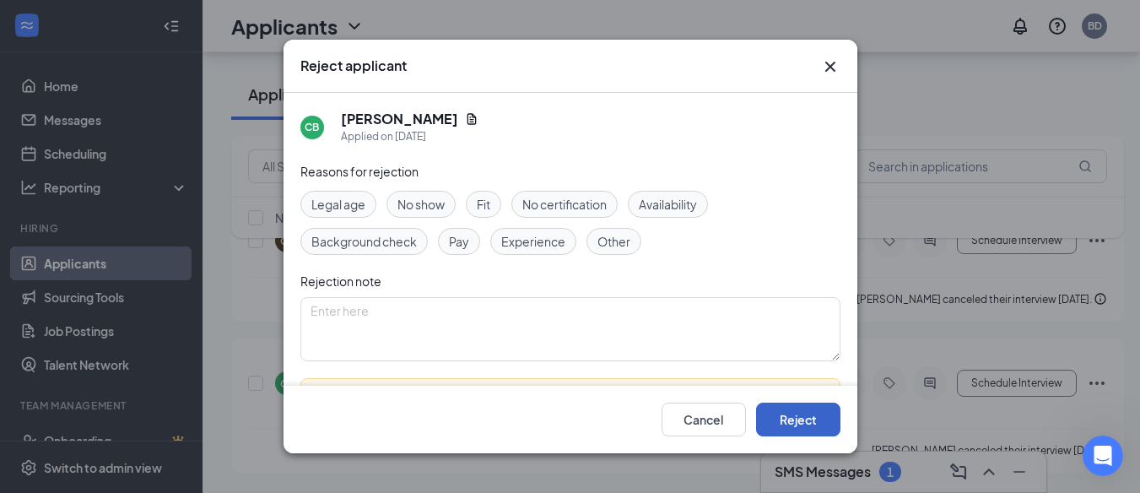
click at [792, 435] on button "Reject" at bounding box center [798, 420] width 84 height 34
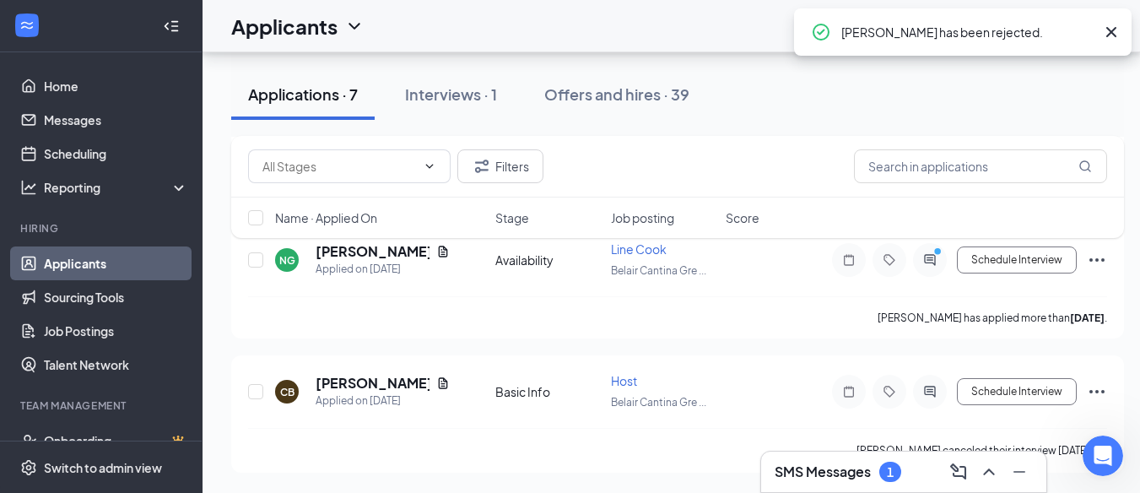
scroll to position [3017, 0]
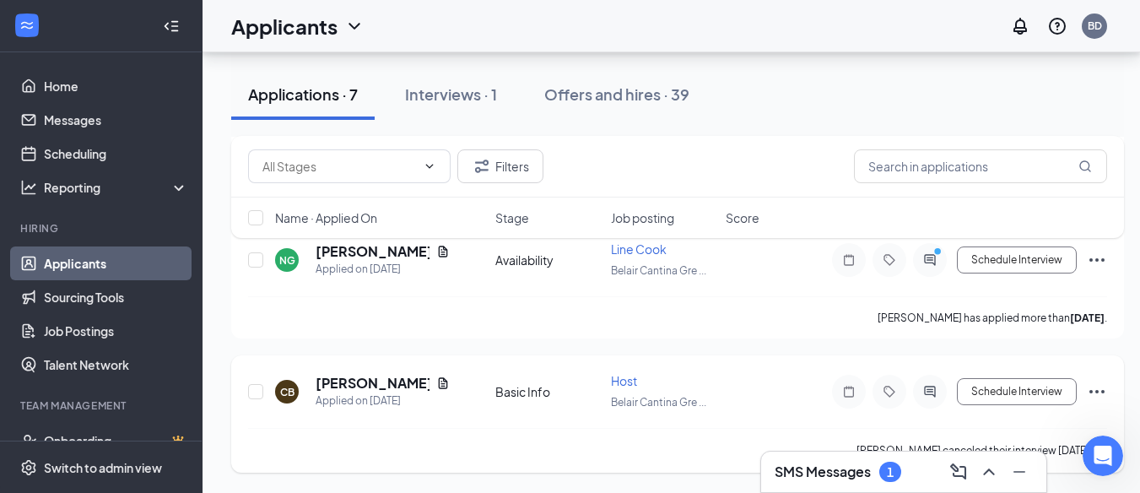
click at [1099, 392] on icon "Ellipses" at bounding box center [1097, 391] width 20 height 20
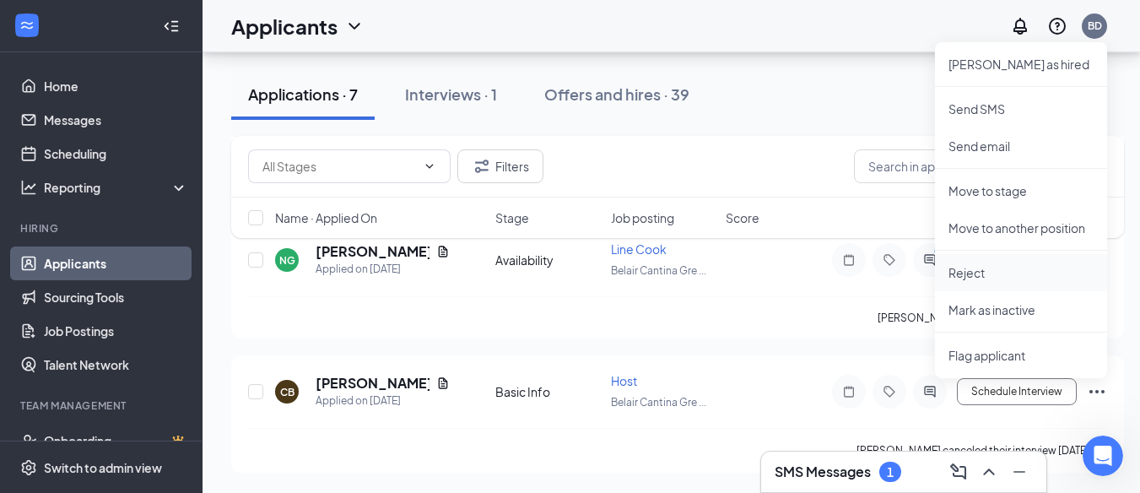
click at [1012, 283] on li "Reject" at bounding box center [1021, 272] width 172 height 37
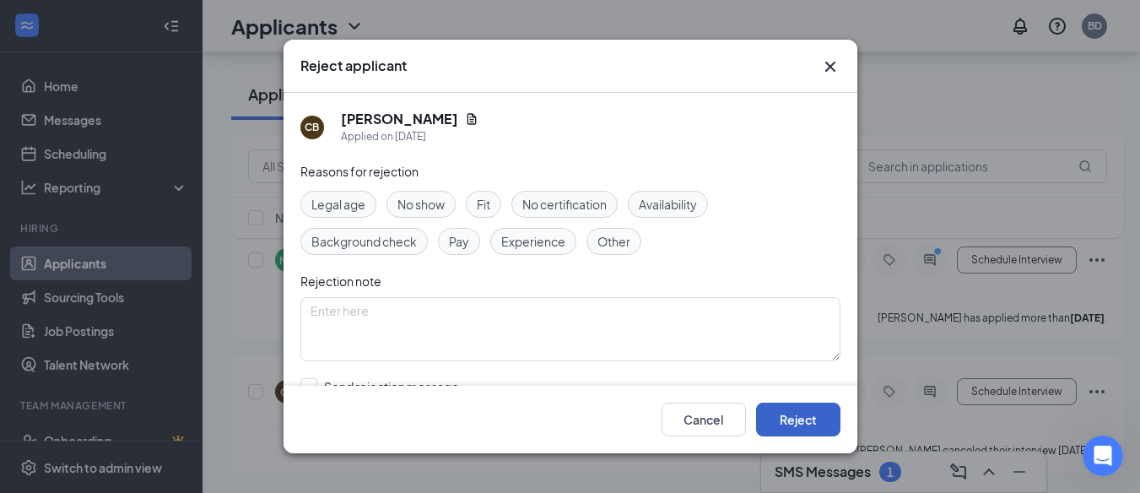
click at [809, 421] on button "Reject" at bounding box center [798, 420] width 84 height 34
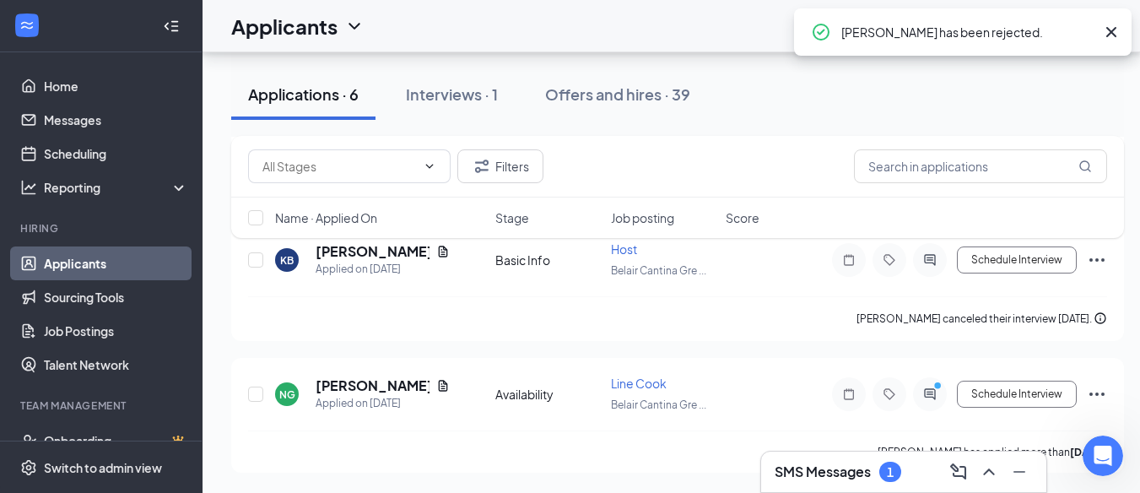
scroll to position [2480, 0]
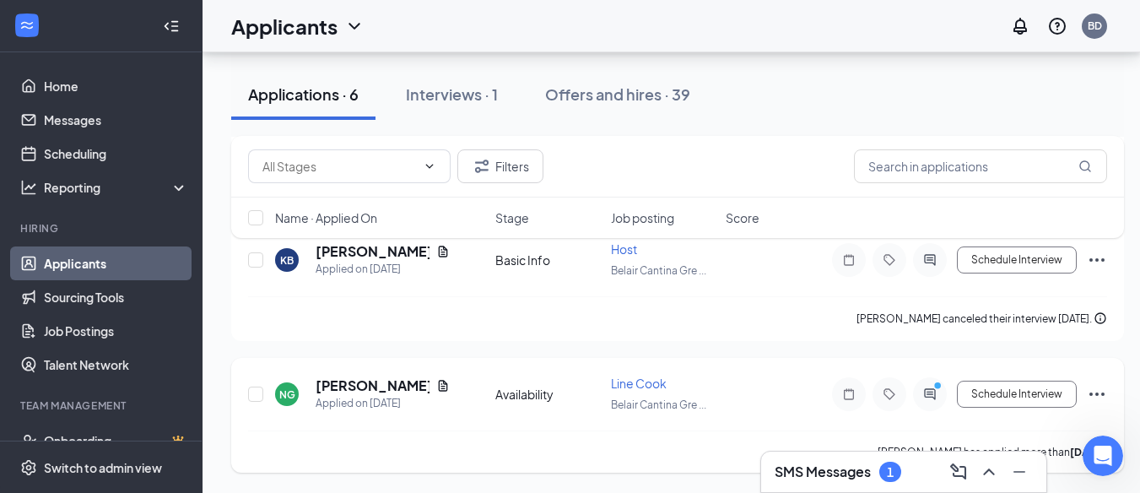
click at [1110, 398] on div "NG [PERSON_NAME] Applied on [DATE] Availability Line Cook Belair Cantina Gre ..…" at bounding box center [677, 415] width 893 height 115
click at [1096, 385] on icon "Ellipses" at bounding box center [1097, 394] width 20 height 20
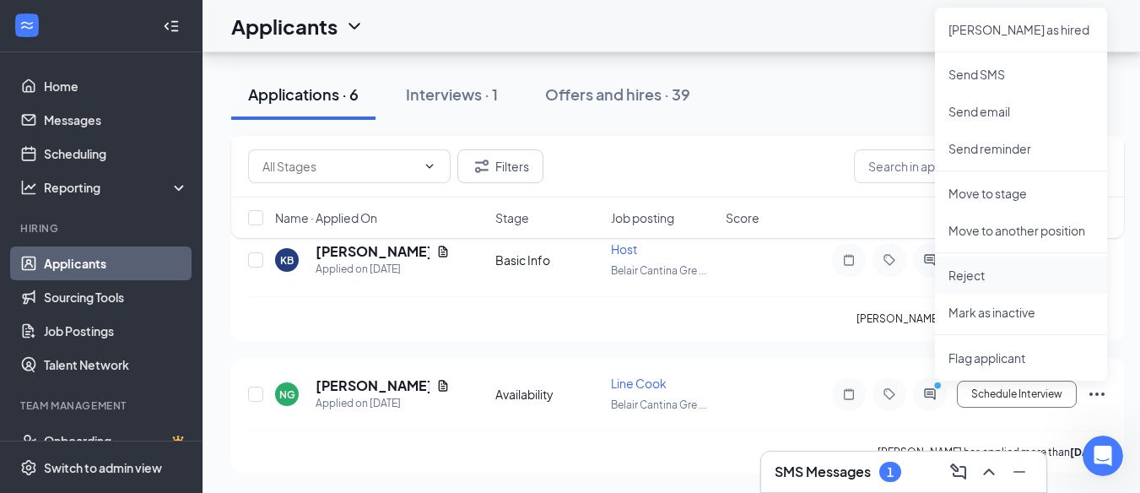
click at [984, 262] on li "Reject" at bounding box center [1021, 275] width 172 height 37
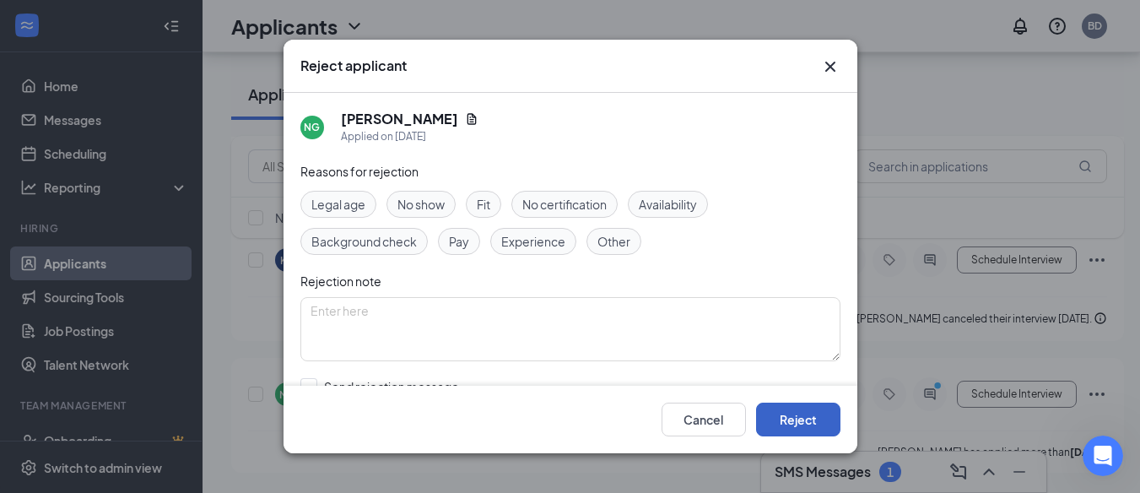
click at [773, 428] on button "Reject" at bounding box center [798, 420] width 84 height 34
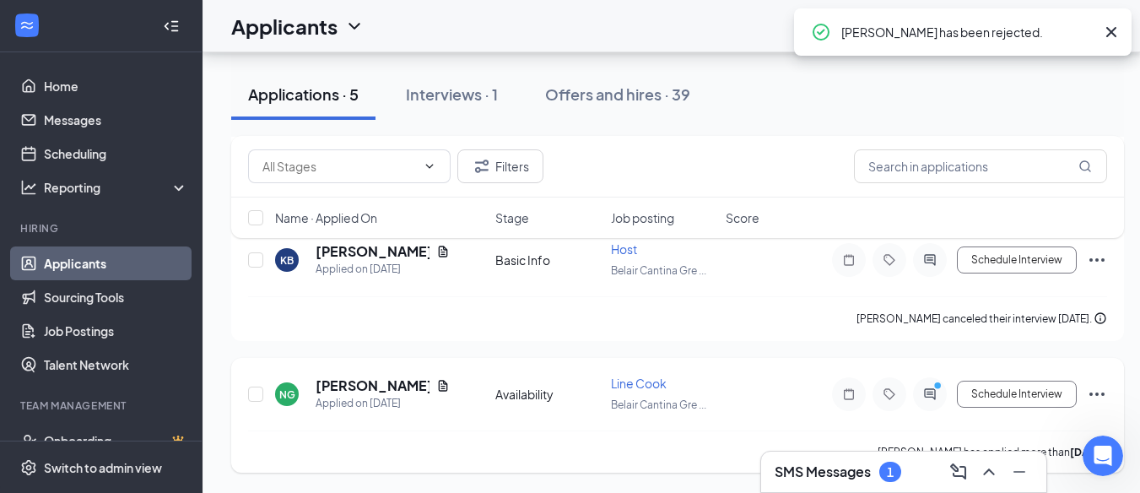
click at [1112, 393] on div "NG [PERSON_NAME] Applied on [DATE] Availability Line Cook Belair Cantina Gre ..…" at bounding box center [677, 415] width 893 height 115
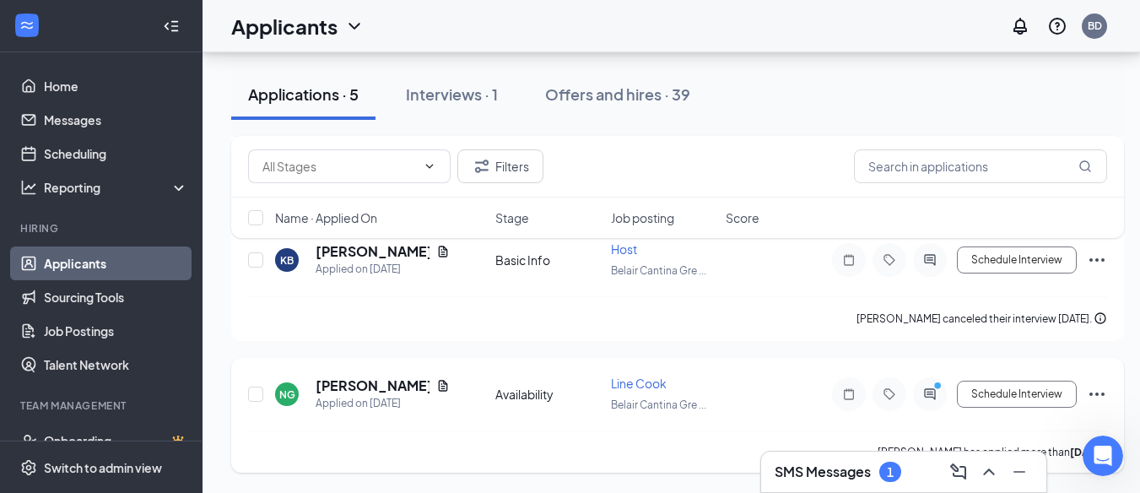
click at [1101, 388] on icon "Ellipses" at bounding box center [1097, 394] width 20 height 20
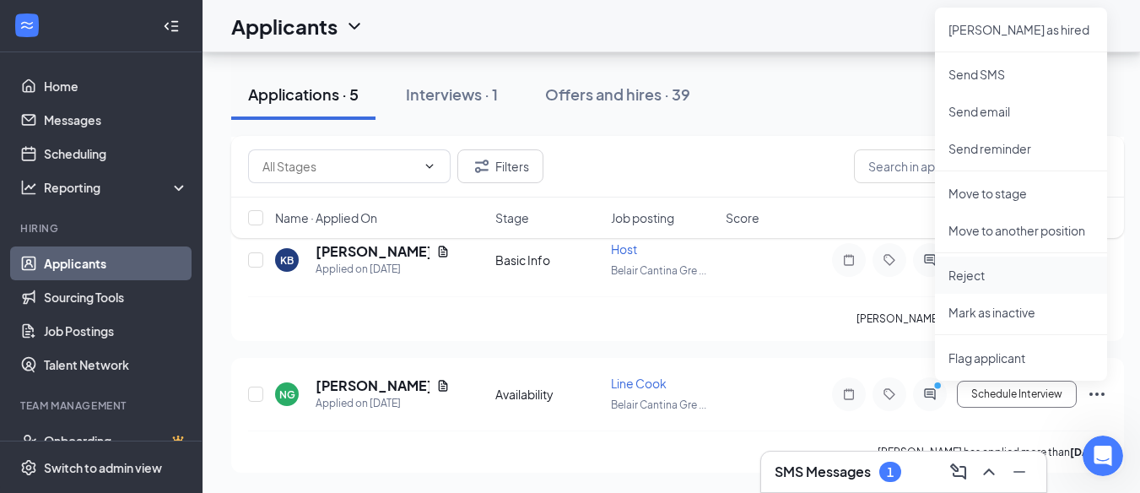
click at [988, 274] on p "Reject" at bounding box center [1021, 275] width 145 height 17
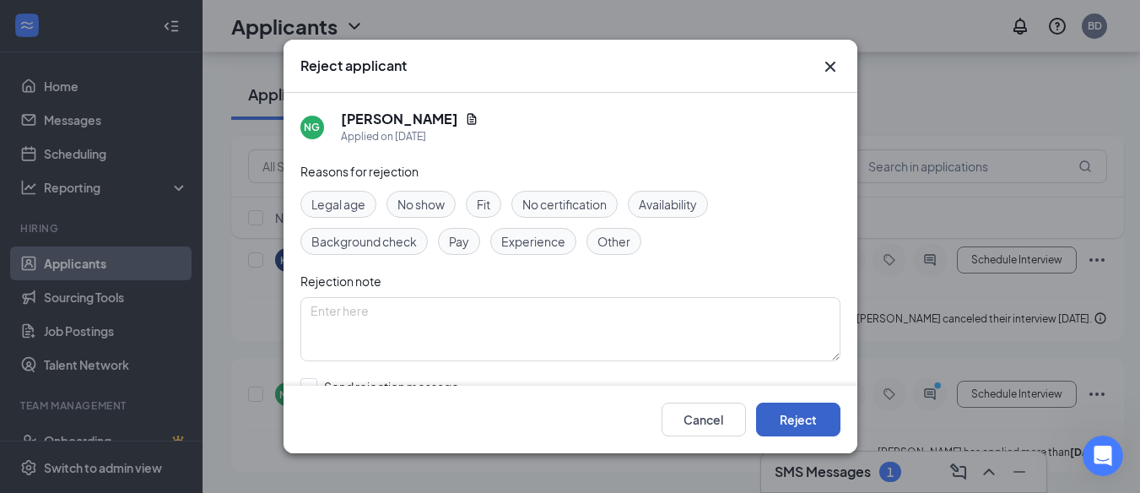
click at [781, 427] on button "Reject" at bounding box center [798, 420] width 84 height 34
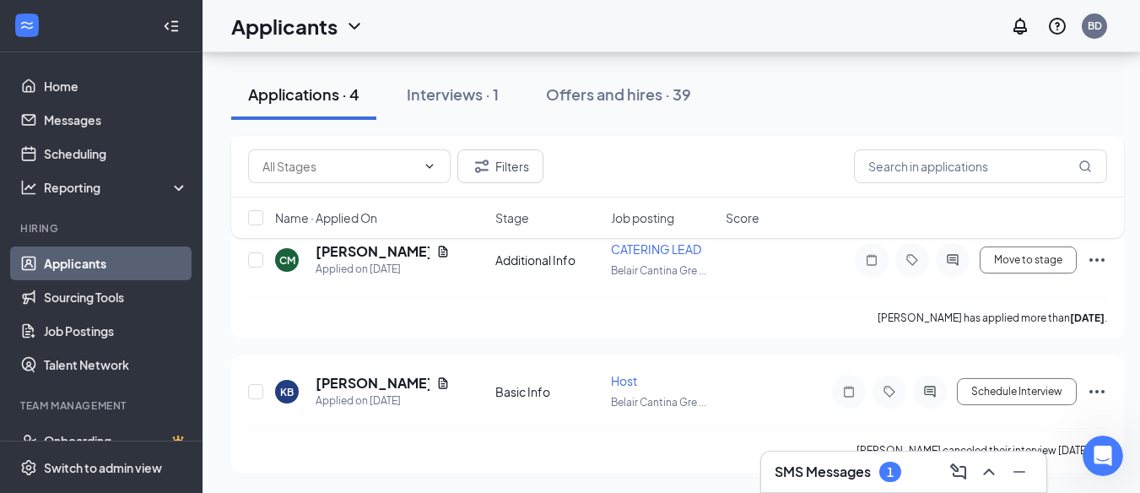
scroll to position [1954, 0]
click at [1096, 391] on icon "Ellipses" at bounding box center [1097, 391] width 15 height 3
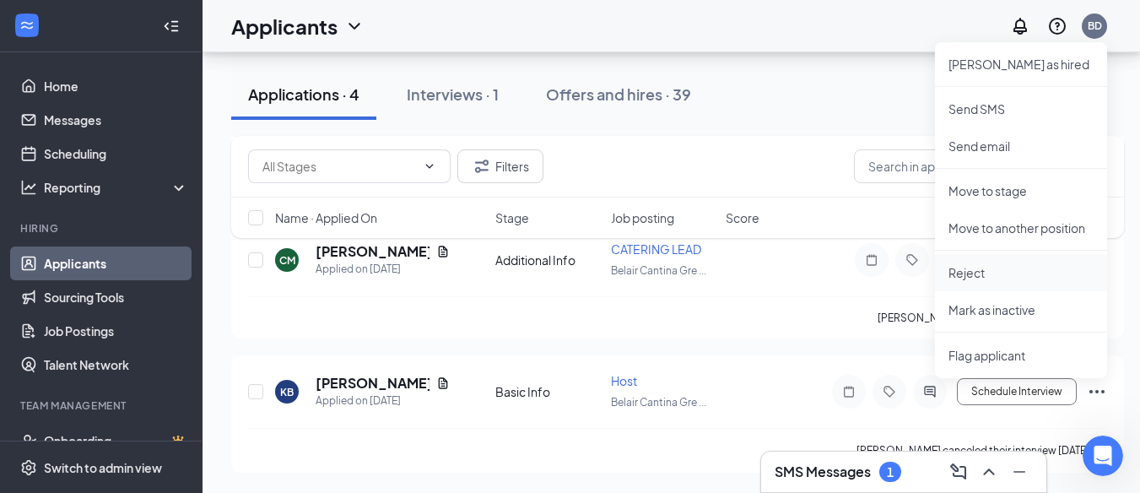
click at [1009, 273] on p "Reject" at bounding box center [1021, 272] width 145 height 17
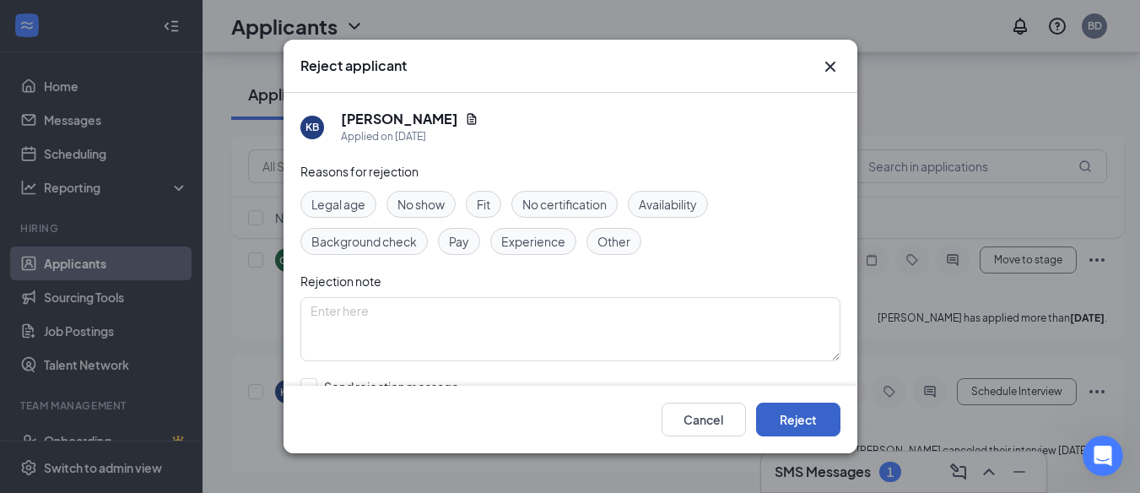
click at [790, 430] on button "Reject" at bounding box center [798, 420] width 84 height 34
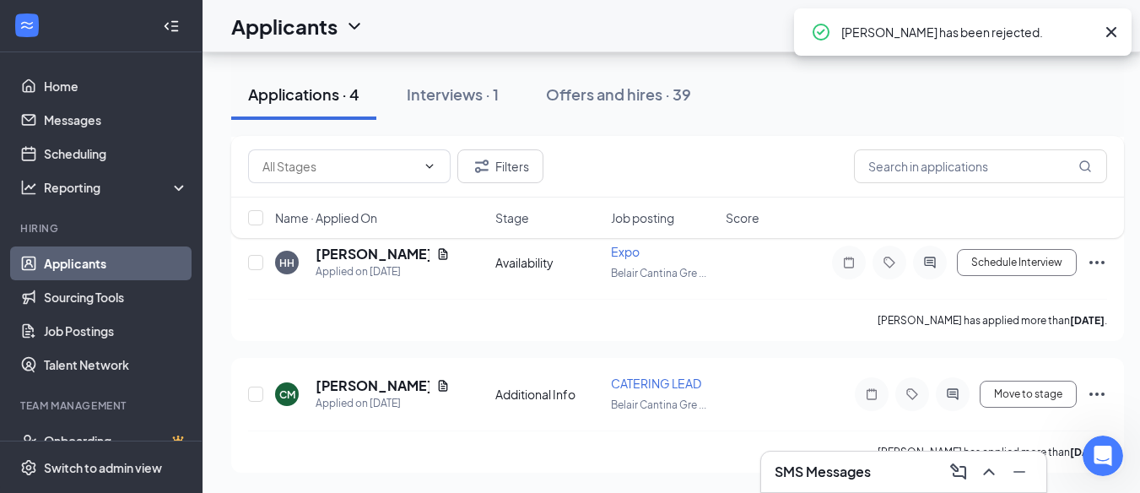
scroll to position [1551, 0]
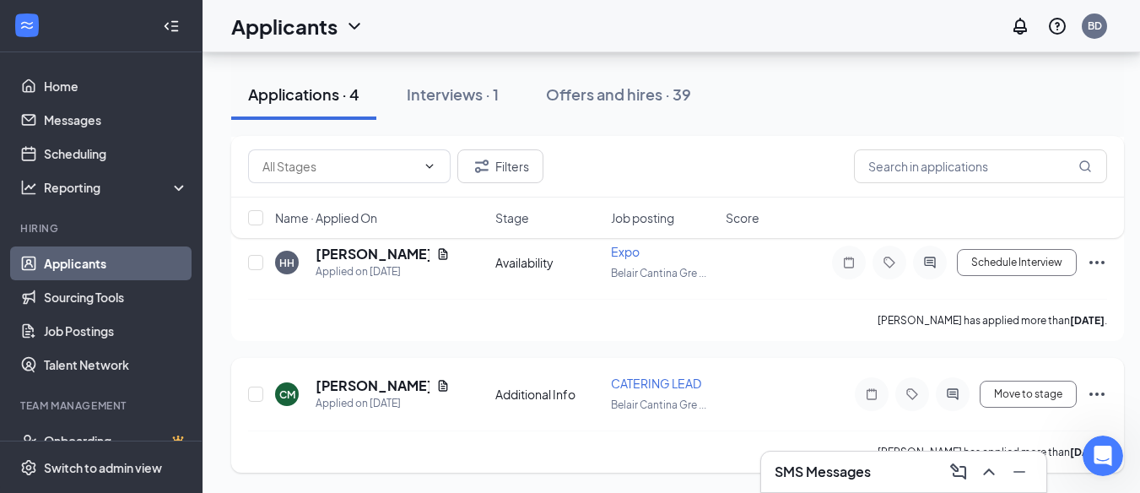
click at [1090, 393] on icon "Ellipses" at bounding box center [1097, 394] width 20 height 20
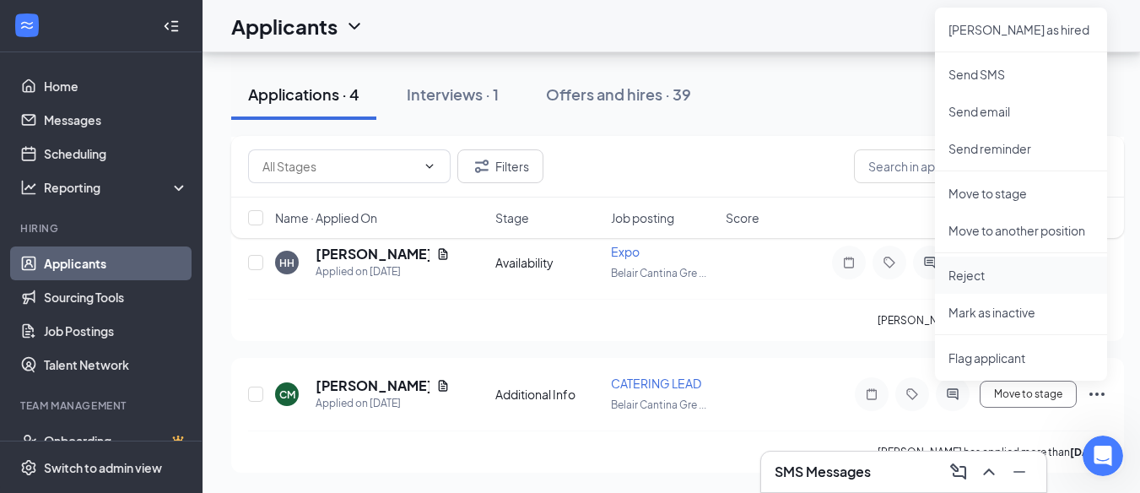
click at [993, 264] on li "Reject" at bounding box center [1021, 275] width 172 height 37
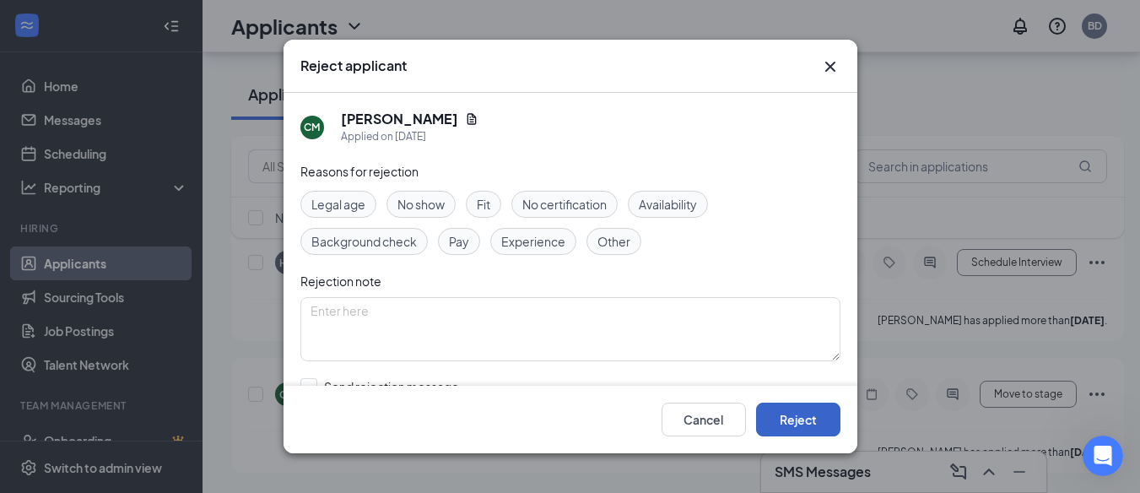
click at [803, 423] on button "Reject" at bounding box center [798, 420] width 84 height 34
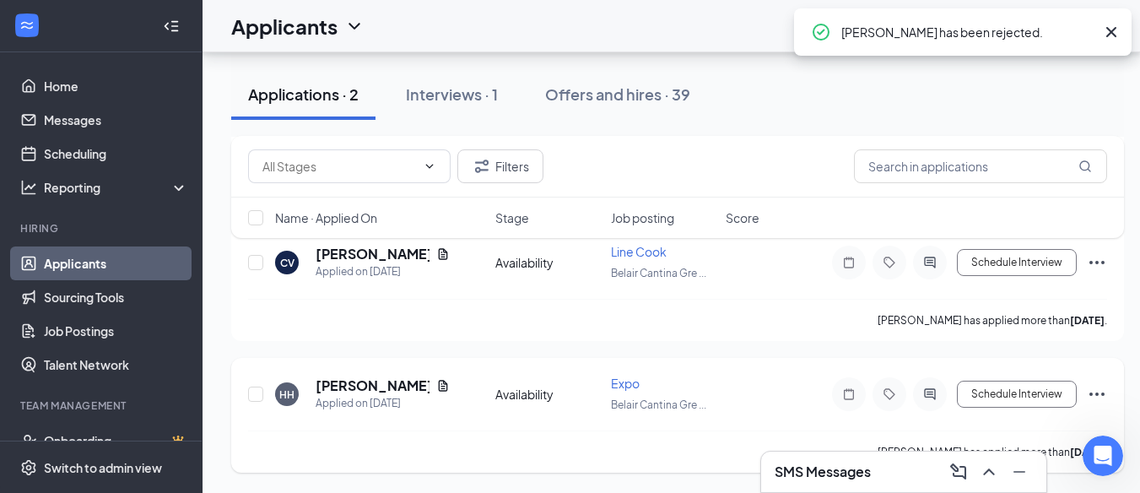
scroll to position [890, 0]
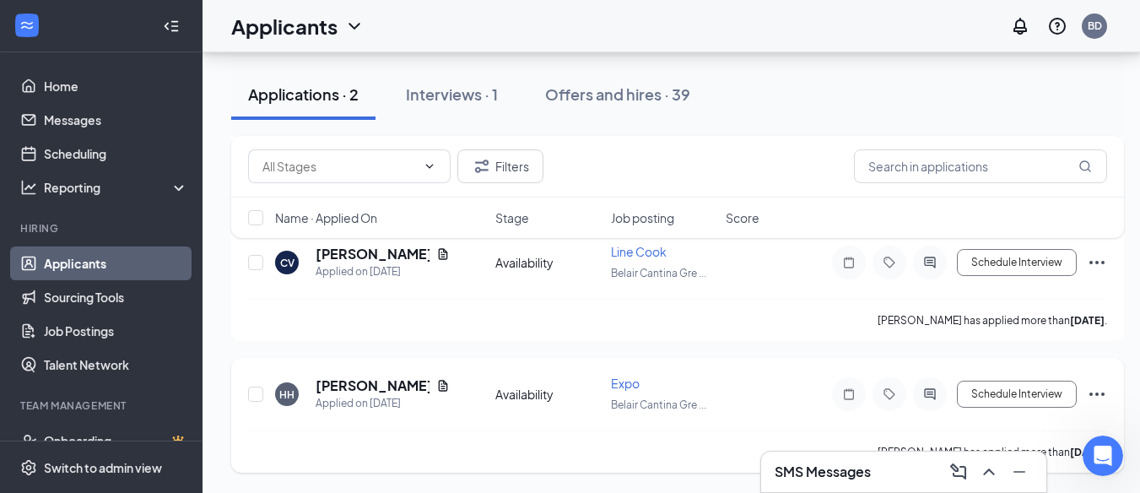
click at [1088, 390] on icon "Ellipses" at bounding box center [1097, 394] width 20 height 20
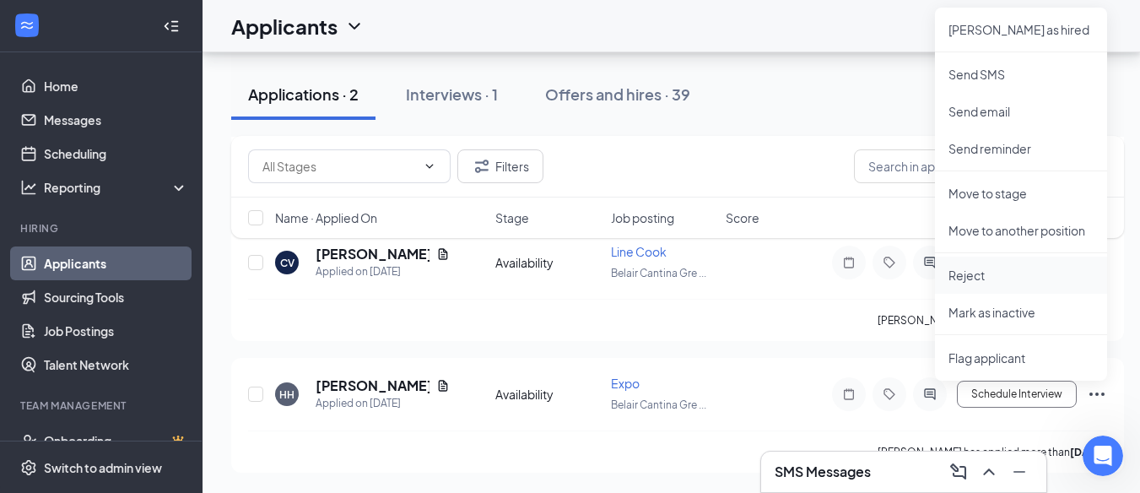
click at [966, 282] on p "Reject" at bounding box center [1021, 275] width 145 height 17
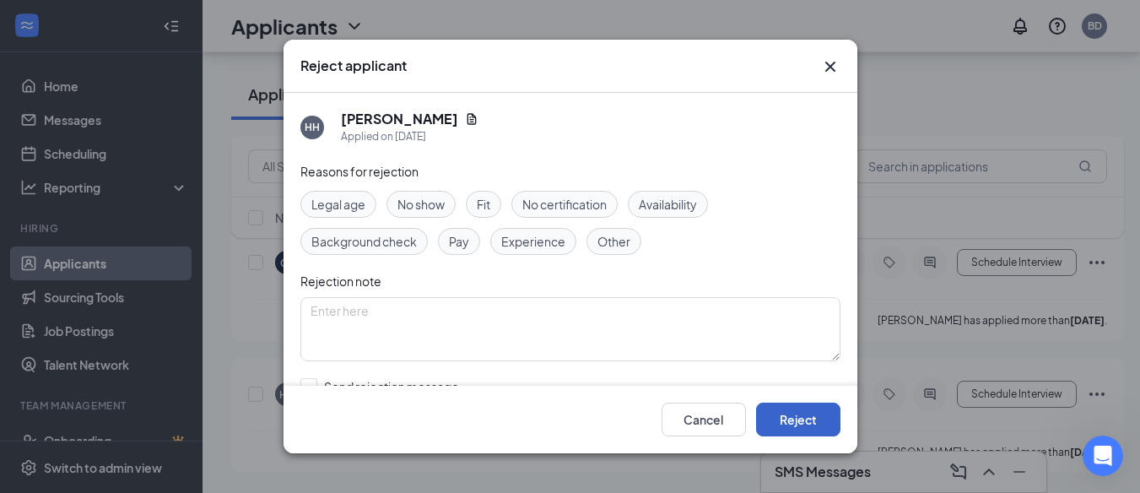
click at [807, 425] on button "Reject" at bounding box center [798, 420] width 84 height 34
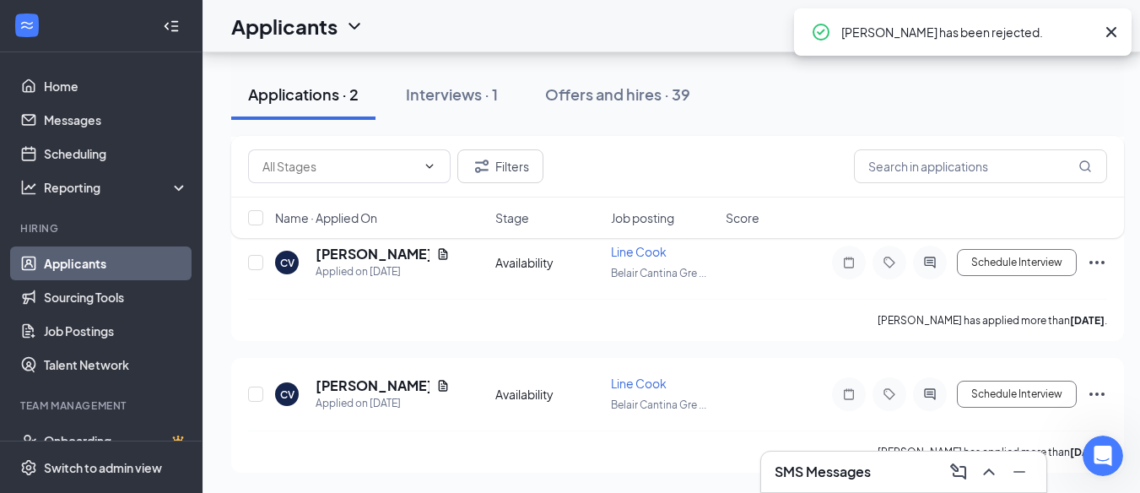
scroll to position [495, 0]
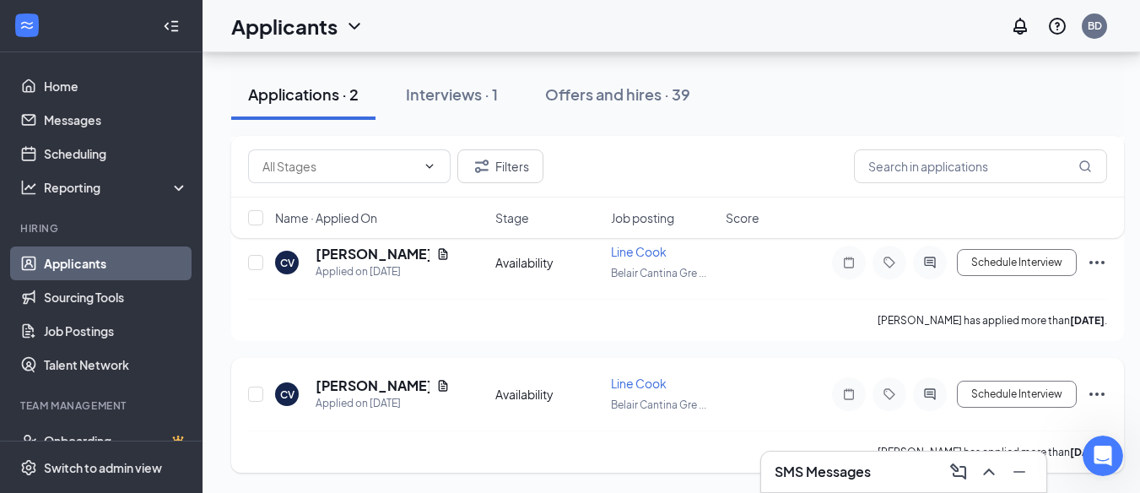
click at [1104, 392] on icon "Ellipses" at bounding box center [1097, 394] width 20 height 20
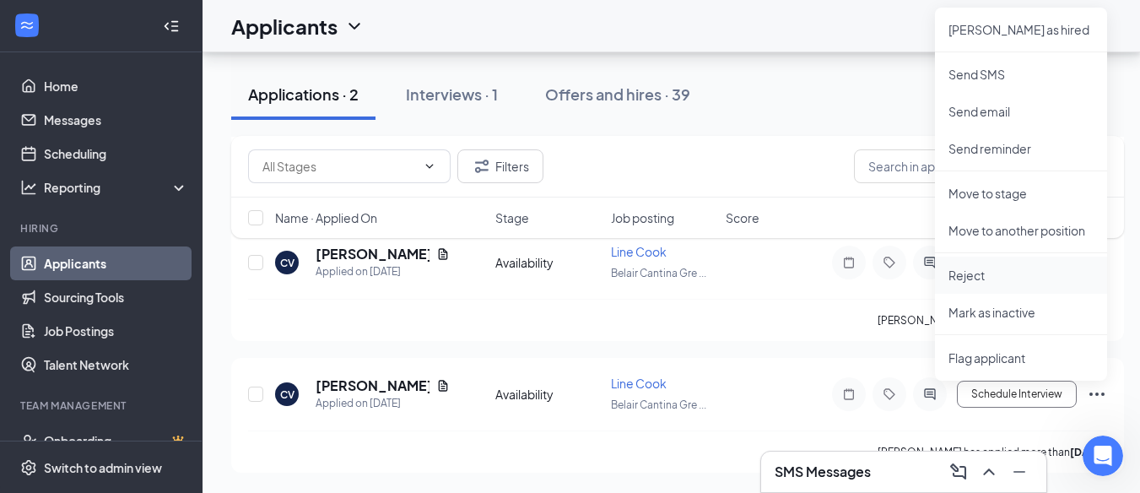
click at [1026, 263] on li "Reject" at bounding box center [1021, 275] width 172 height 37
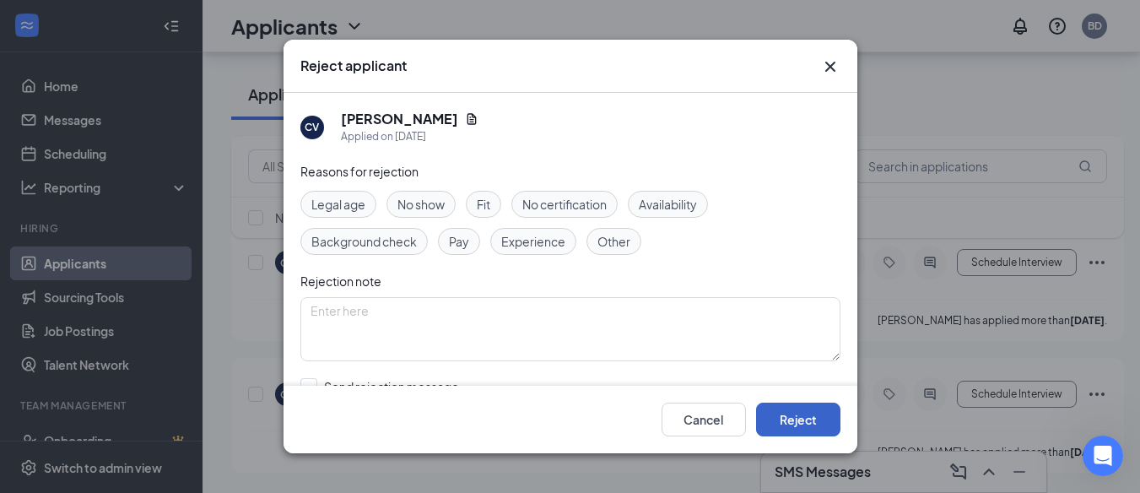
click at [774, 423] on button "Reject" at bounding box center [798, 420] width 84 height 34
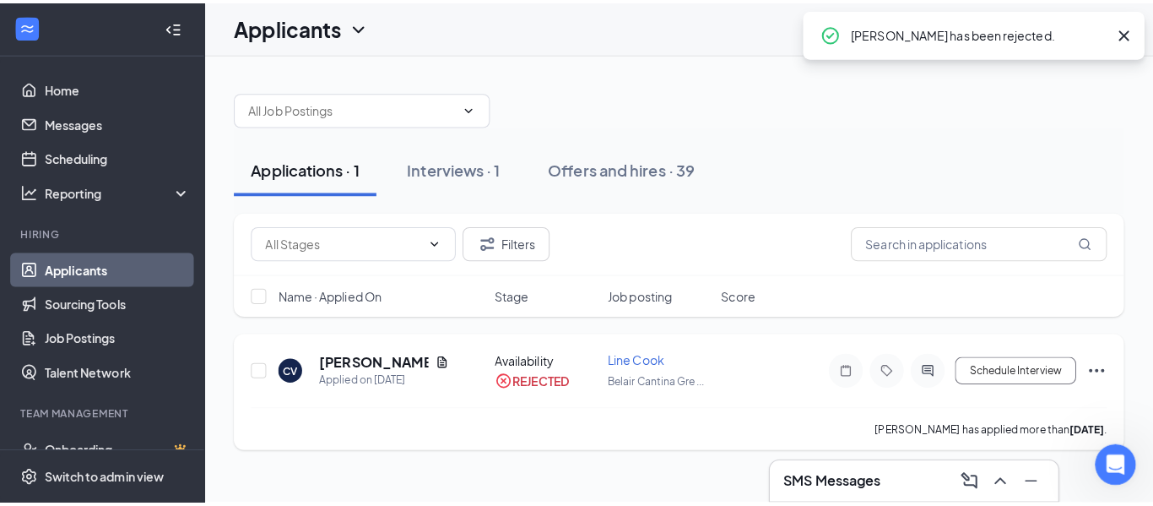
scroll to position [0, 0]
